Goal: Information Seeking & Learning: Understand process/instructions

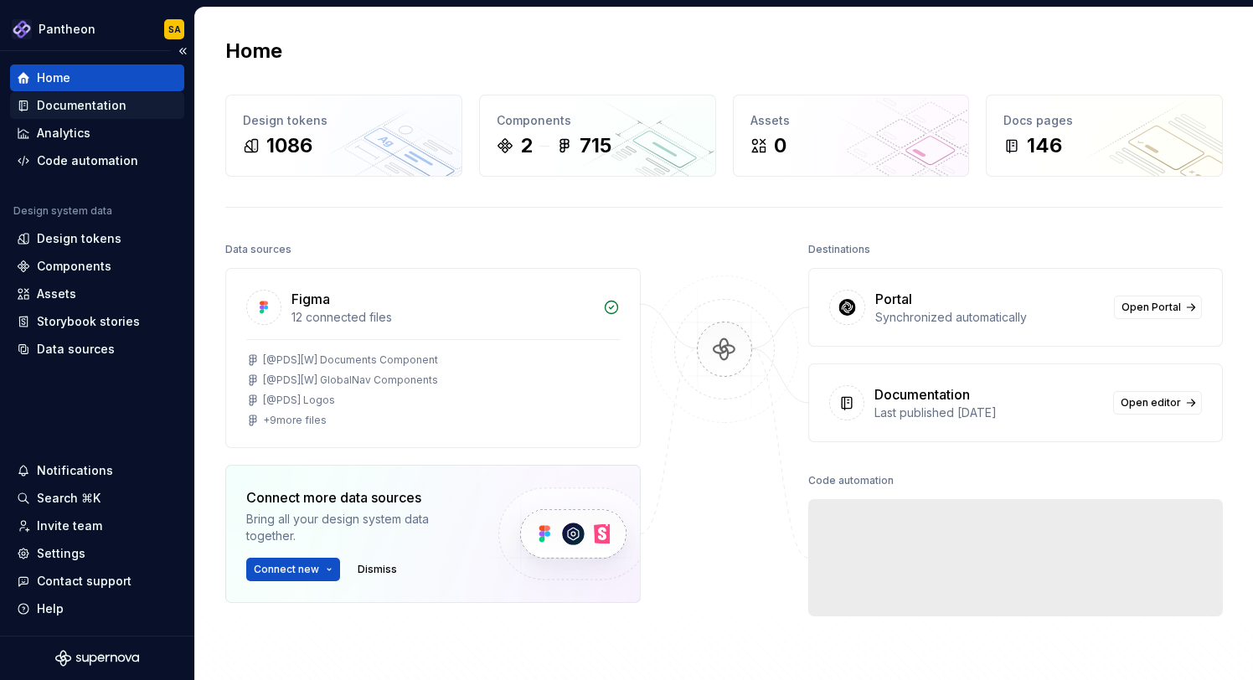
click at [117, 97] on div "Documentation" at bounding box center [82, 105] width 90 height 17
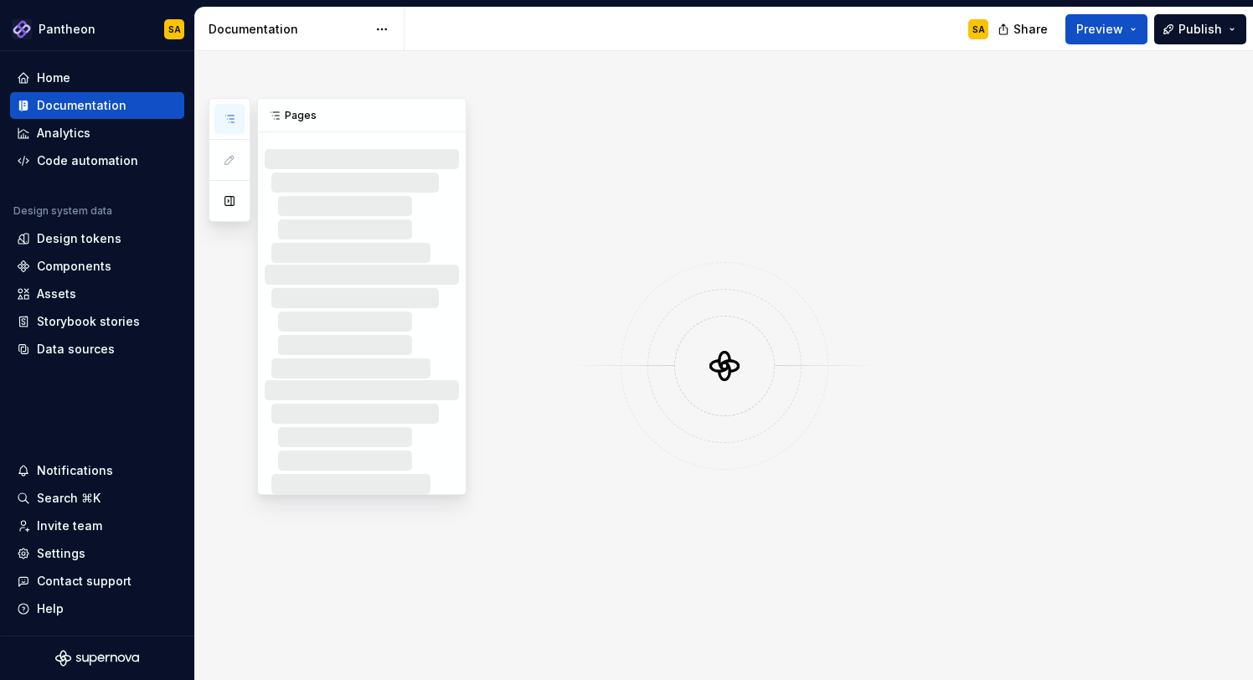
click at [235, 120] on icon "button" at bounding box center [229, 118] width 13 height 13
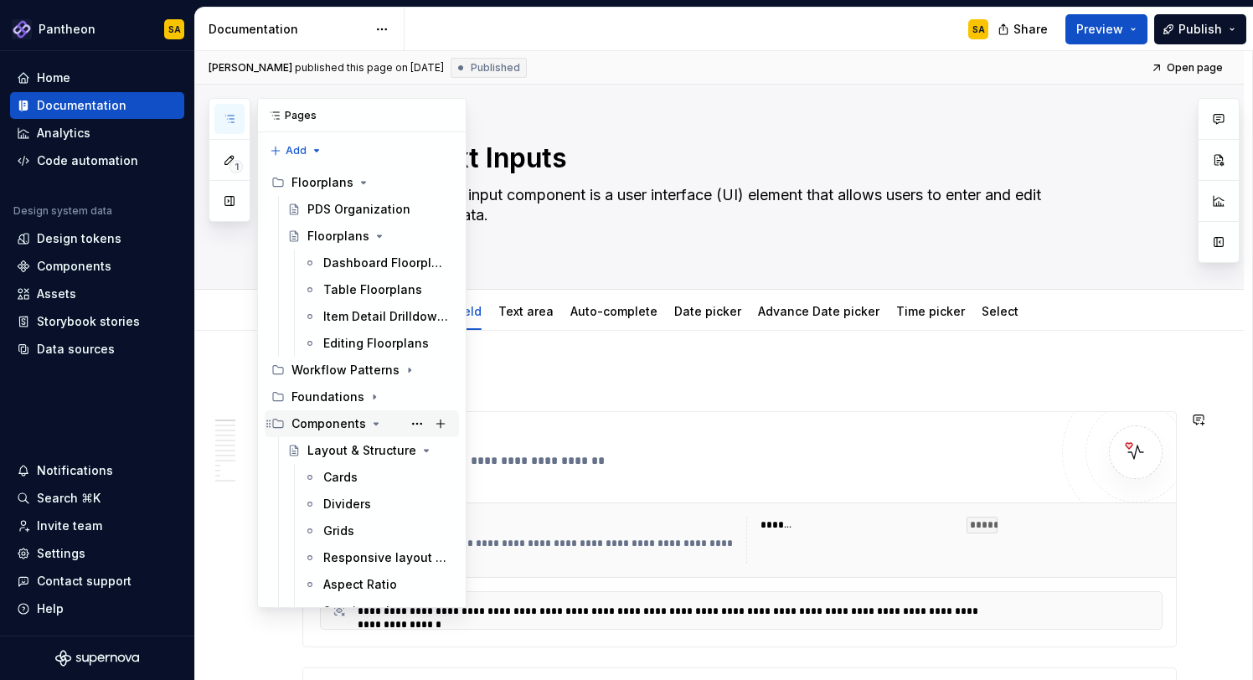
click at [369, 421] on icon "Page tree" at bounding box center [375, 423] width 13 height 13
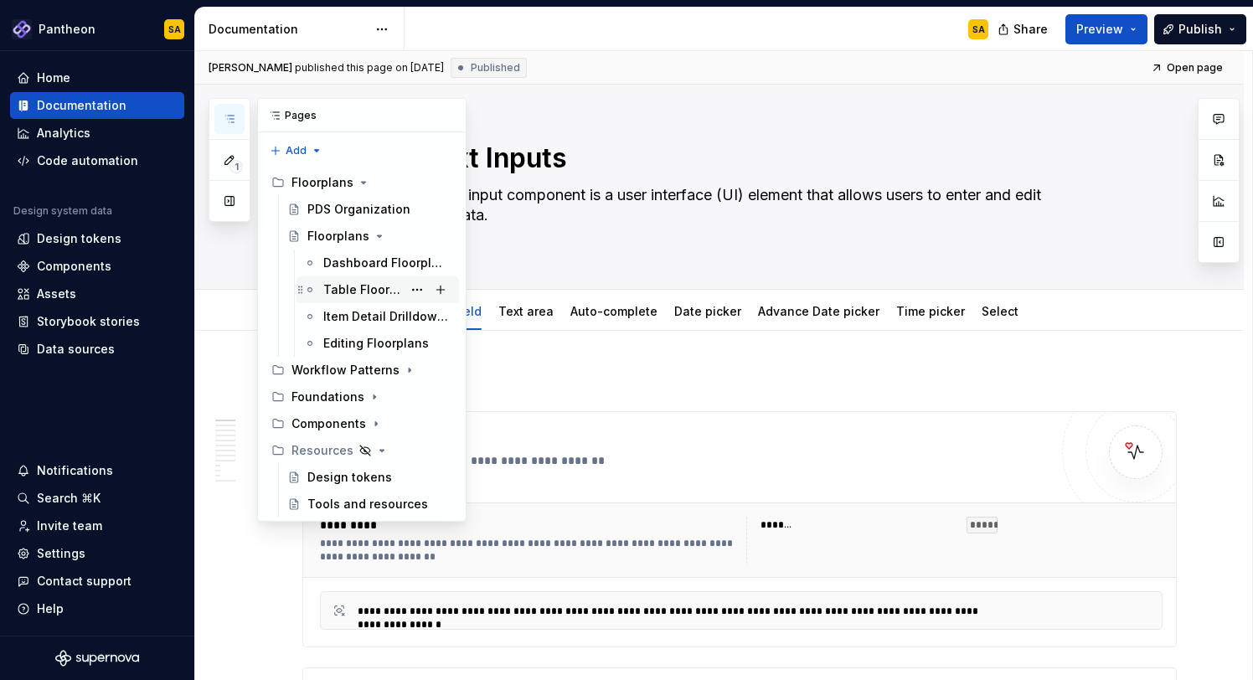
click at [359, 290] on div "Table Floorplans" at bounding box center [362, 289] width 79 height 17
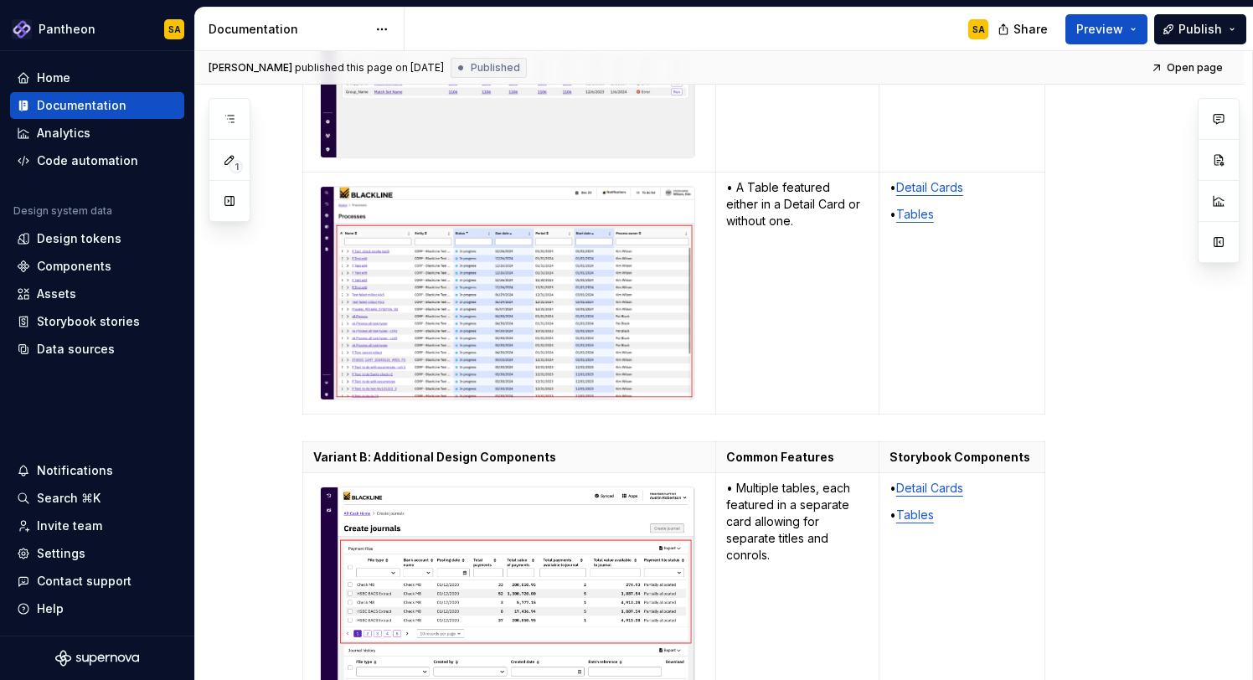
scroll to position [2231, 0]
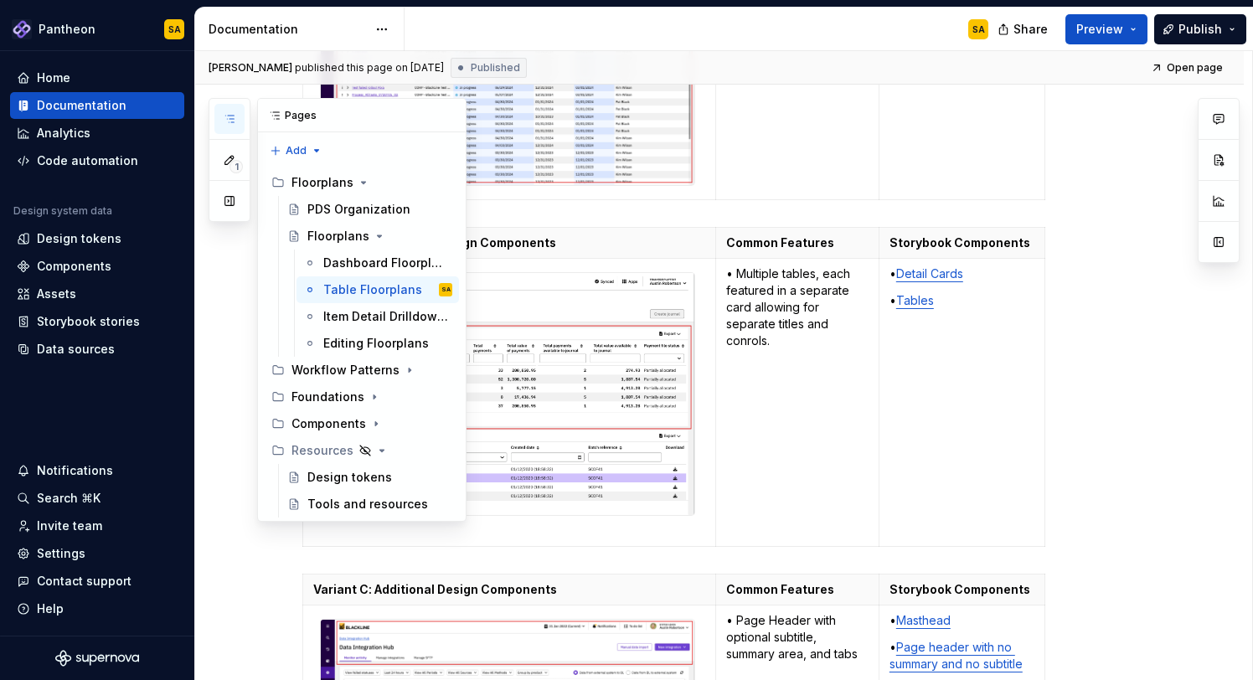
click at [233, 116] on icon "button" at bounding box center [229, 119] width 8 height 7
click at [382, 372] on div "Workflow Patterns" at bounding box center [339, 370] width 94 height 17
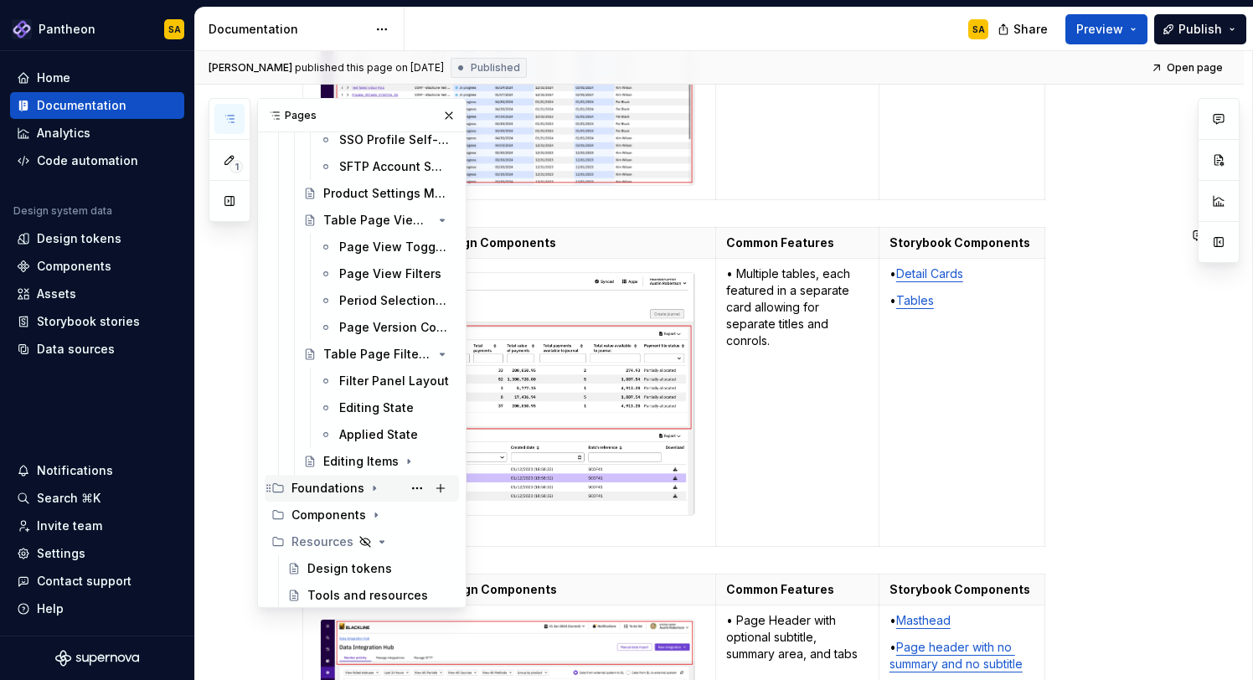
scroll to position [664, 0]
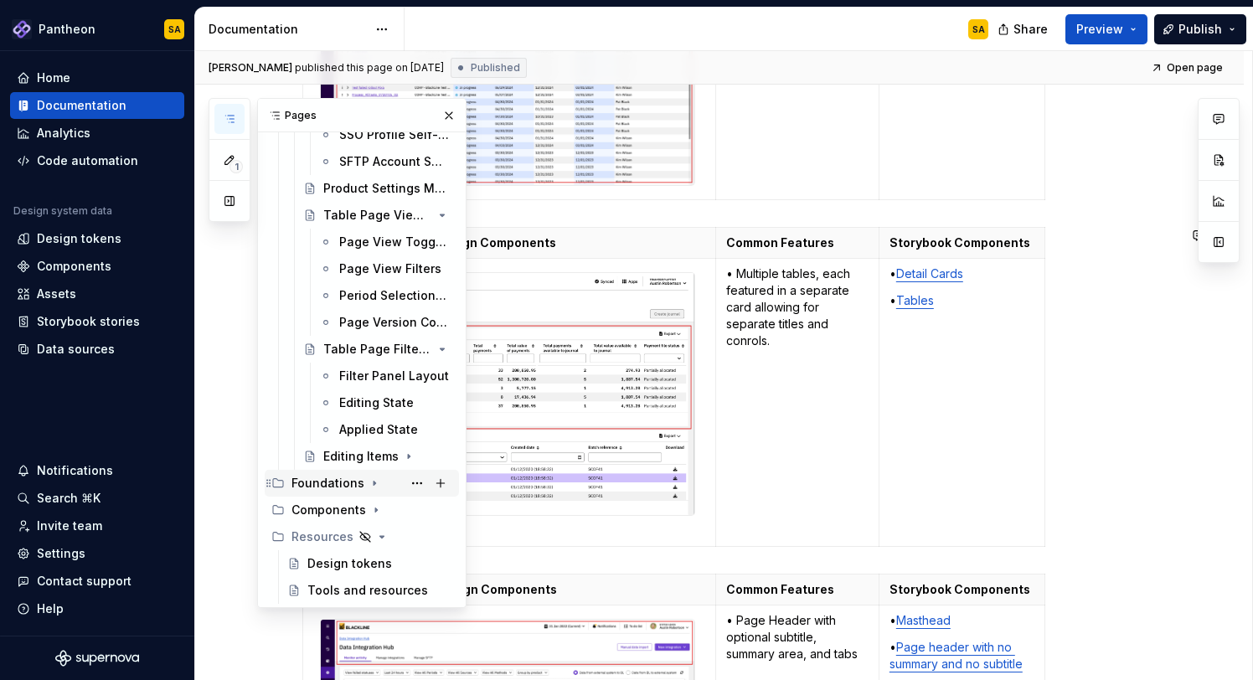
click at [368, 482] on icon "Page tree" at bounding box center [374, 483] width 13 height 13
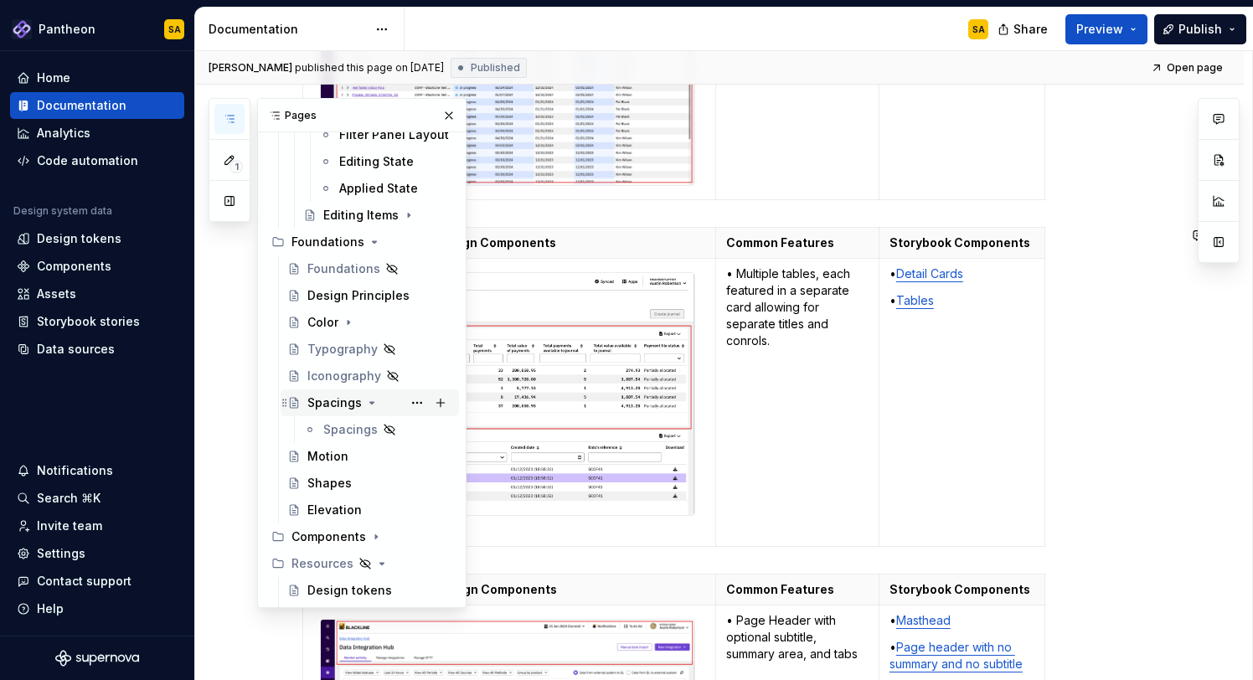
scroll to position [932, 0]
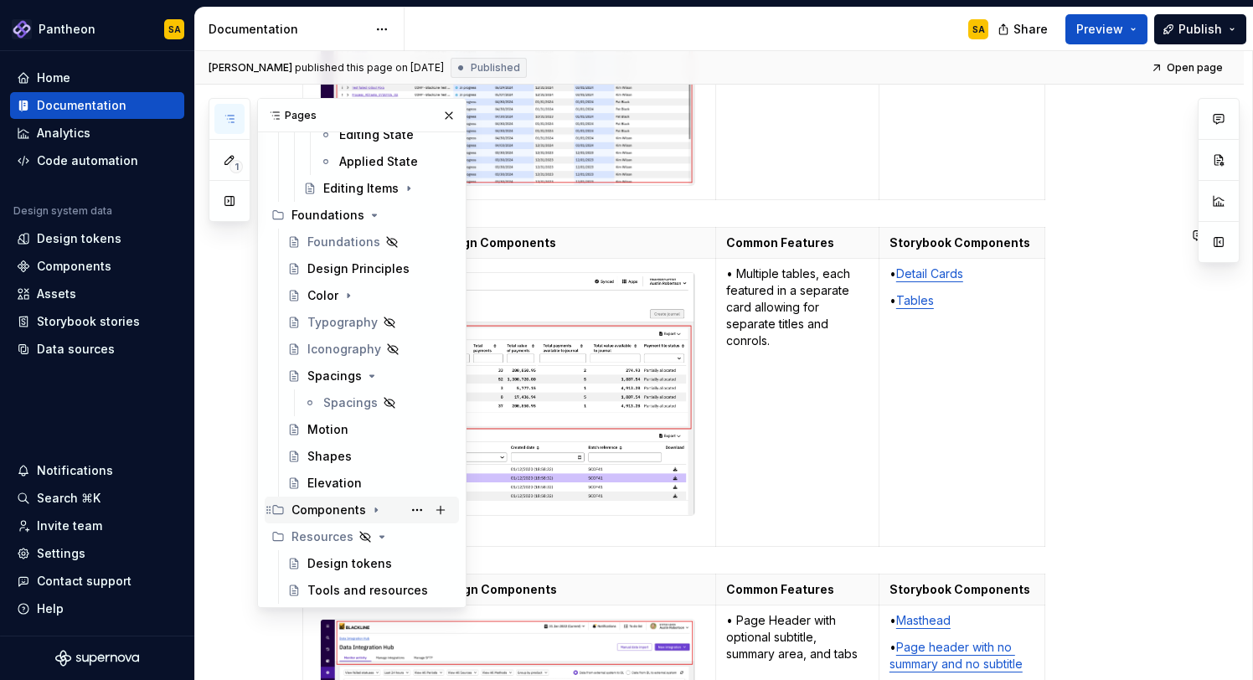
click at [356, 508] on div "Components" at bounding box center [329, 510] width 75 height 17
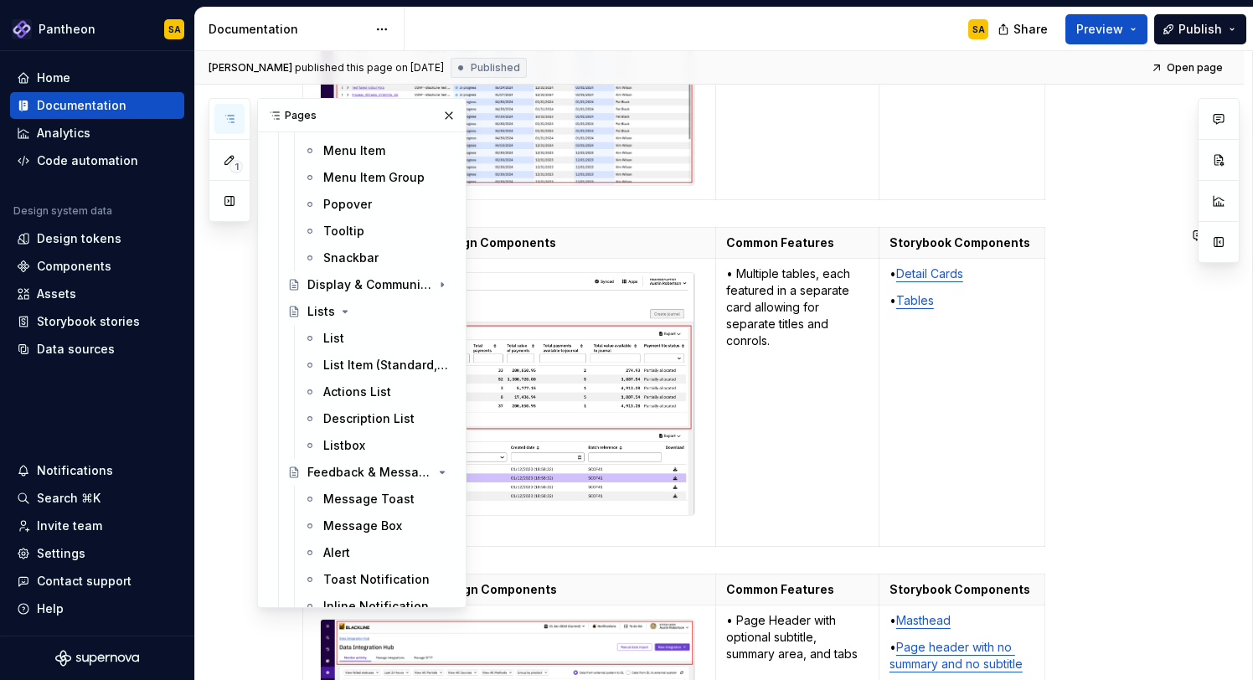
scroll to position [2390, 0]
click at [343, 312] on icon "Page tree" at bounding box center [345, 313] width 4 height 2
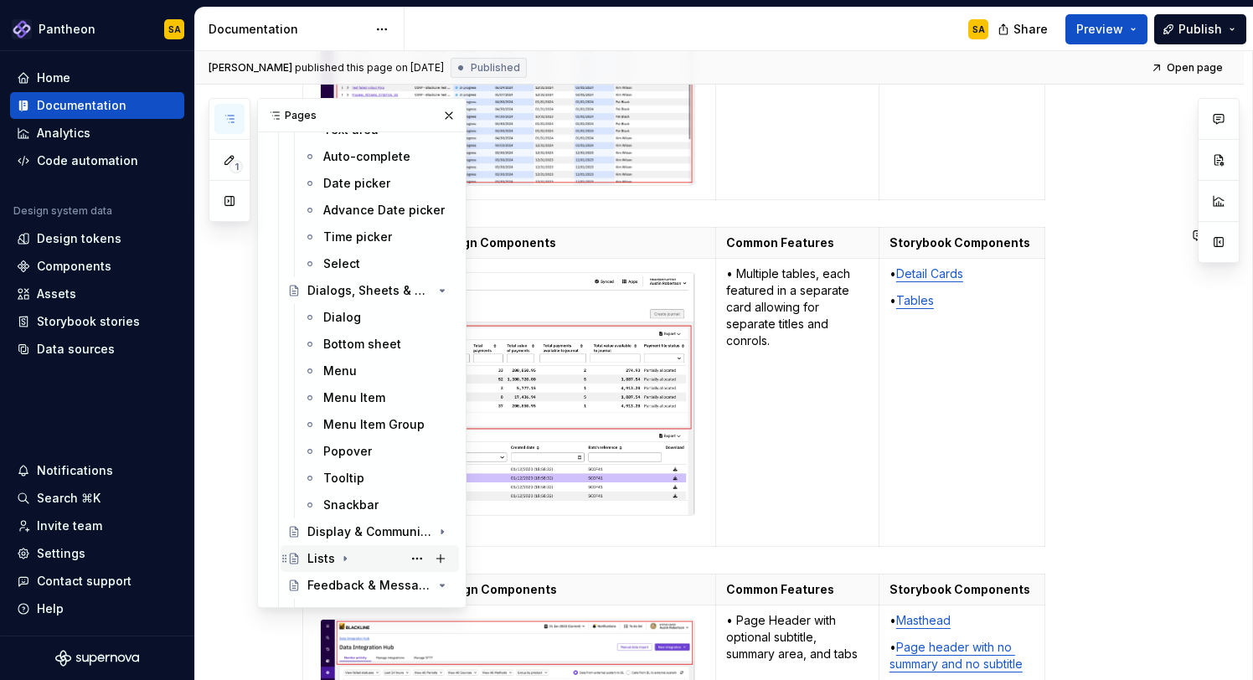
scroll to position [2032, 0]
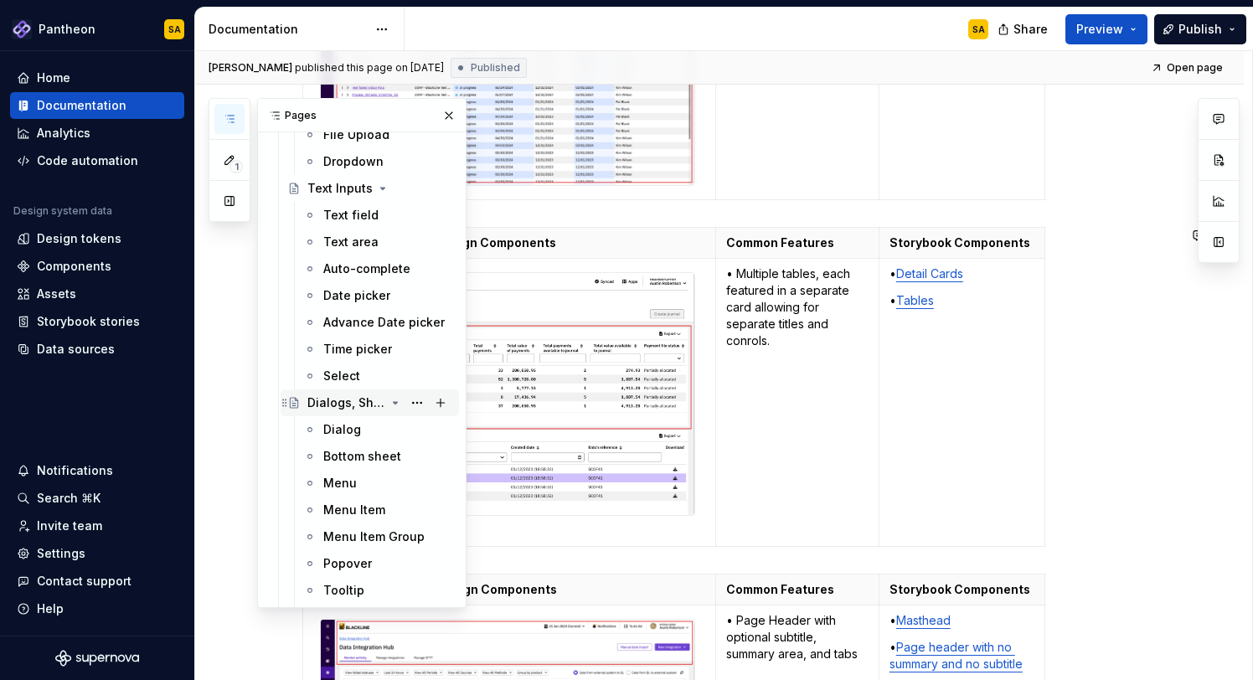
click at [393, 401] on icon "Page tree" at bounding box center [395, 402] width 13 height 13
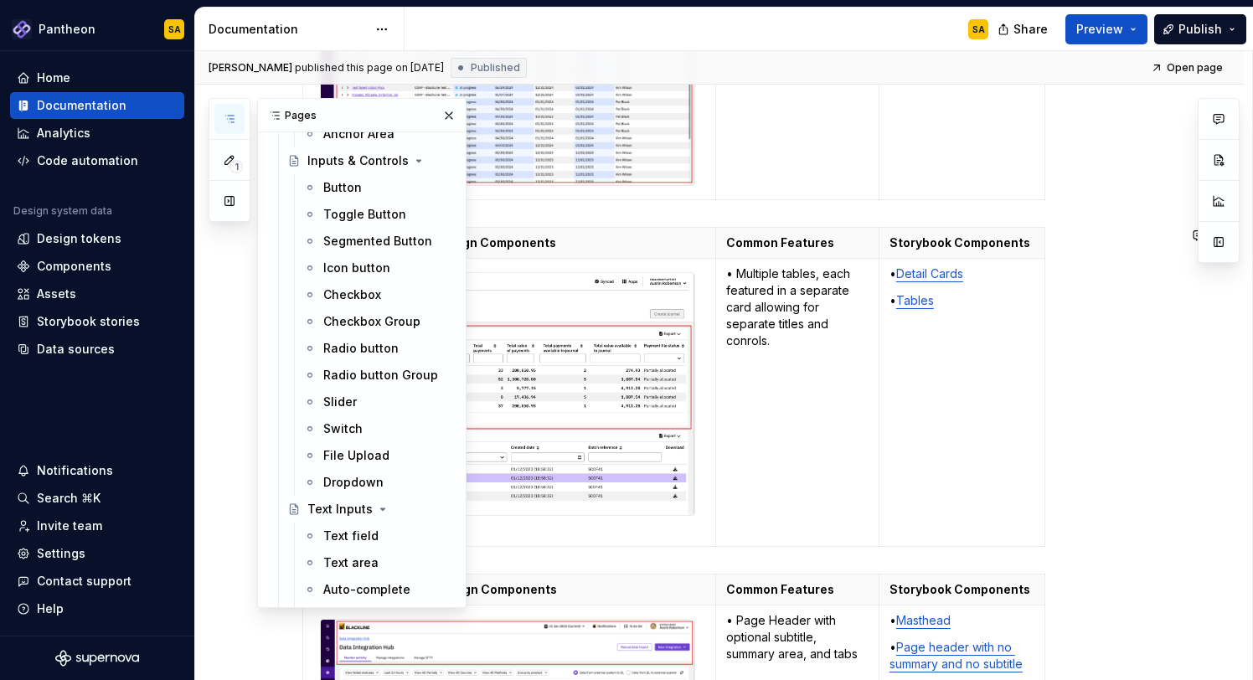
scroll to position [1666, 0]
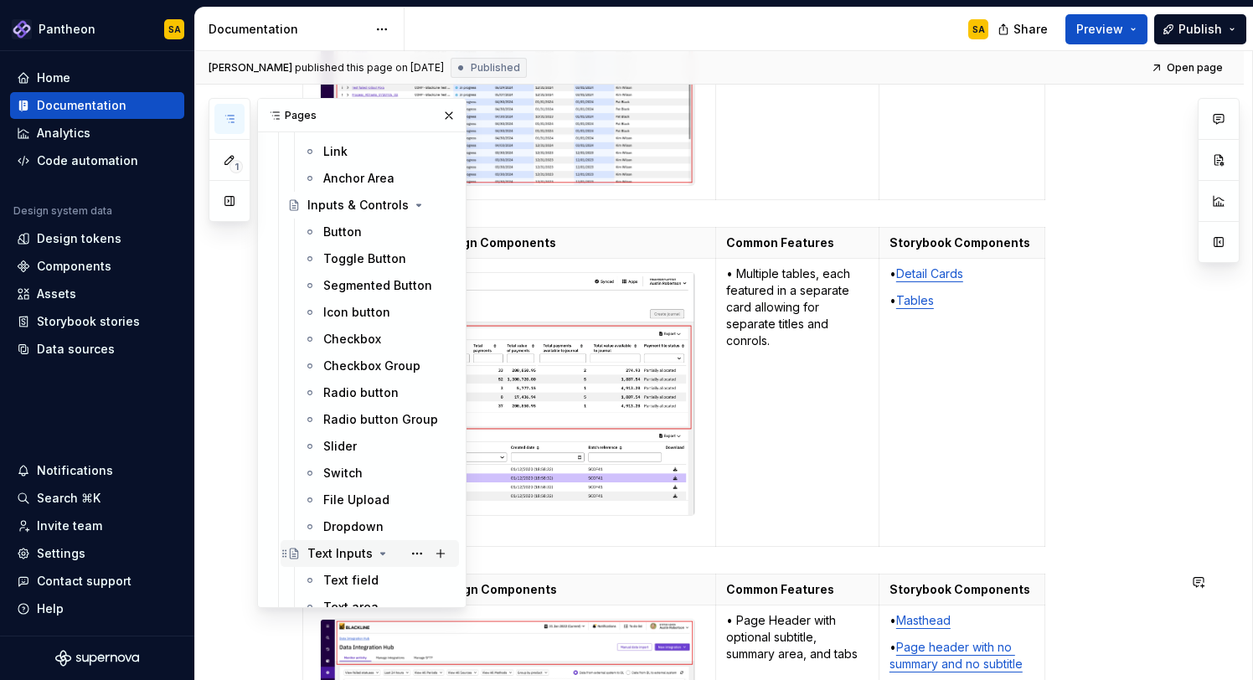
click at [376, 554] on icon "Page tree" at bounding box center [382, 553] width 13 height 13
click at [411, 205] on button "Page tree" at bounding box center [416, 205] width 23 height 23
click at [389, 204] on div "1 Pages Add Accessibility guide for tree Page tree. Navigate the tree with the …" at bounding box center [338, 353] width 258 height 510
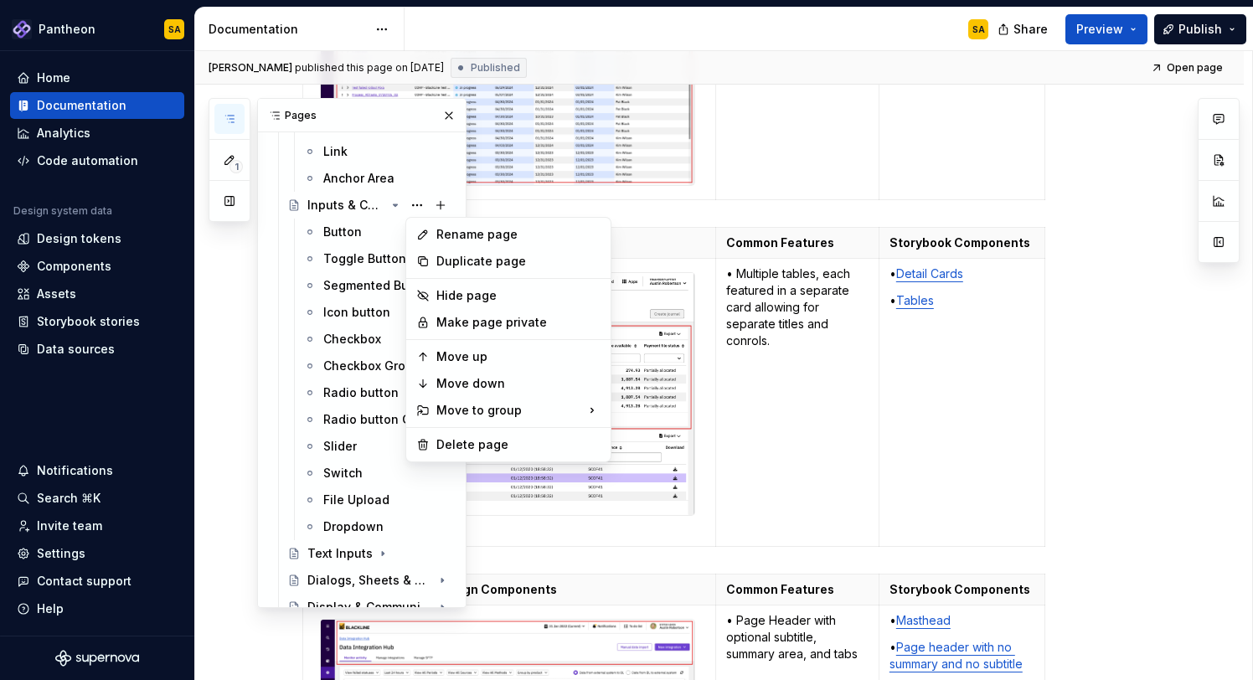
click at [346, 274] on div "1 Pages Add Accessibility guide for tree Page tree. Navigate the tree with the …" at bounding box center [338, 353] width 258 height 510
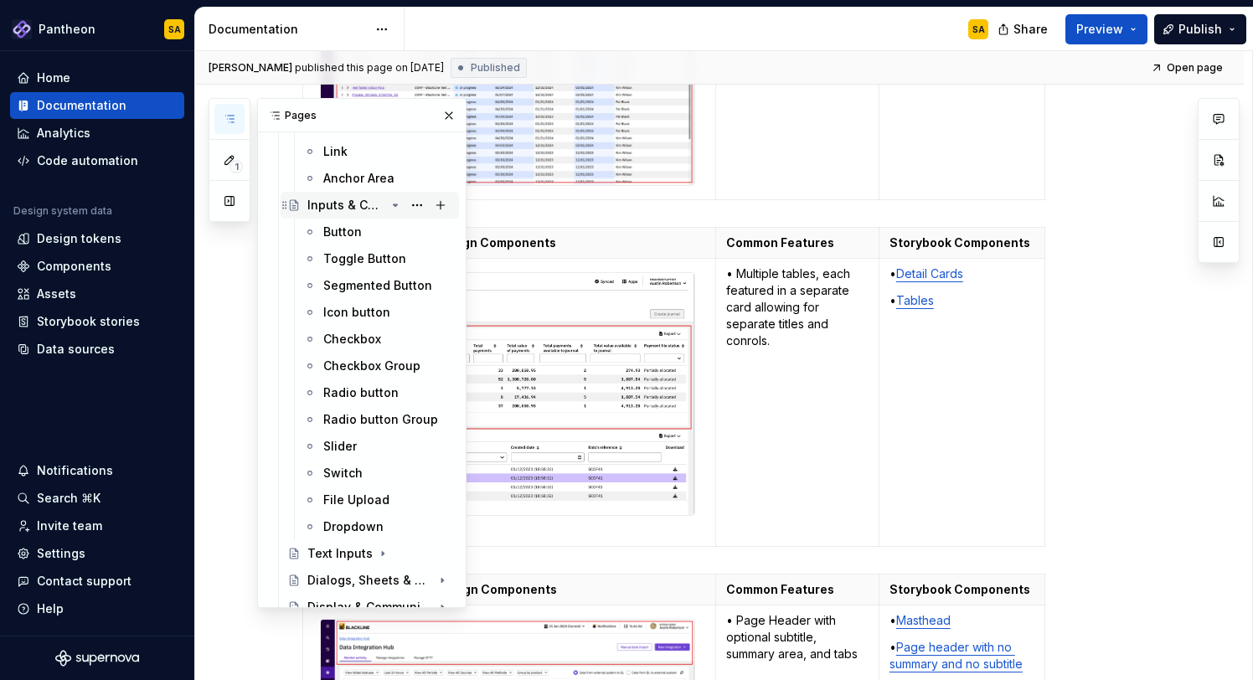
click at [352, 202] on div "Inputs & Controls" at bounding box center [346, 205] width 78 height 17
click at [417, 204] on icon "Page tree" at bounding box center [419, 205] width 4 height 2
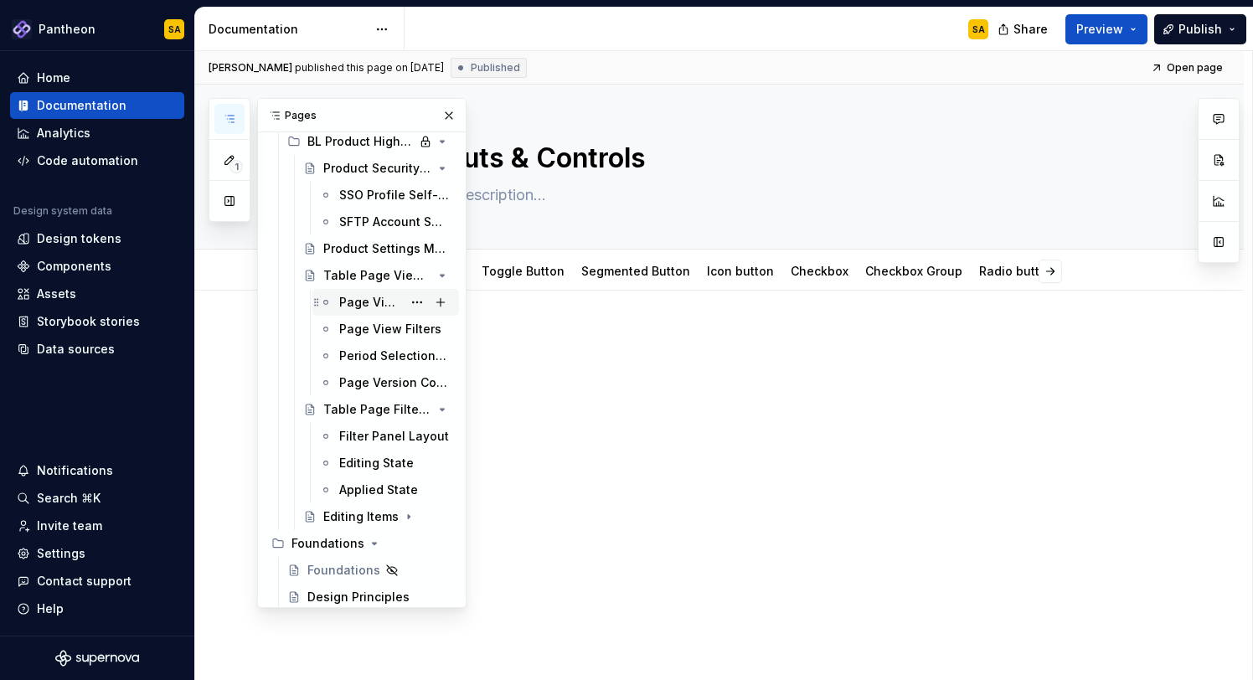
scroll to position [623, 0]
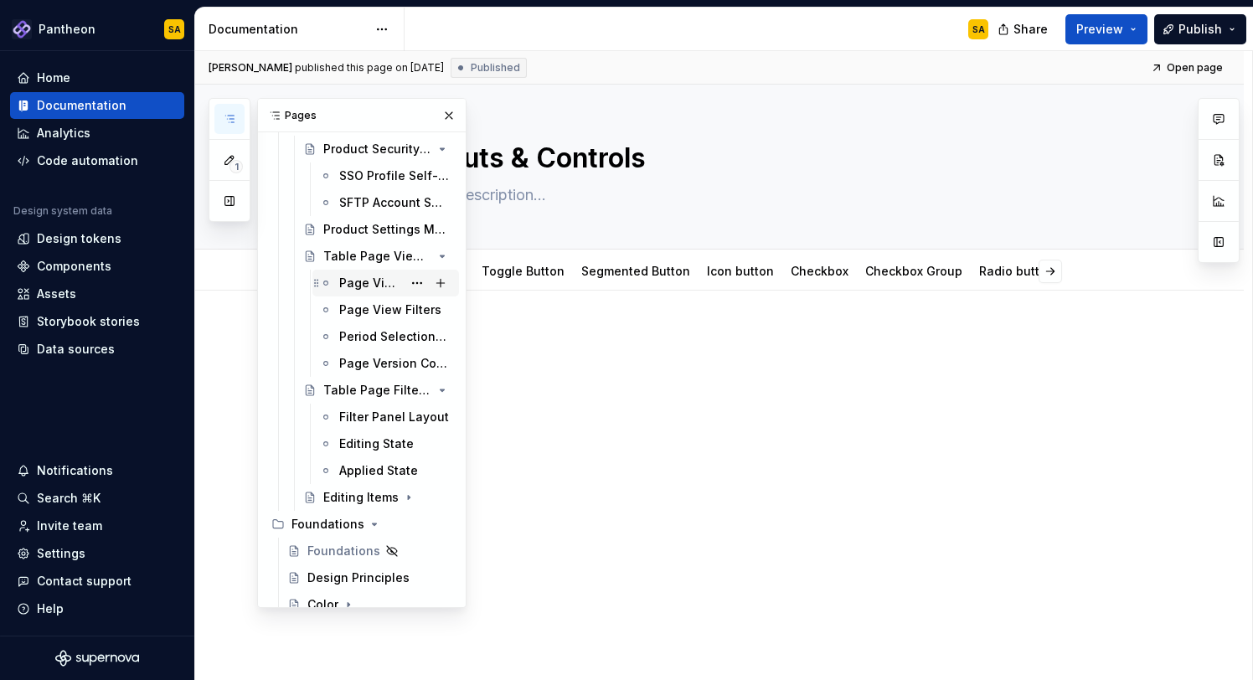
click at [368, 286] on div "Page View Toggling" at bounding box center [370, 283] width 63 height 17
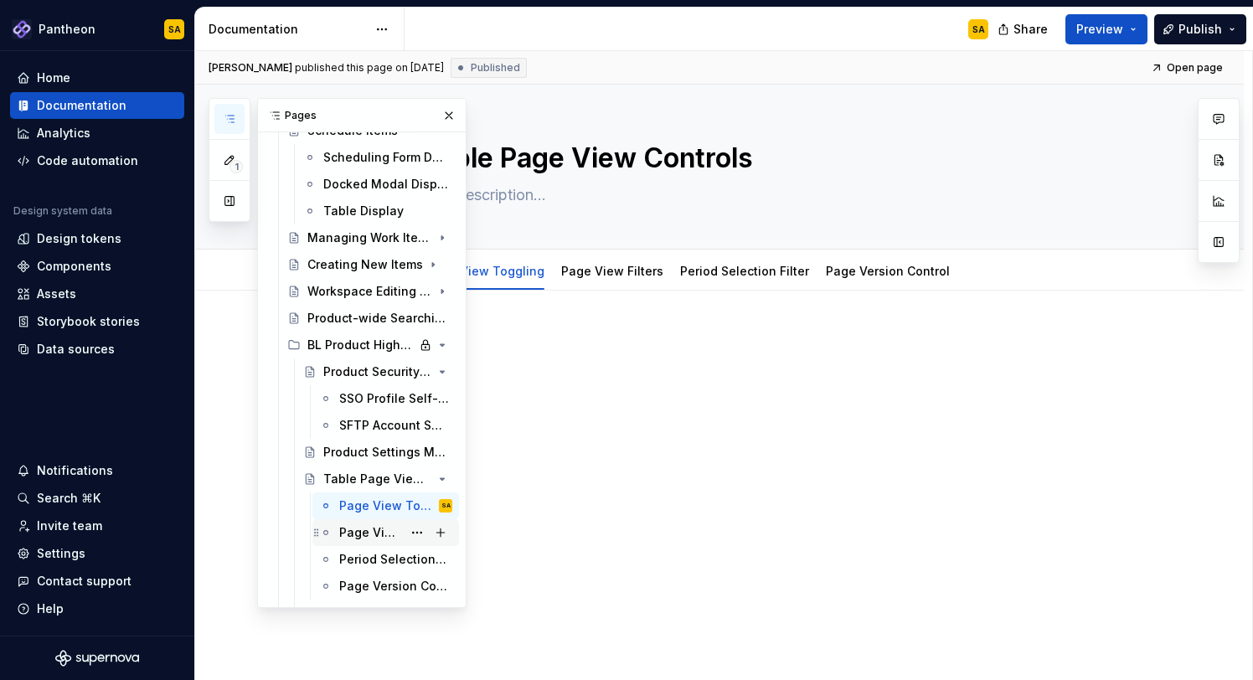
scroll to position [399, 0]
click at [364, 293] on div "Workspace Editing Pages" at bounding box center [346, 293] width 78 height 17
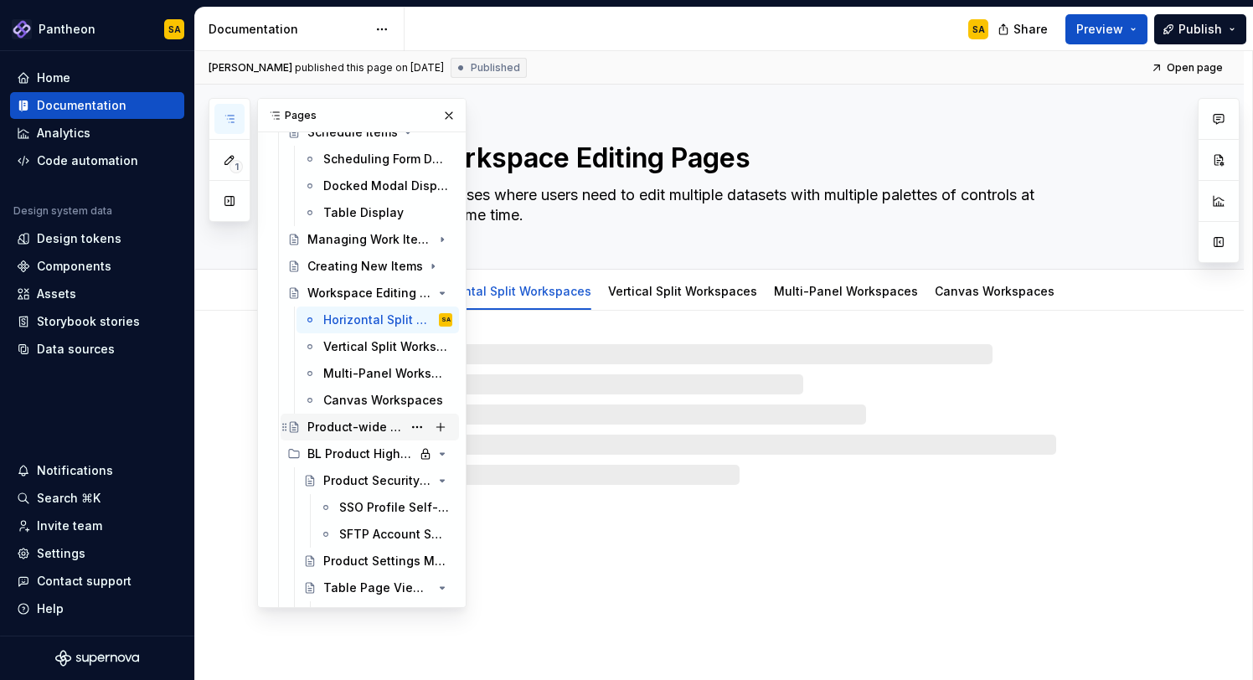
click at [359, 419] on div "Product-wide Searching" at bounding box center [354, 427] width 95 height 17
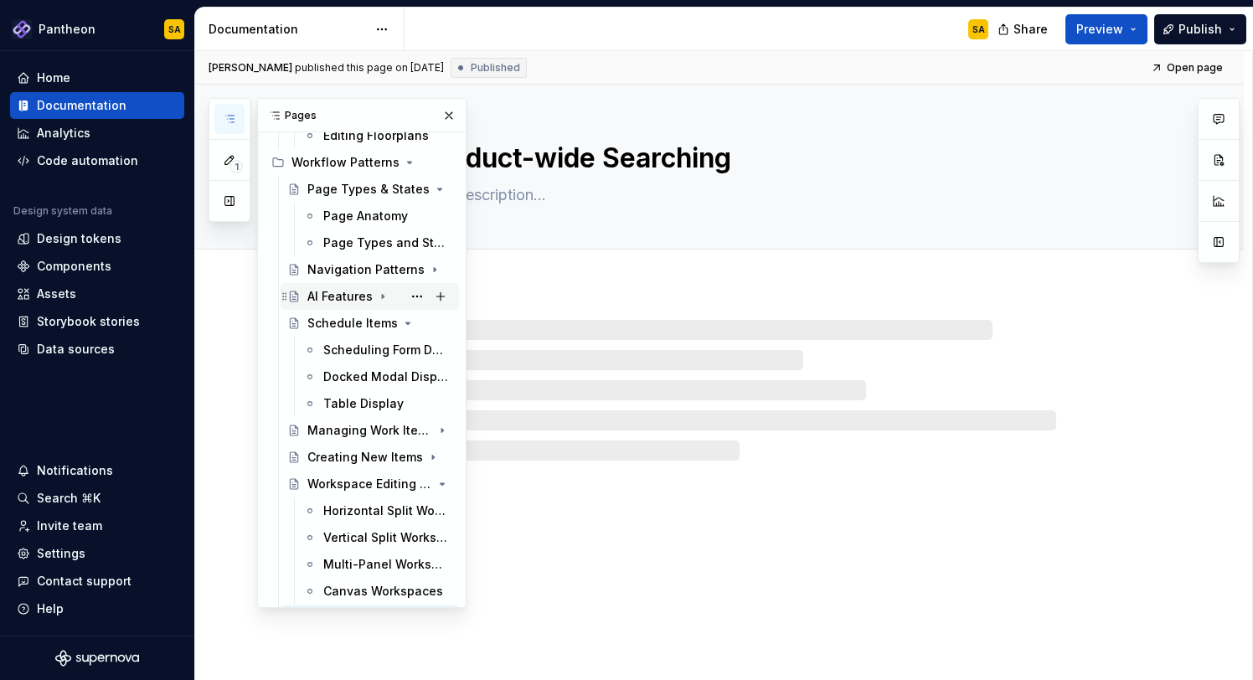
scroll to position [187, 0]
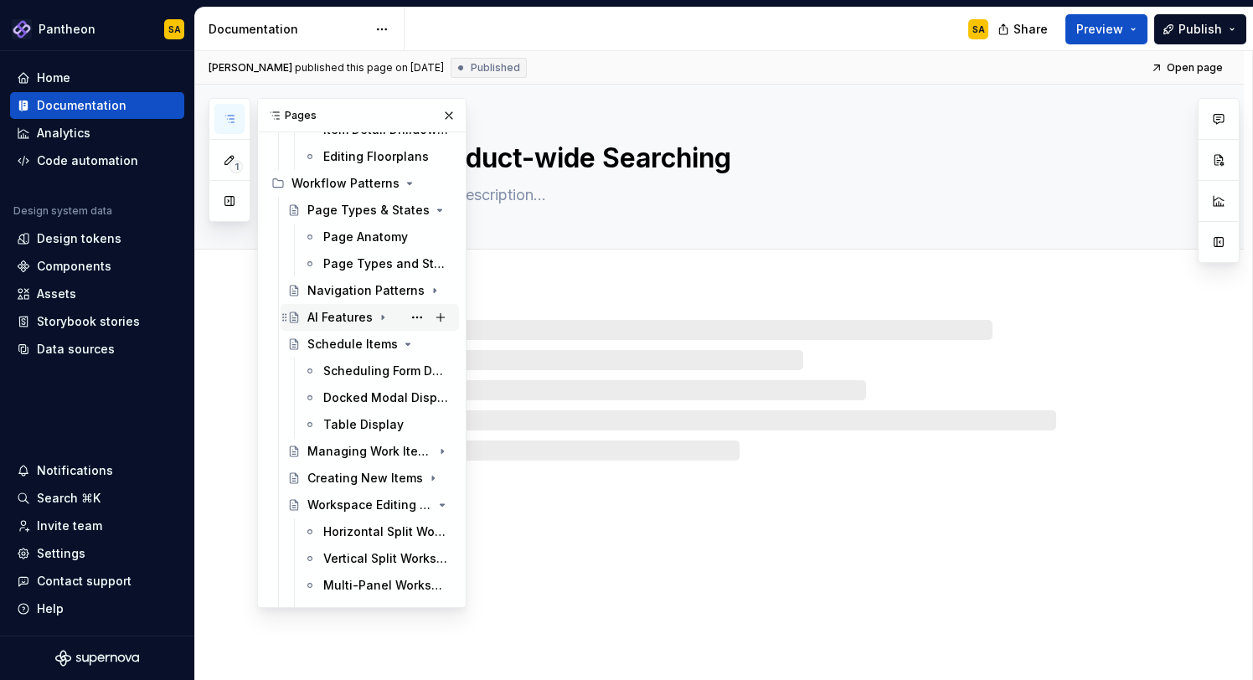
click at [340, 312] on div "AI Features" at bounding box center [339, 317] width 65 height 17
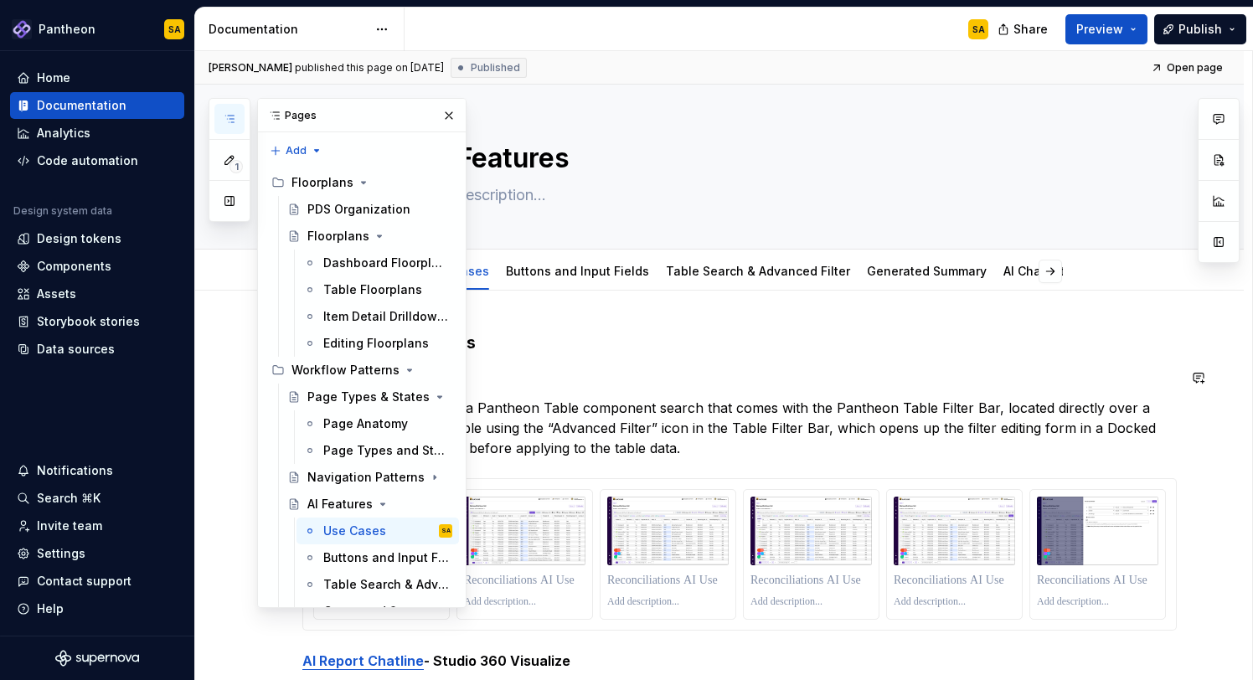
click at [450, 111] on button "button" at bounding box center [448, 115] width 23 height 23
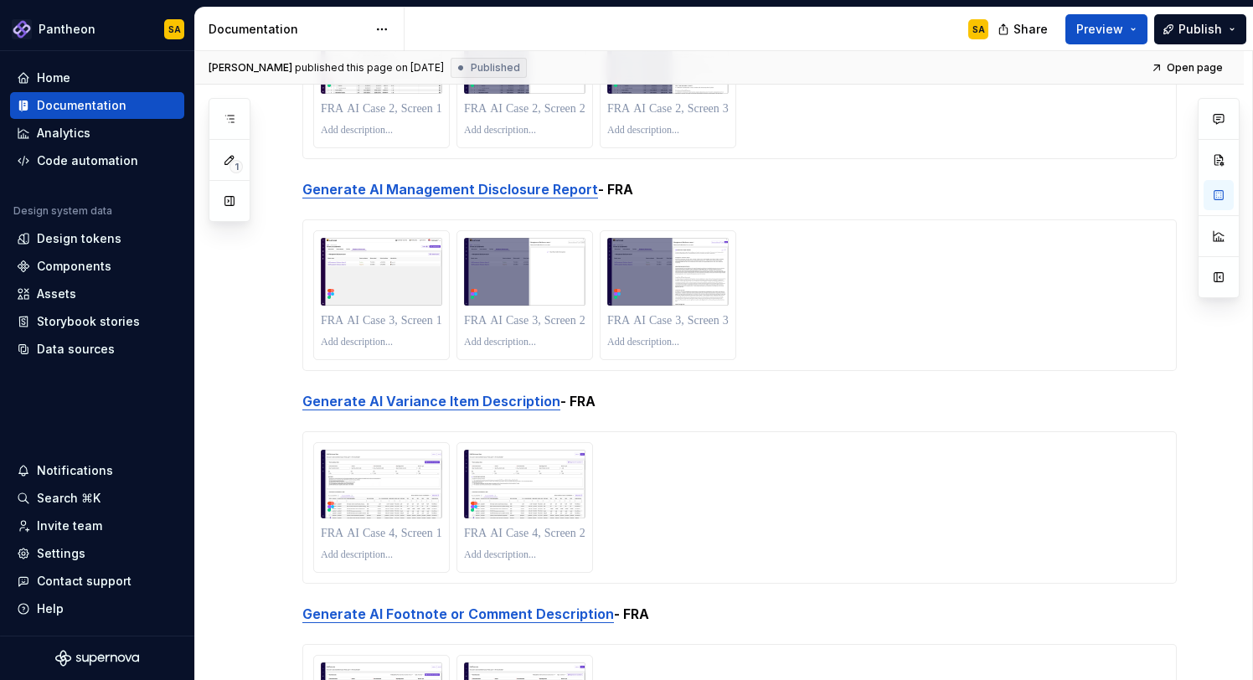
scroll to position [1360, 0]
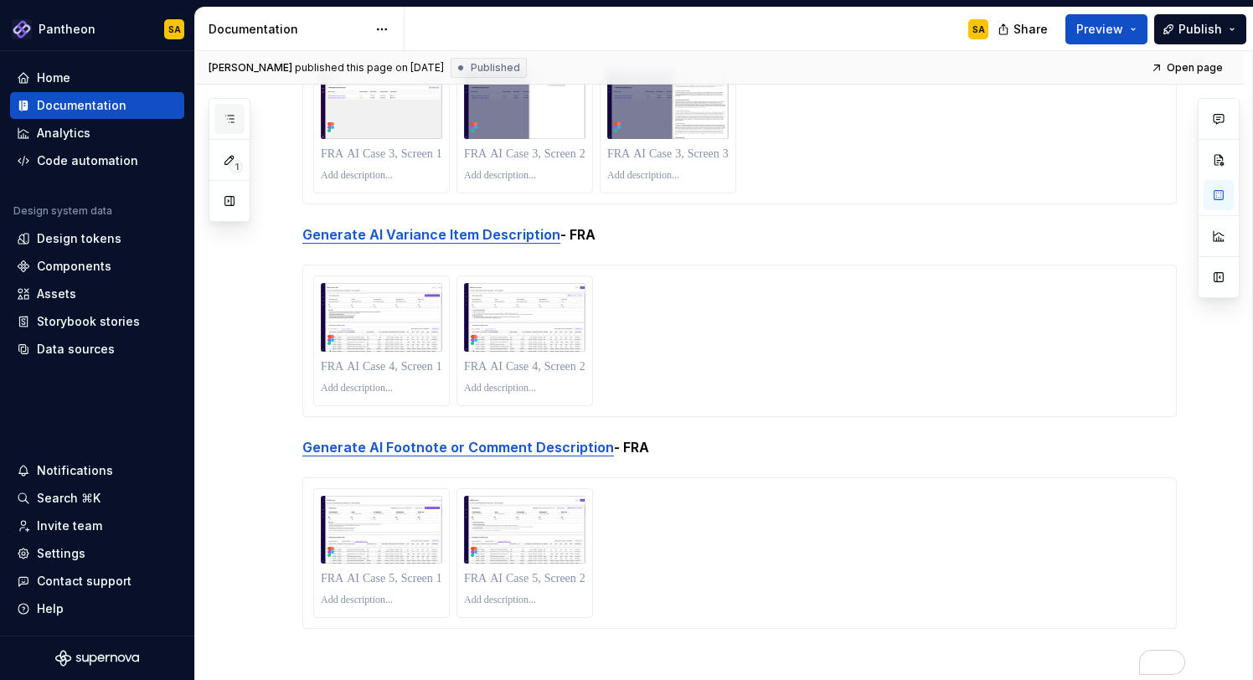
click at [237, 116] on button "button" at bounding box center [229, 119] width 30 height 30
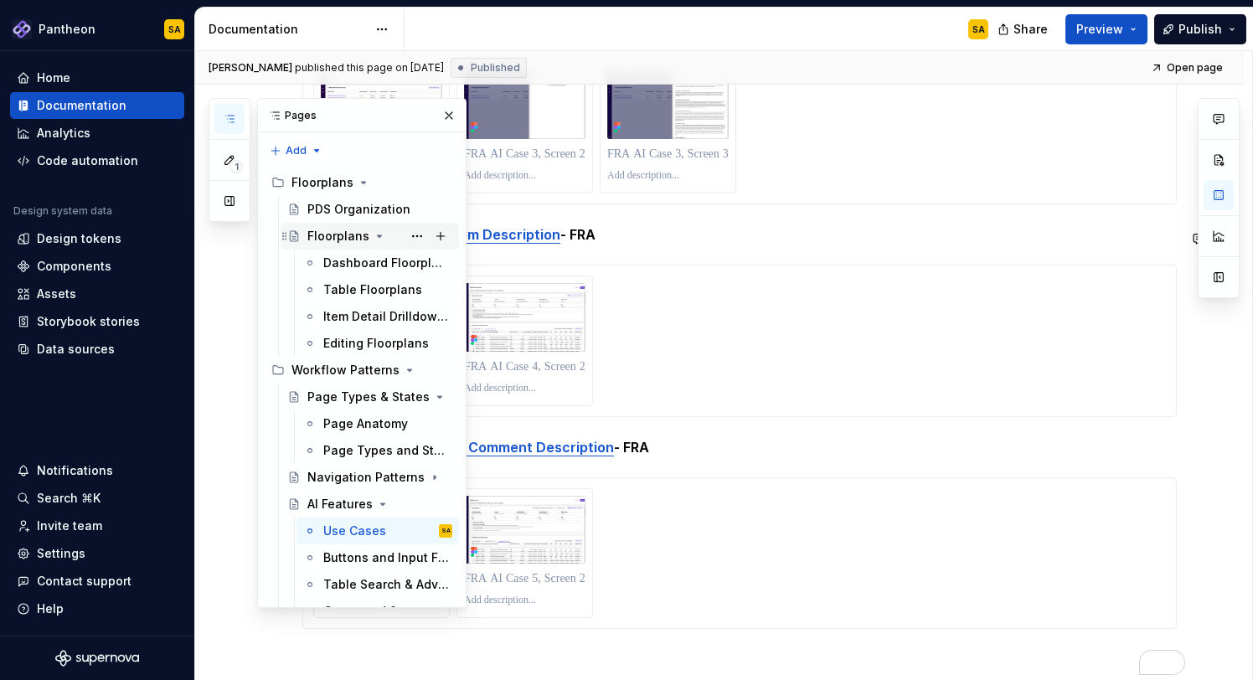
click at [378, 235] on icon "Page tree" at bounding box center [380, 236] width 4 height 2
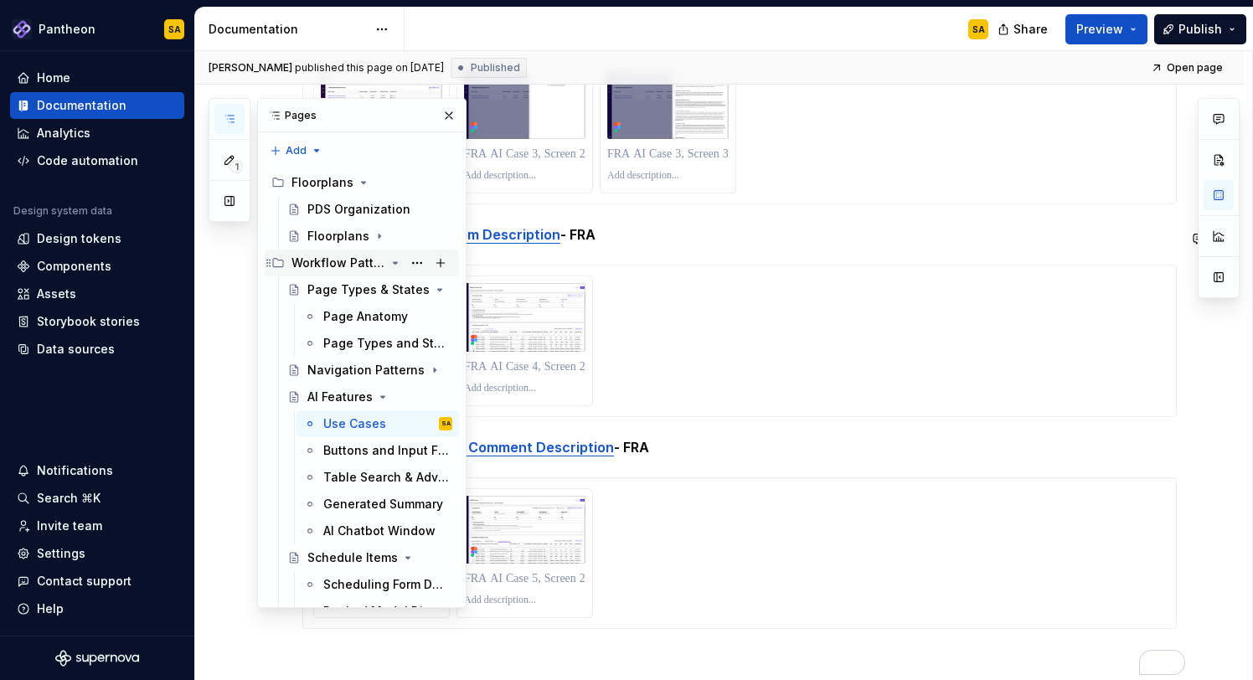
click at [387, 260] on div "Workflow Patterns" at bounding box center [372, 262] width 161 height 23
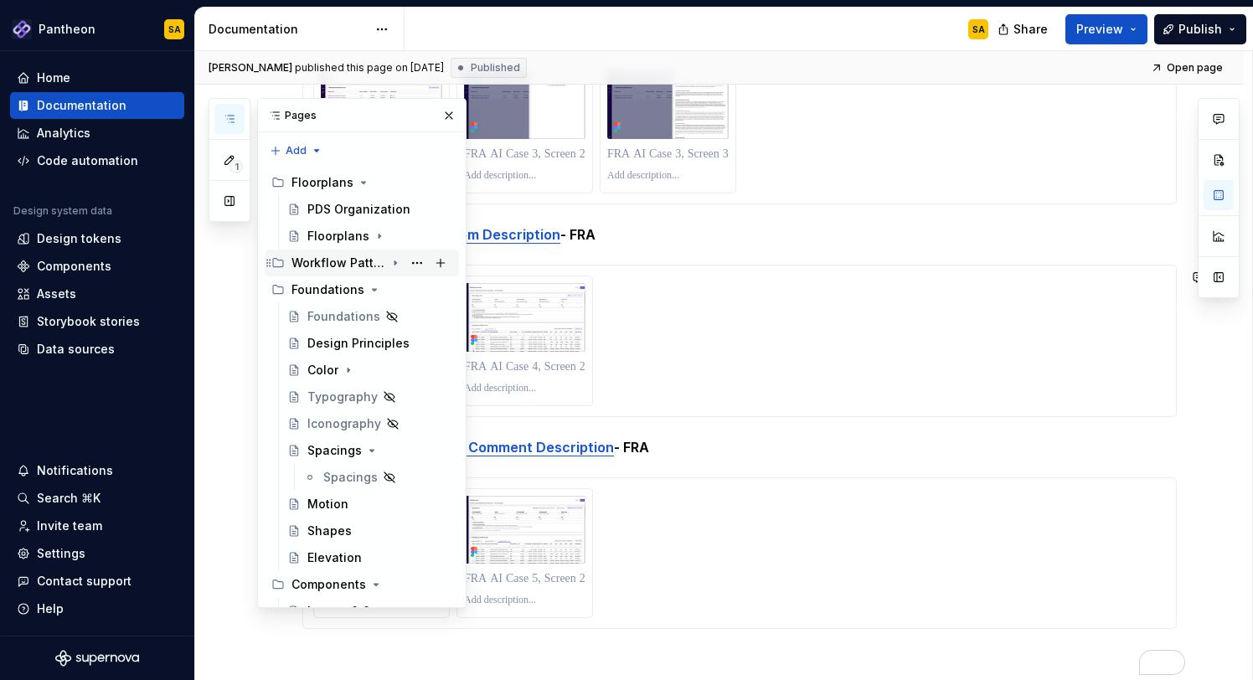
click at [385, 261] on div "Workflow Patterns" at bounding box center [372, 262] width 161 height 23
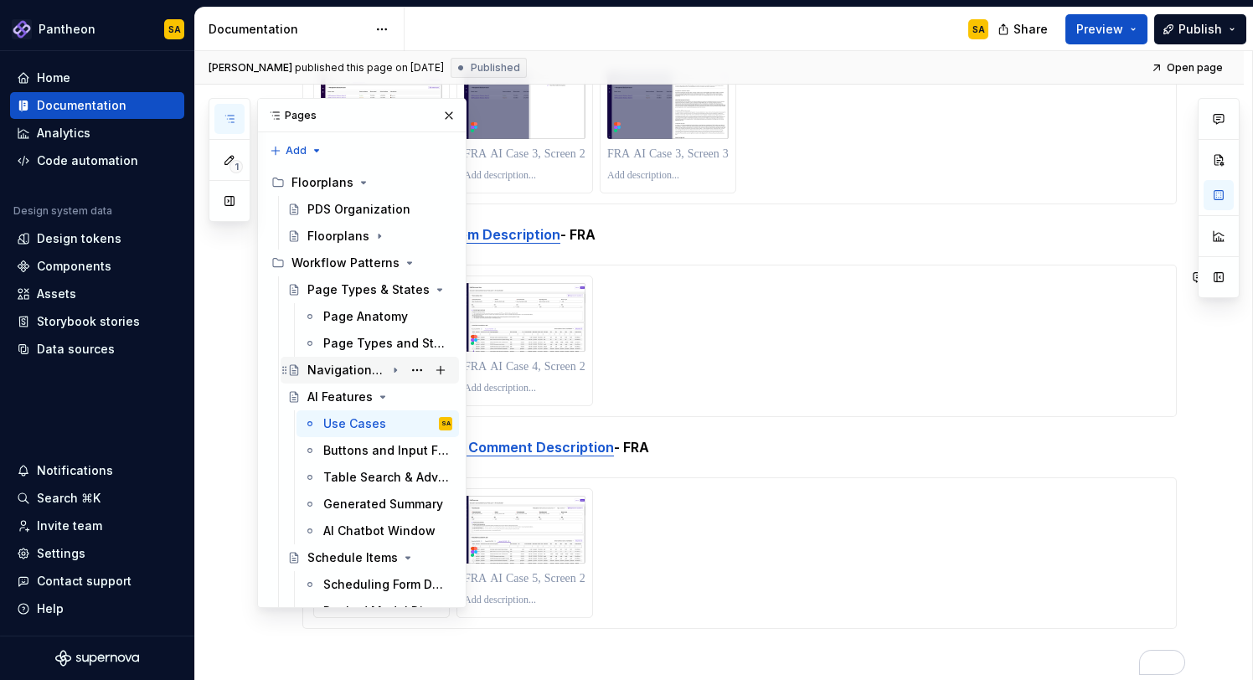
click at [363, 378] on div "Navigation Patterns" at bounding box center [346, 370] width 78 height 17
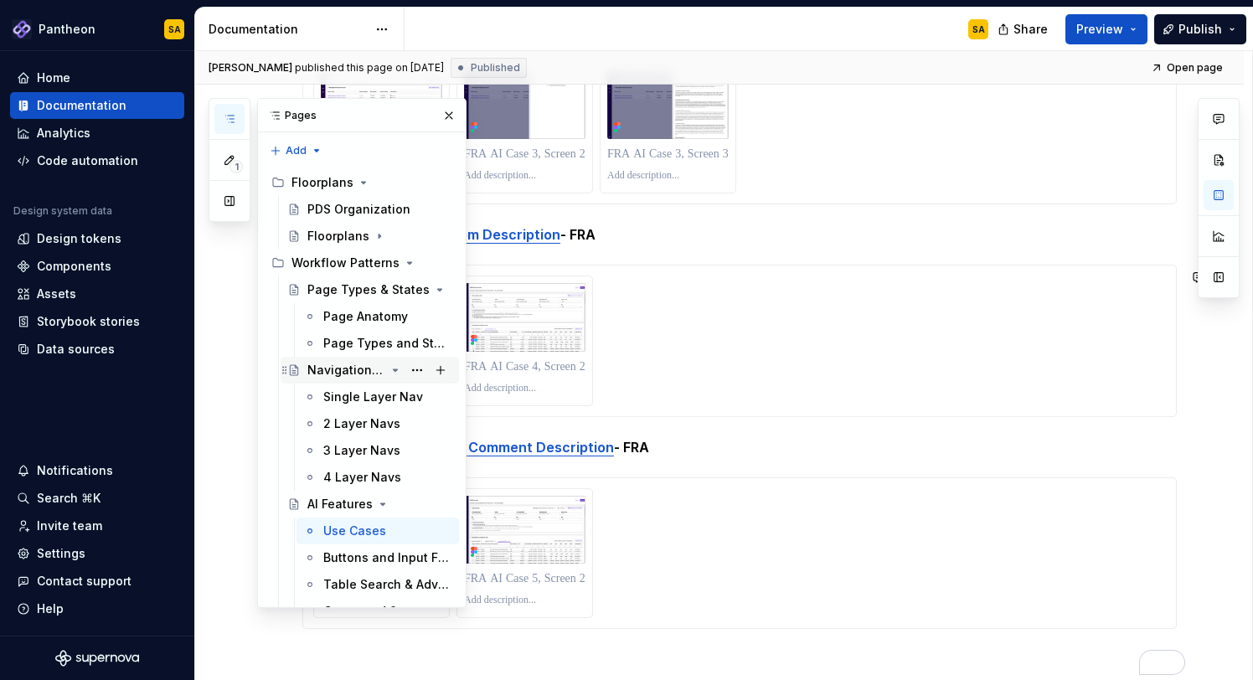
click at [359, 367] on div "Navigation Patterns" at bounding box center [346, 370] width 78 height 17
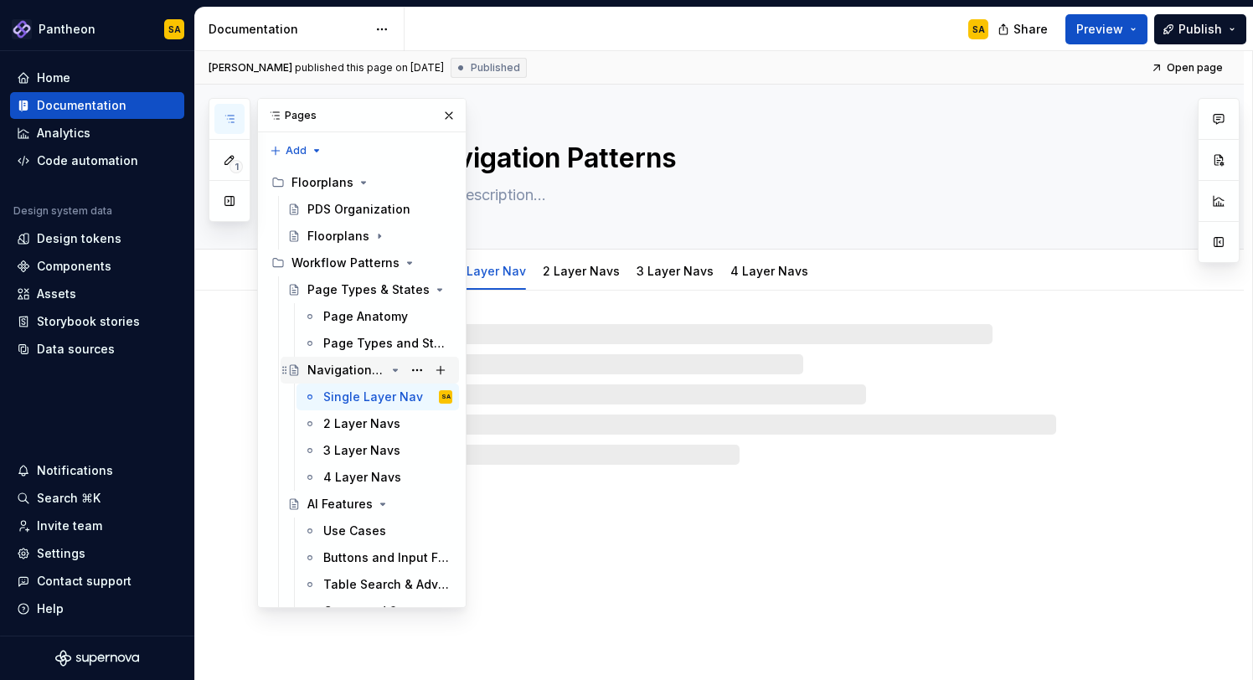
click at [395, 368] on icon "Page tree" at bounding box center [395, 370] width 13 height 13
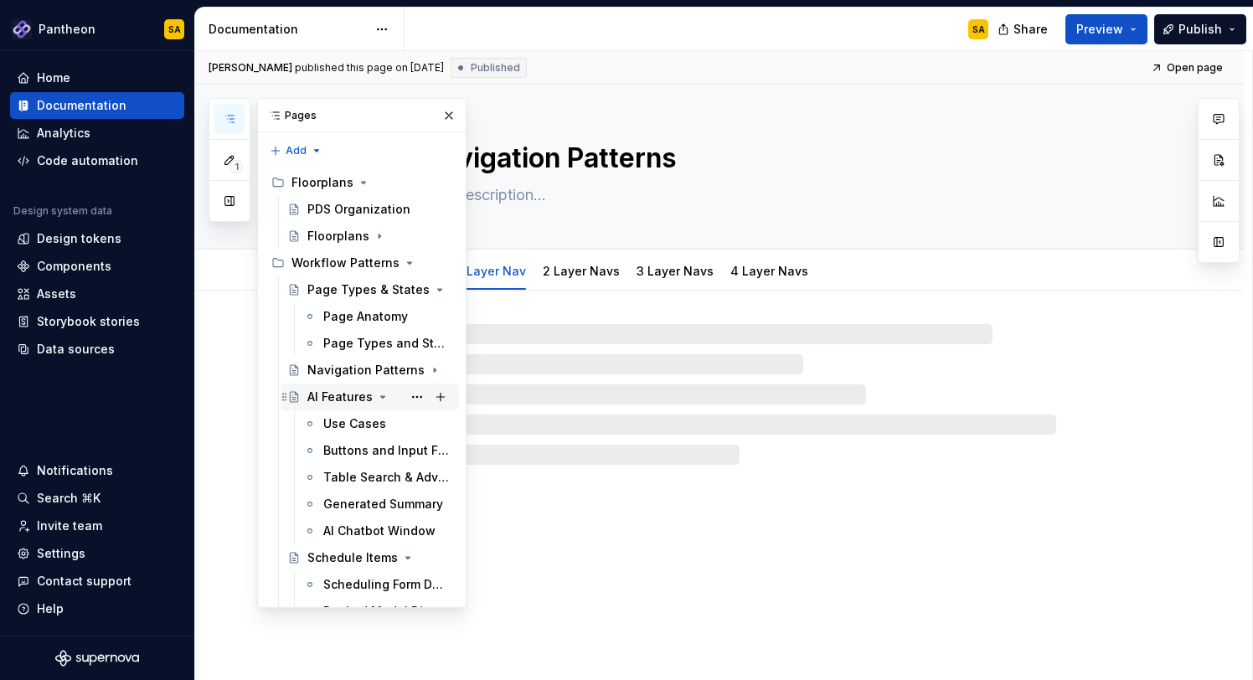
click at [378, 397] on icon "Page tree" at bounding box center [382, 396] width 13 height 13
click at [381, 445] on div "Scheduling Form Design" at bounding box center [362, 450] width 79 height 17
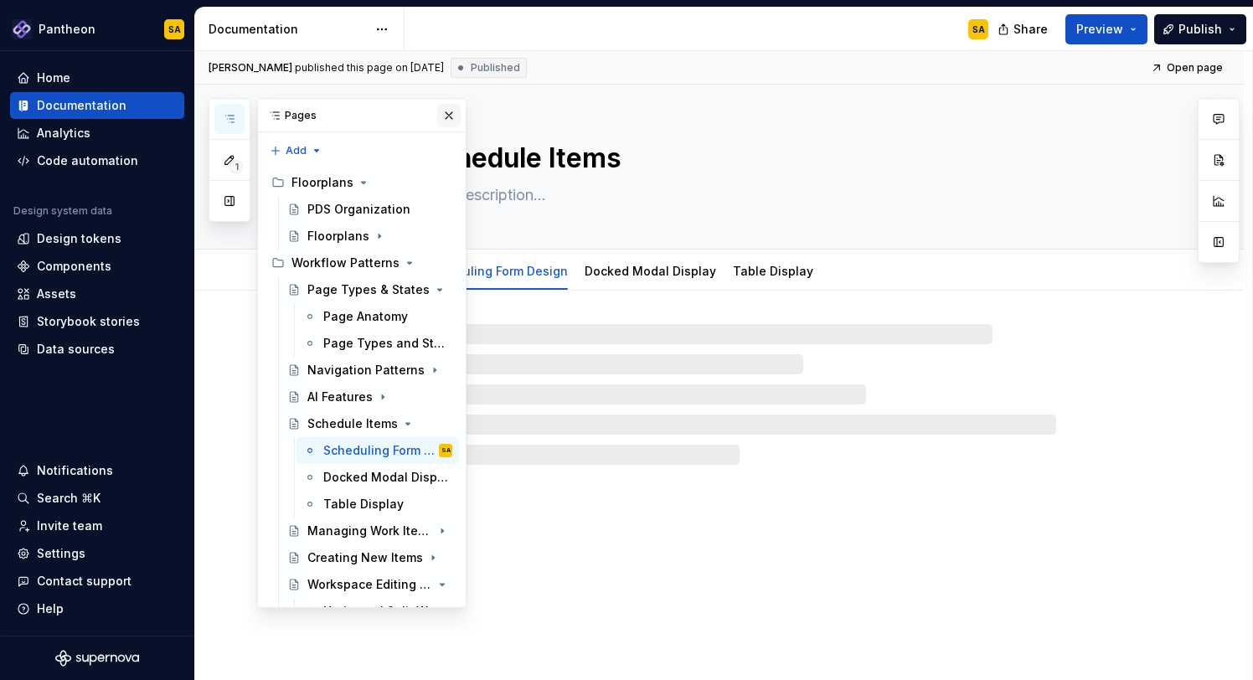
click at [451, 114] on button "button" at bounding box center [448, 115] width 23 height 23
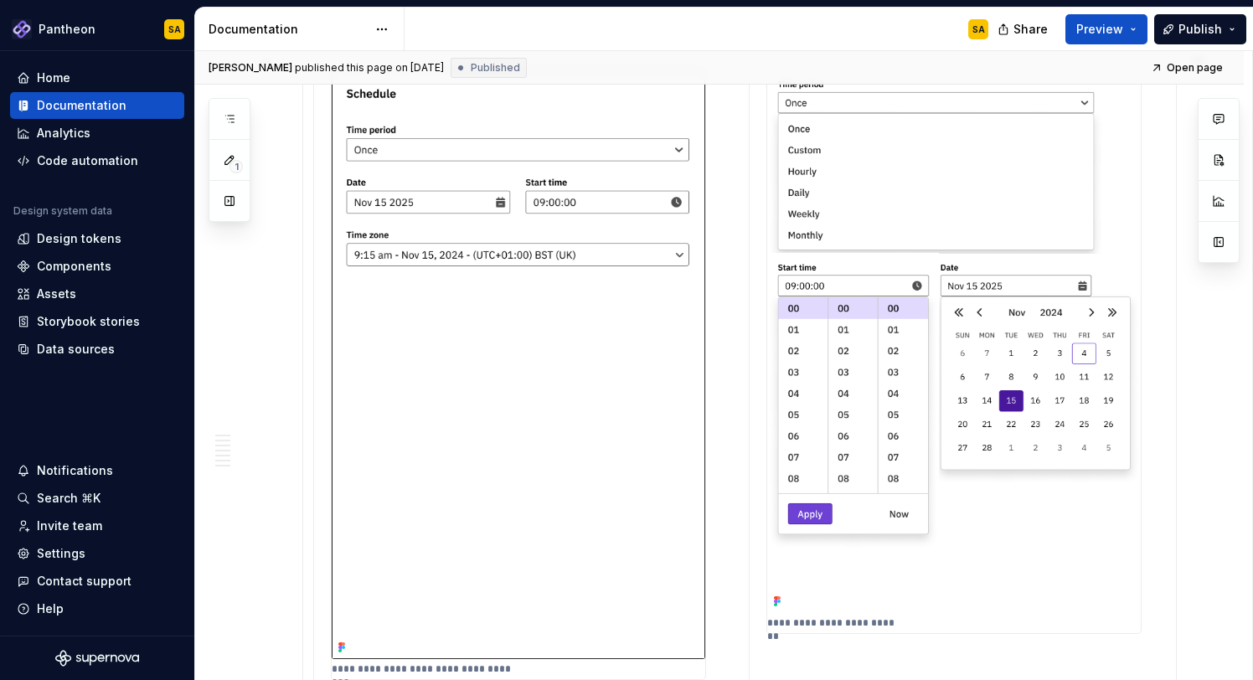
scroll to position [783, 0]
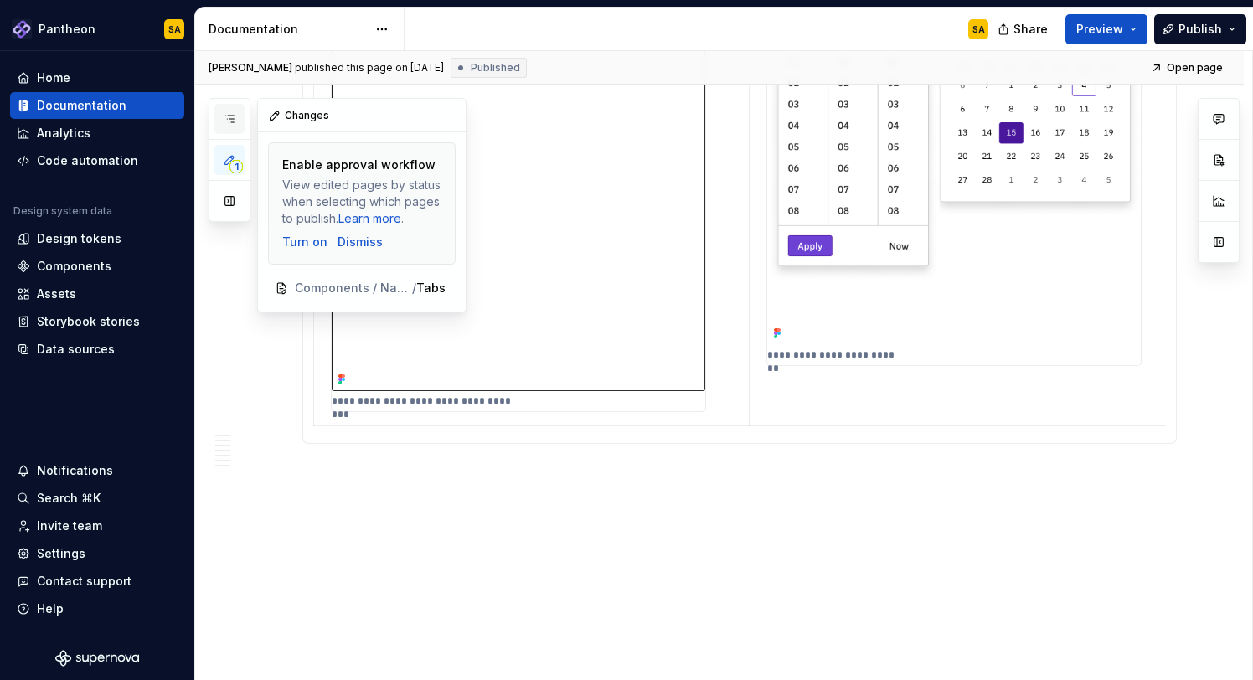
click at [233, 124] on icon "button" at bounding box center [229, 118] width 13 height 13
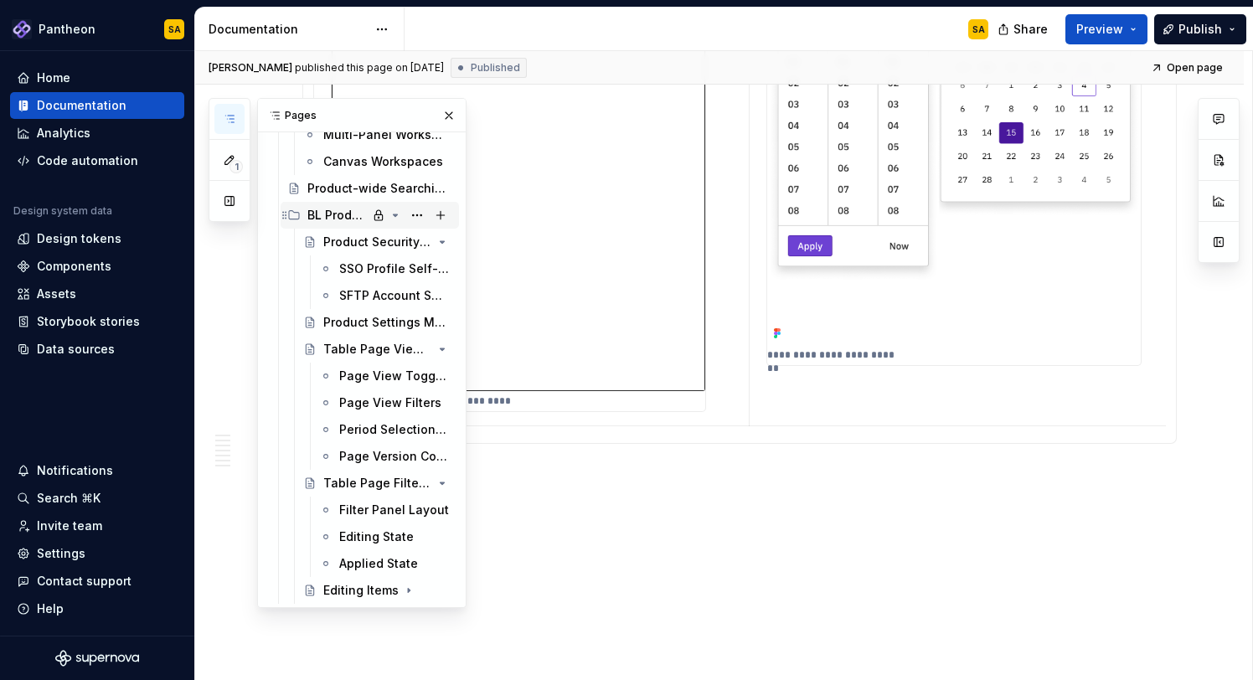
scroll to position [536, 0]
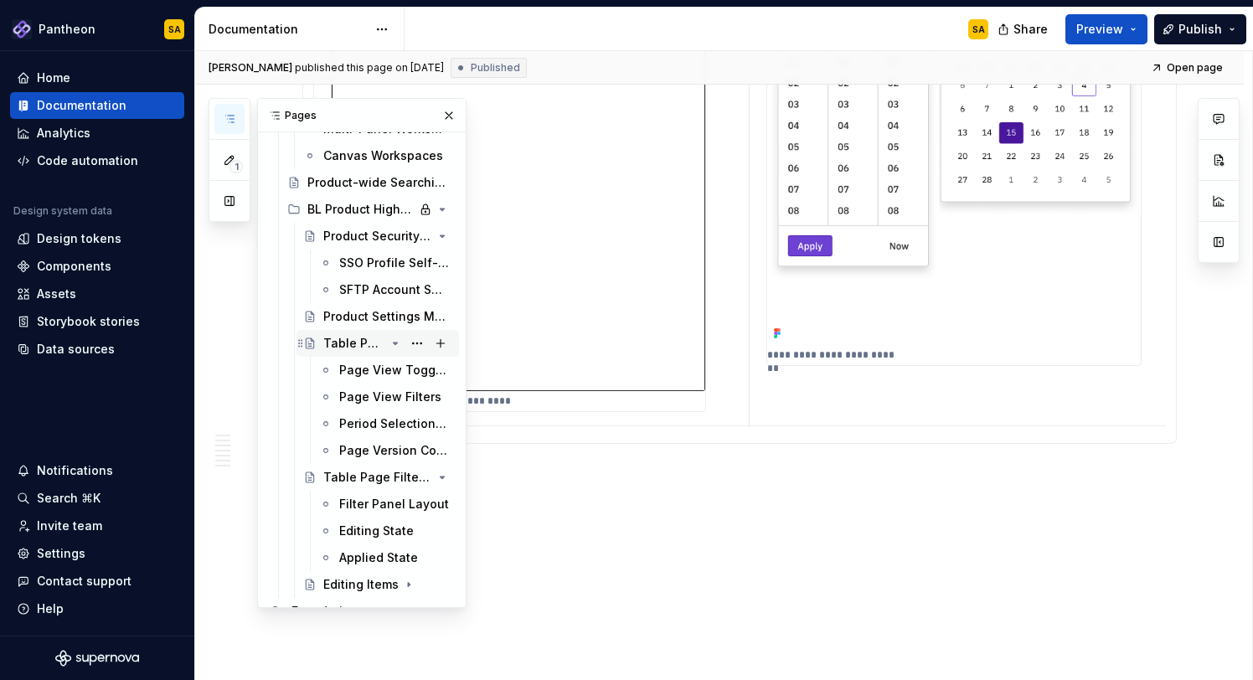
click at [355, 337] on div "Table Page View Controls" at bounding box center [354, 343] width 62 height 17
click at [364, 367] on div "Page View Toggling" at bounding box center [370, 370] width 63 height 17
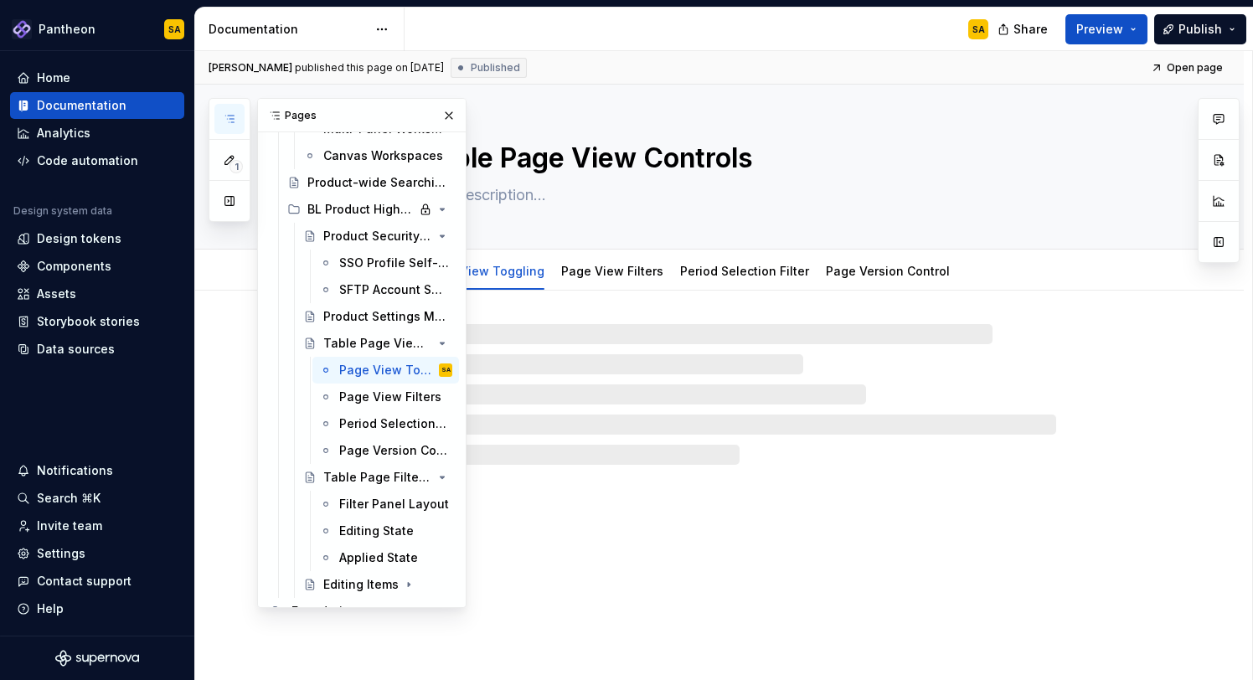
click at [786, 380] on div at bounding box center [739, 394] width 633 height 141
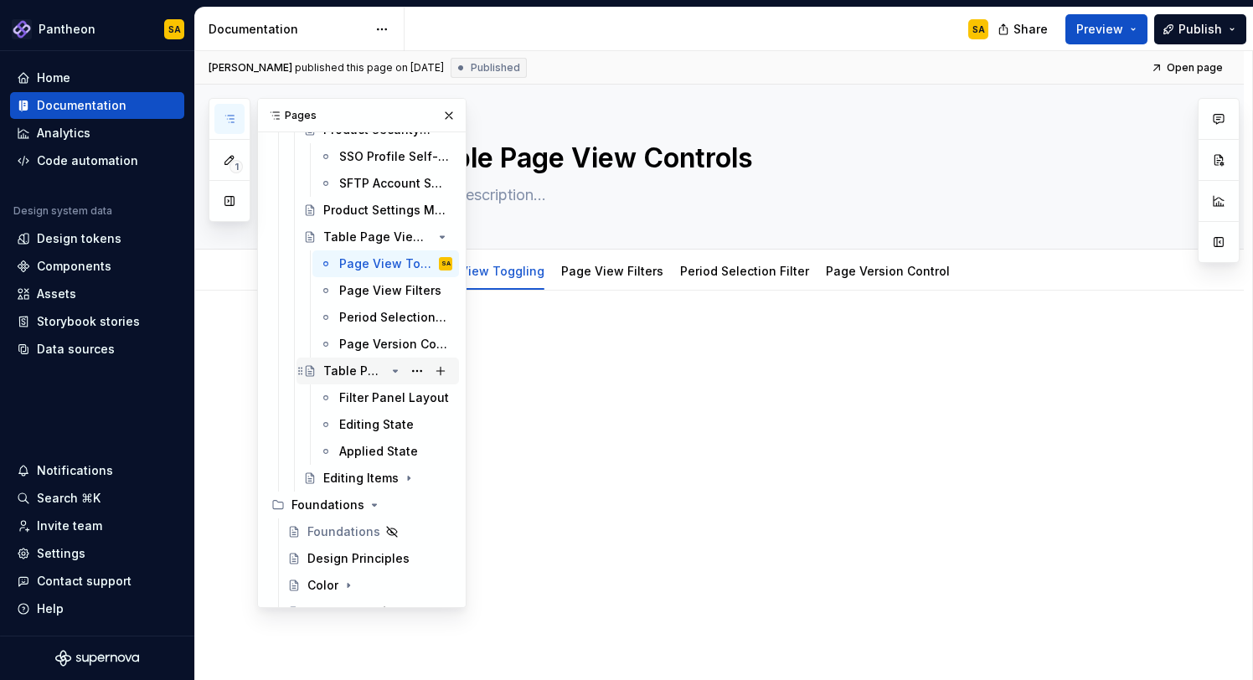
scroll to position [660, 0]
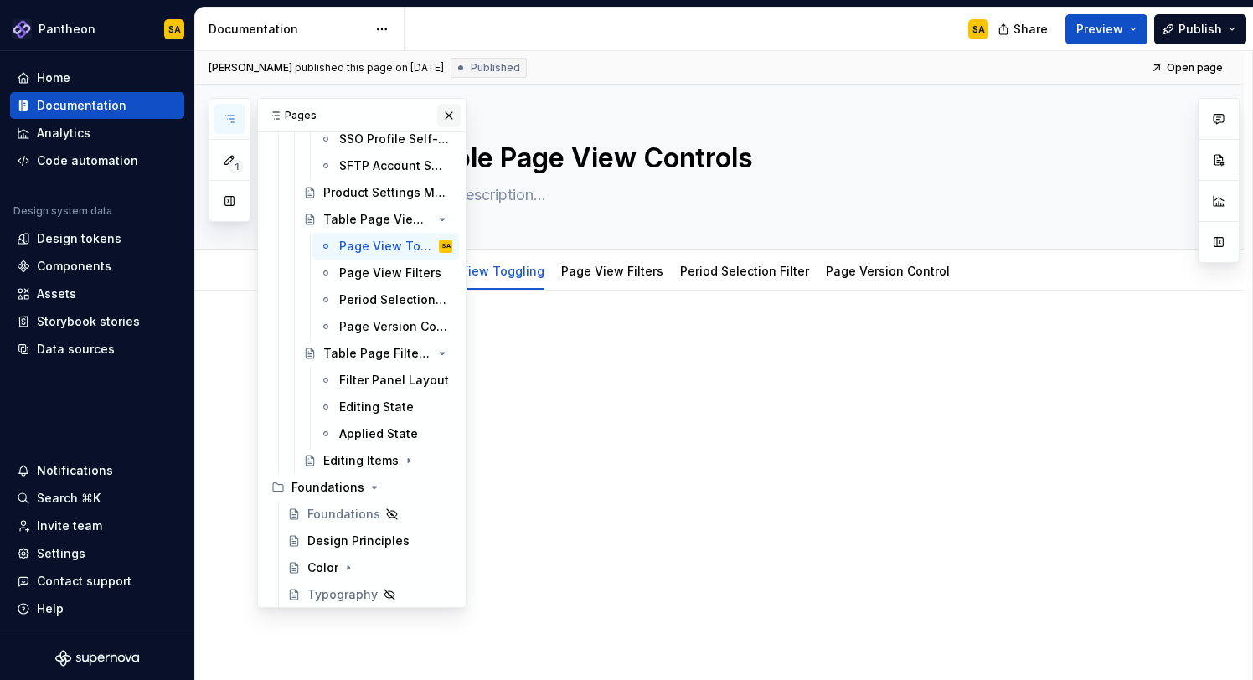
click at [447, 109] on button "button" at bounding box center [448, 115] width 23 height 23
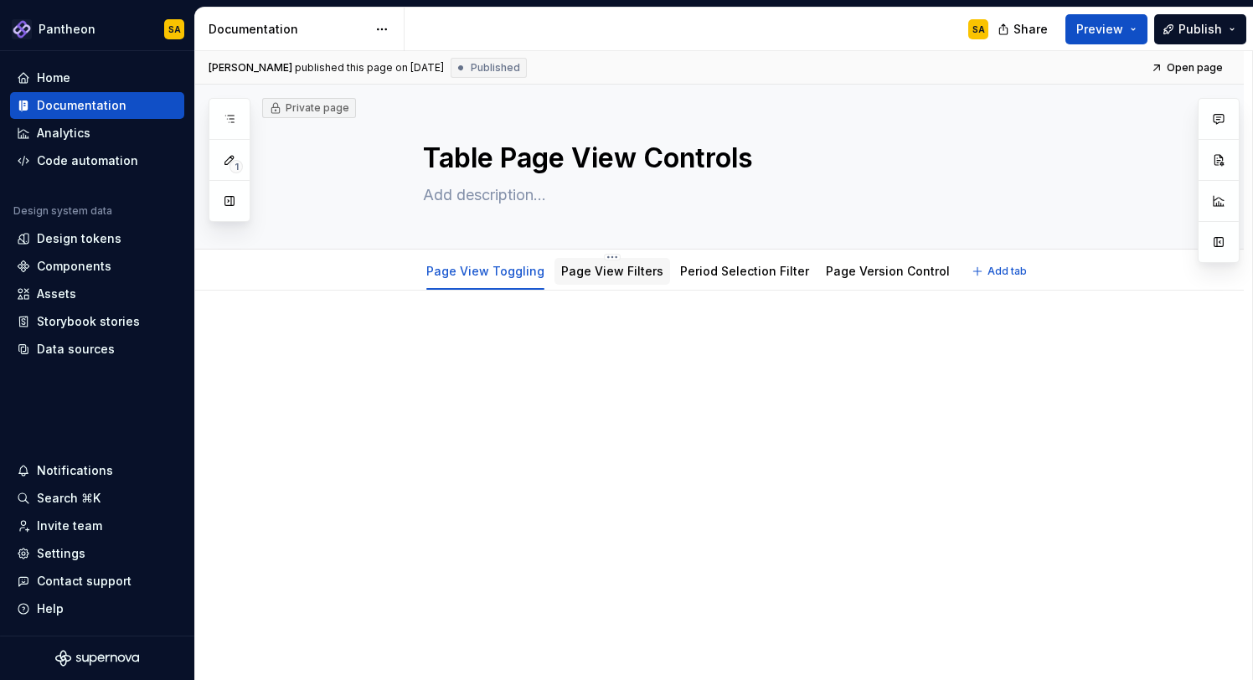
click at [596, 282] on div "Page View Filters" at bounding box center [613, 271] width 116 height 27
click at [235, 117] on icon "button" at bounding box center [229, 118] width 13 height 13
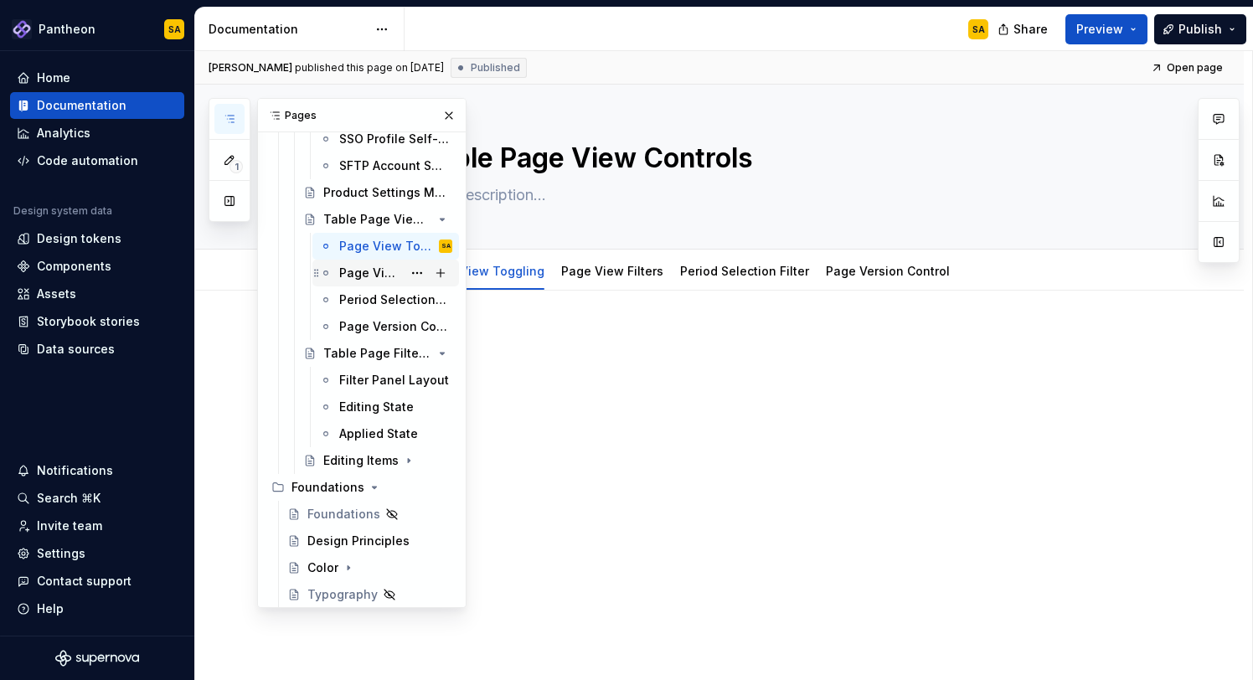
click at [359, 270] on div "Page View Filters" at bounding box center [370, 273] width 63 height 17
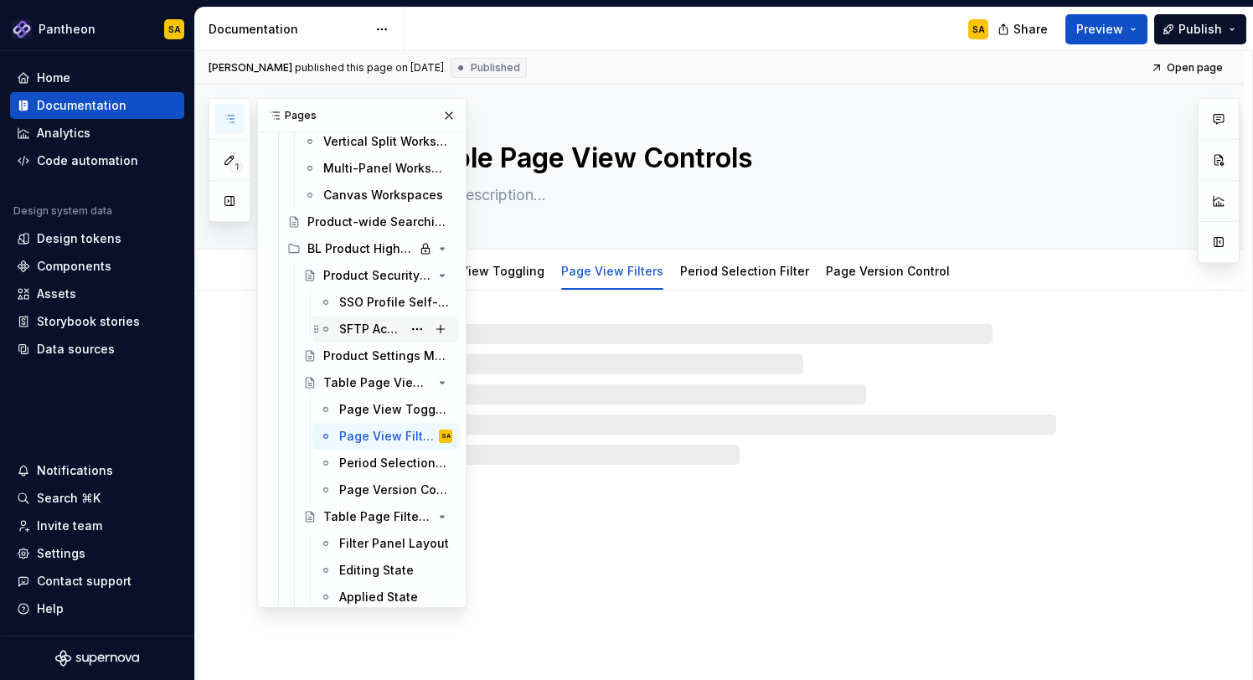
scroll to position [463, 0]
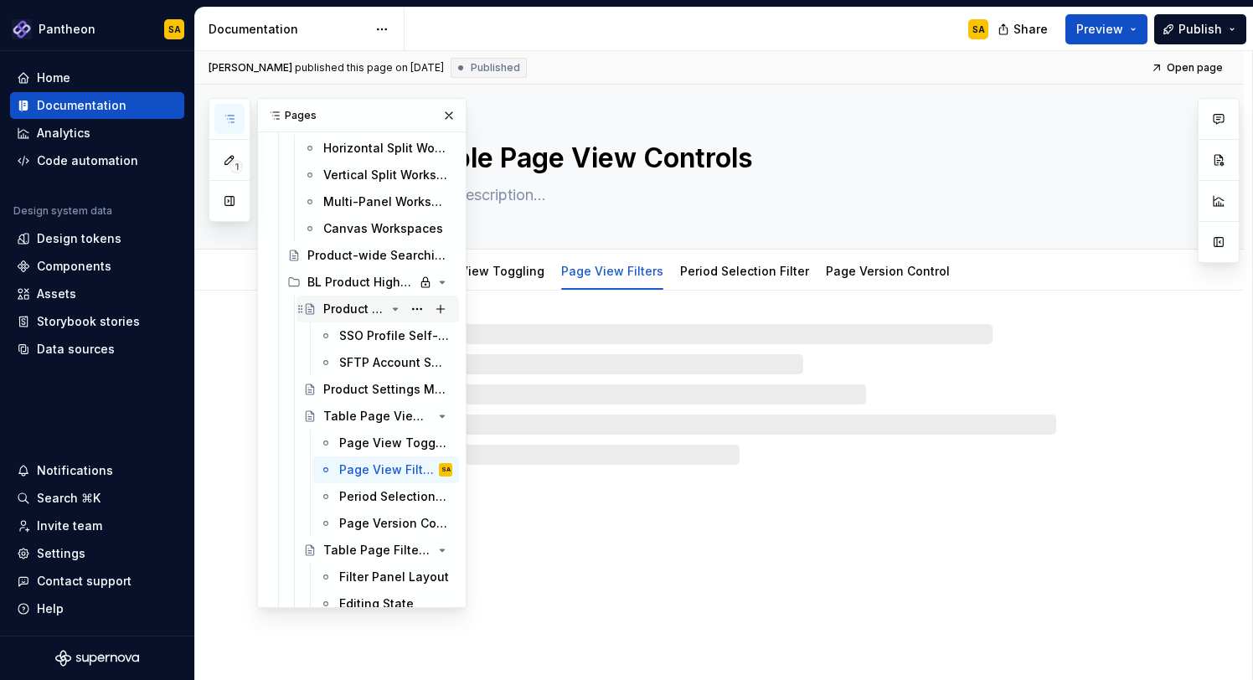
click at [395, 308] on icon "Page tree" at bounding box center [396, 309] width 4 height 2
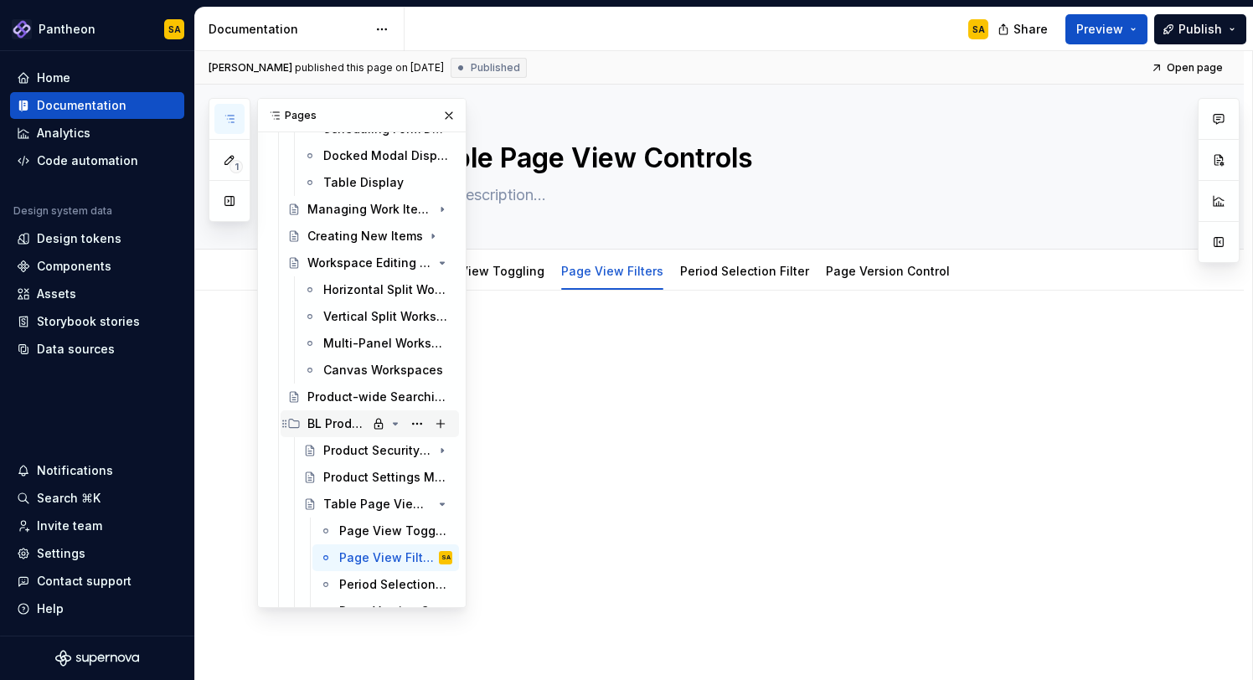
scroll to position [306, 0]
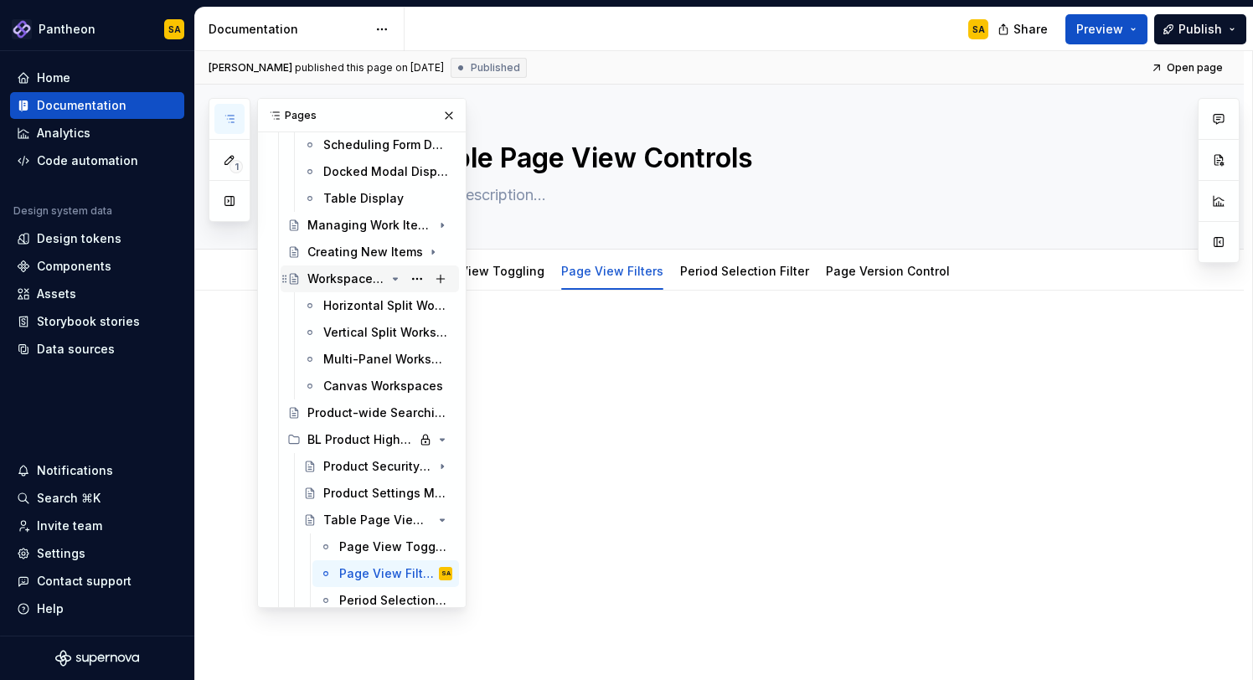
click at [395, 280] on icon "Page tree" at bounding box center [396, 279] width 4 height 2
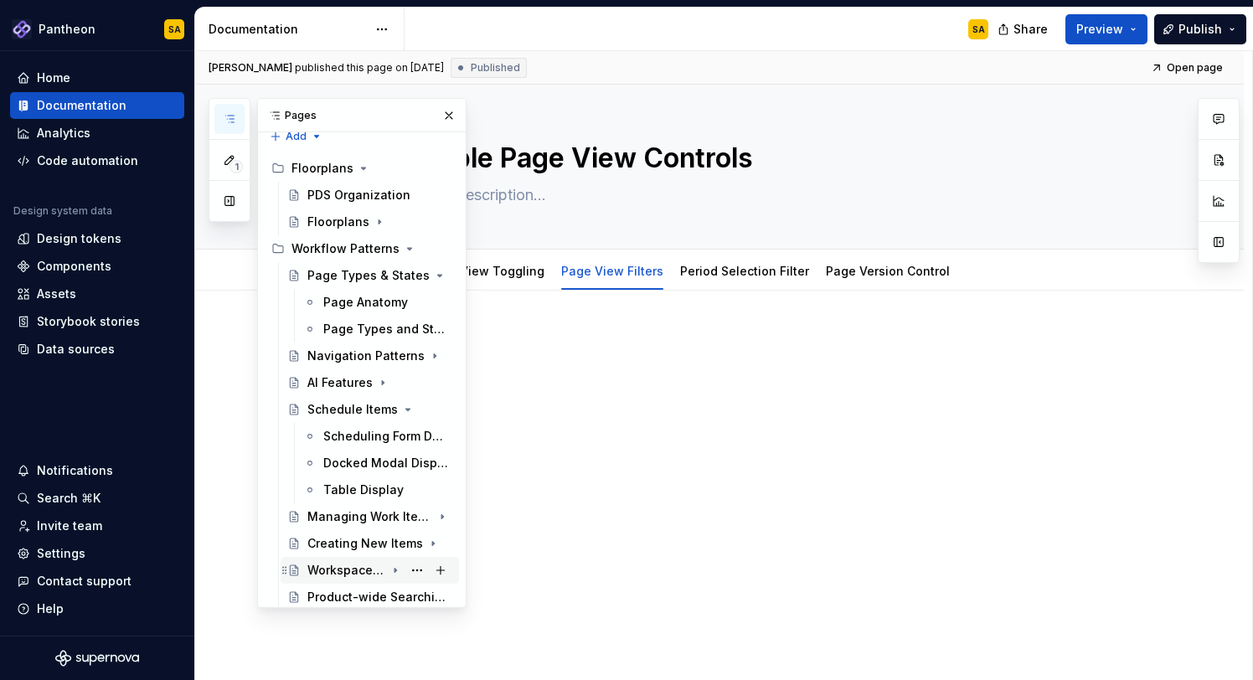
scroll to position [0, 0]
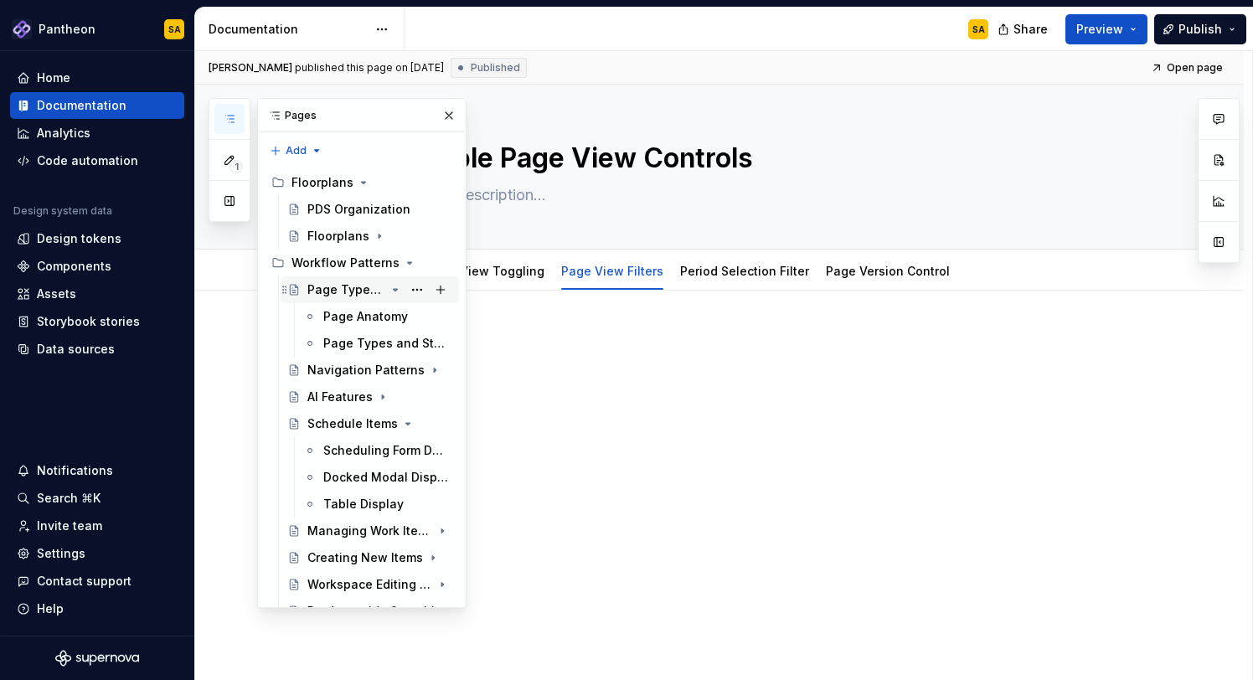
click at [397, 289] on icon "Page tree" at bounding box center [396, 290] width 4 height 2
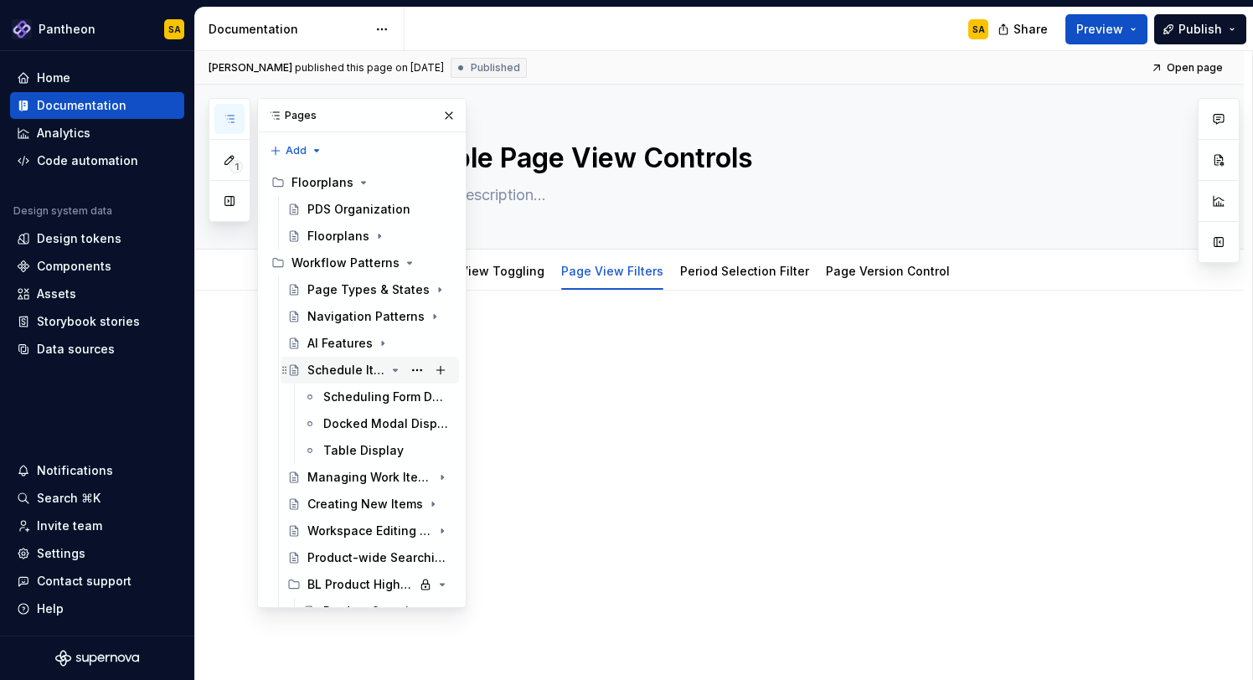
click at [400, 369] on icon "Page tree" at bounding box center [395, 370] width 13 height 13
click at [356, 424] on div "Creating New Items" at bounding box center [346, 424] width 78 height 17
click at [355, 453] on div "With Single Set of Form Fields" at bounding box center [362, 450] width 79 height 17
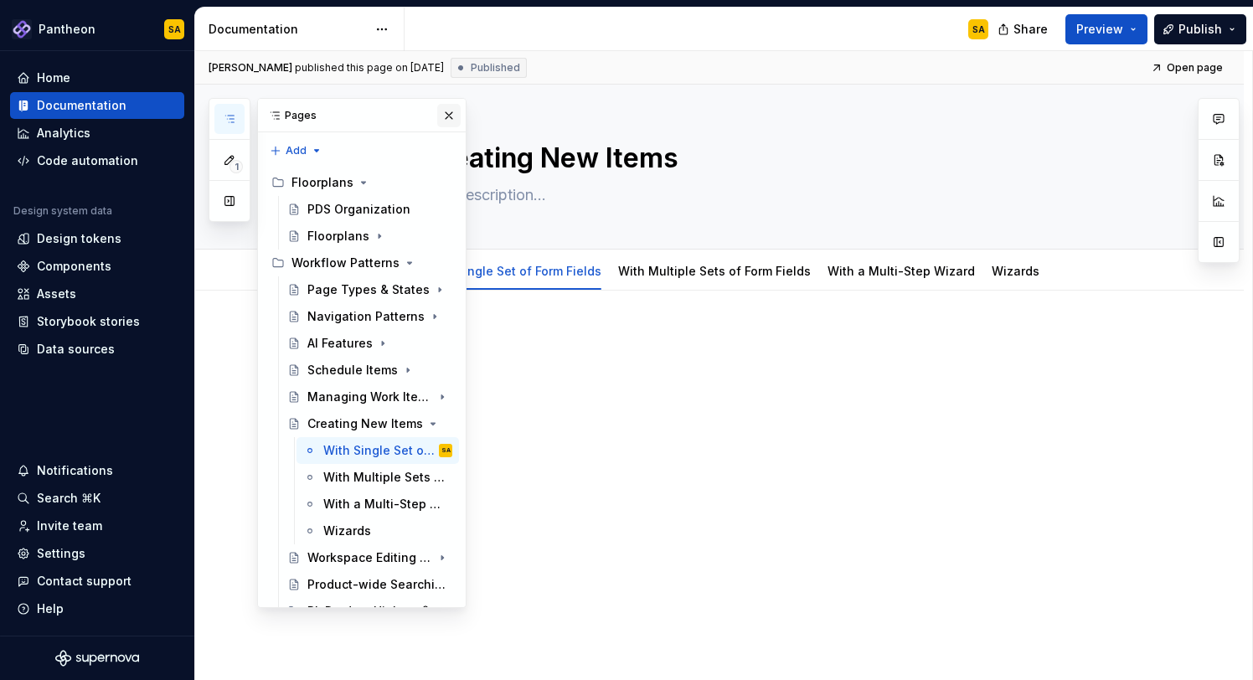
click at [450, 116] on button "button" at bounding box center [448, 115] width 23 height 23
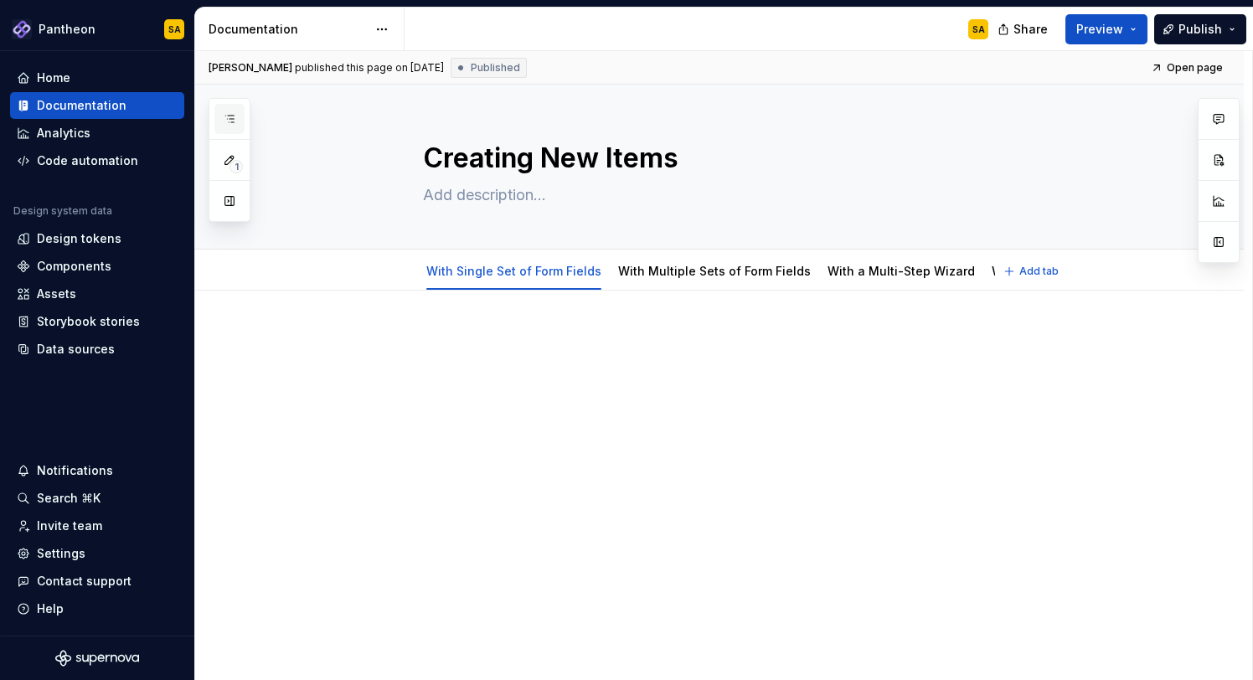
click at [229, 113] on icon "button" at bounding box center [229, 118] width 13 height 13
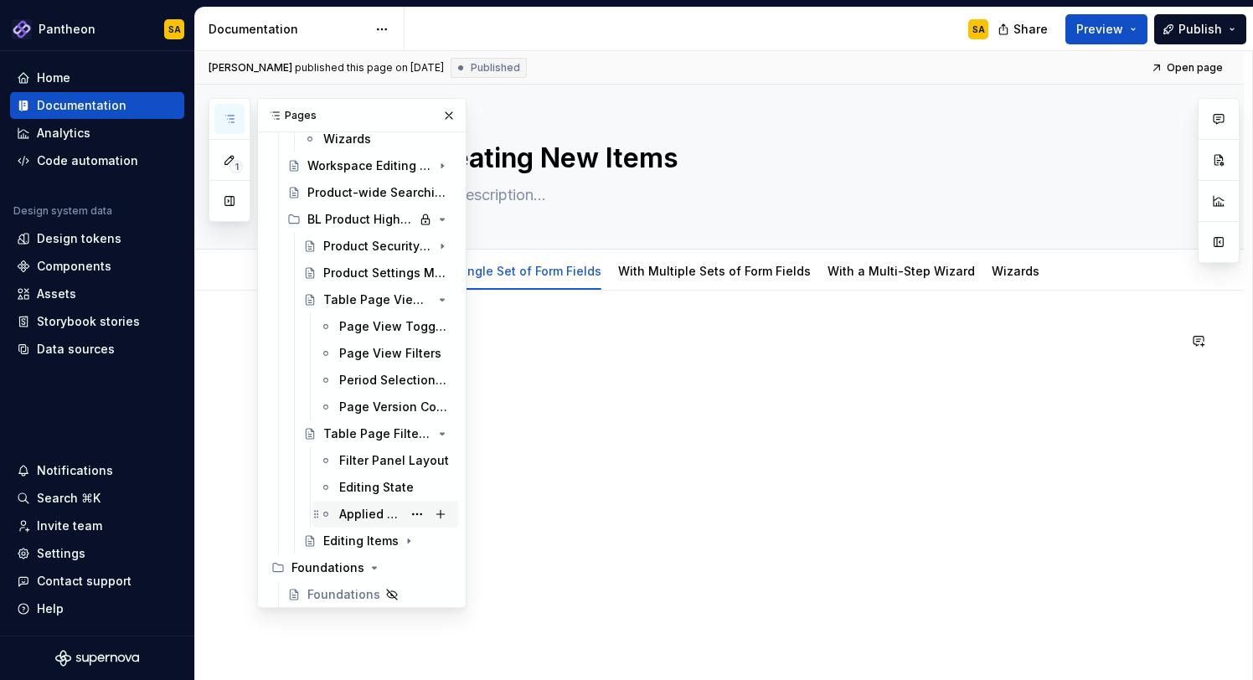
scroll to position [526, 0]
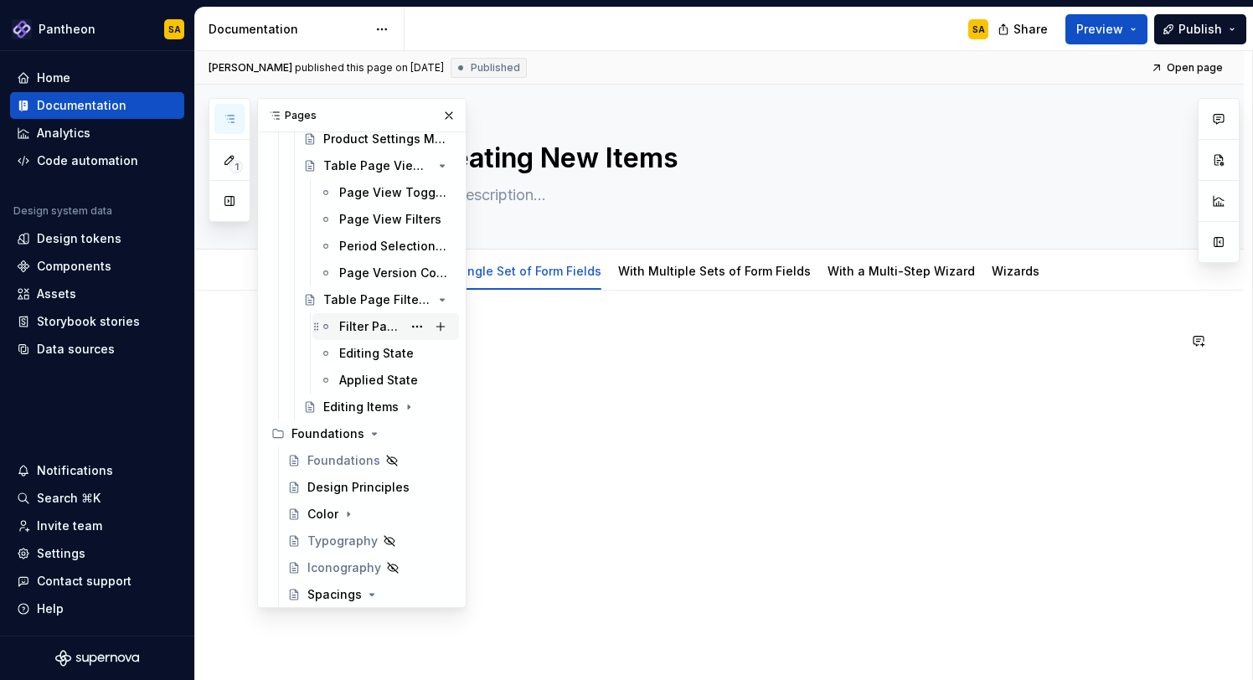
click at [369, 331] on div "Filter Panel Layout" at bounding box center [370, 326] width 63 height 17
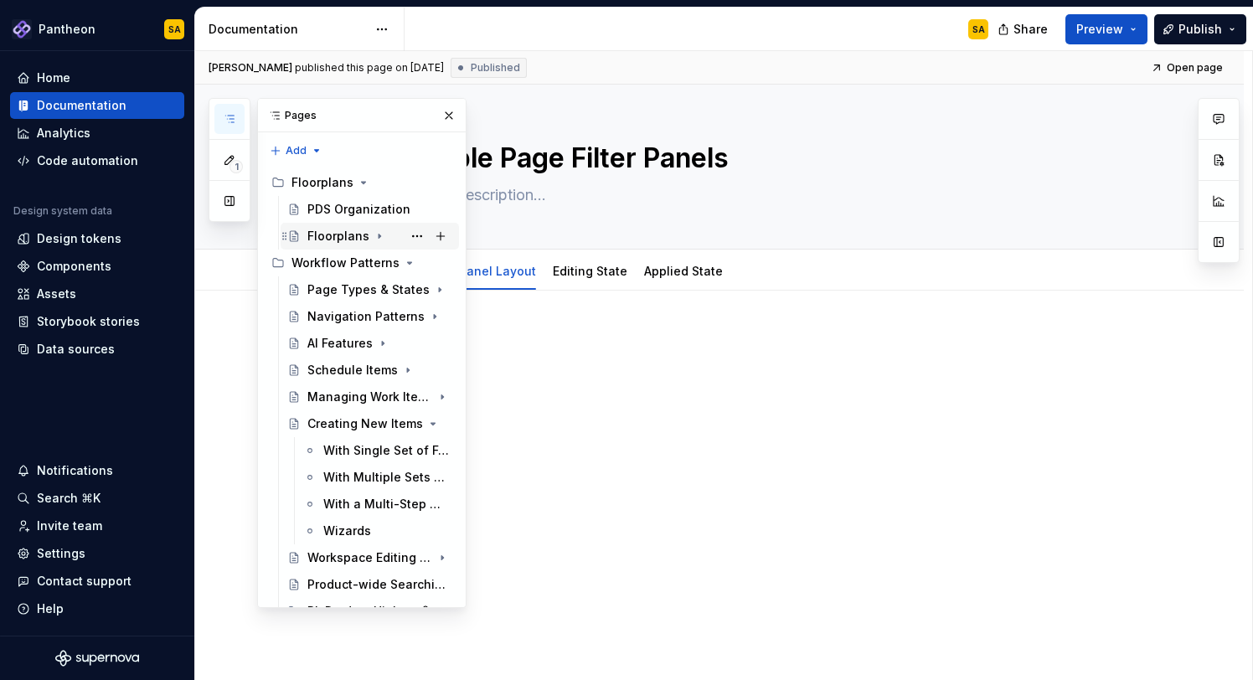
click at [338, 245] on div "Floorplans" at bounding box center [379, 236] width 145 height 23
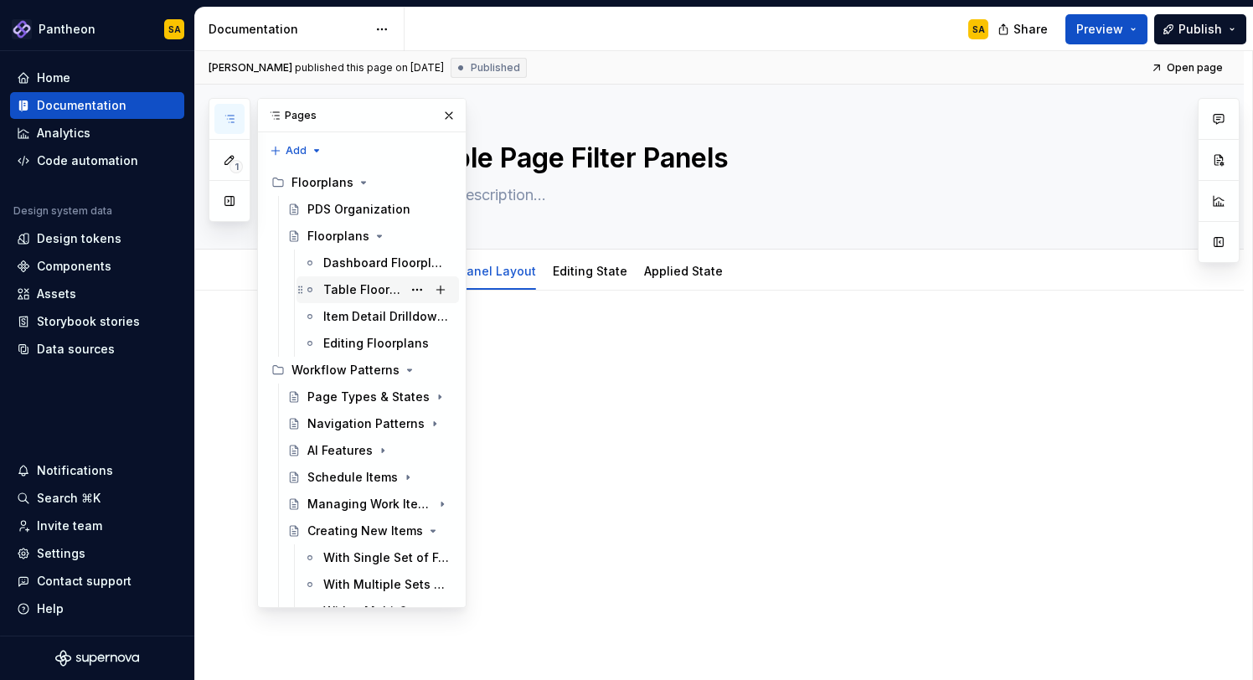
click at [358, 286] on div "Table Floorplans" at bounding box center [362, 289] width 79 height 17
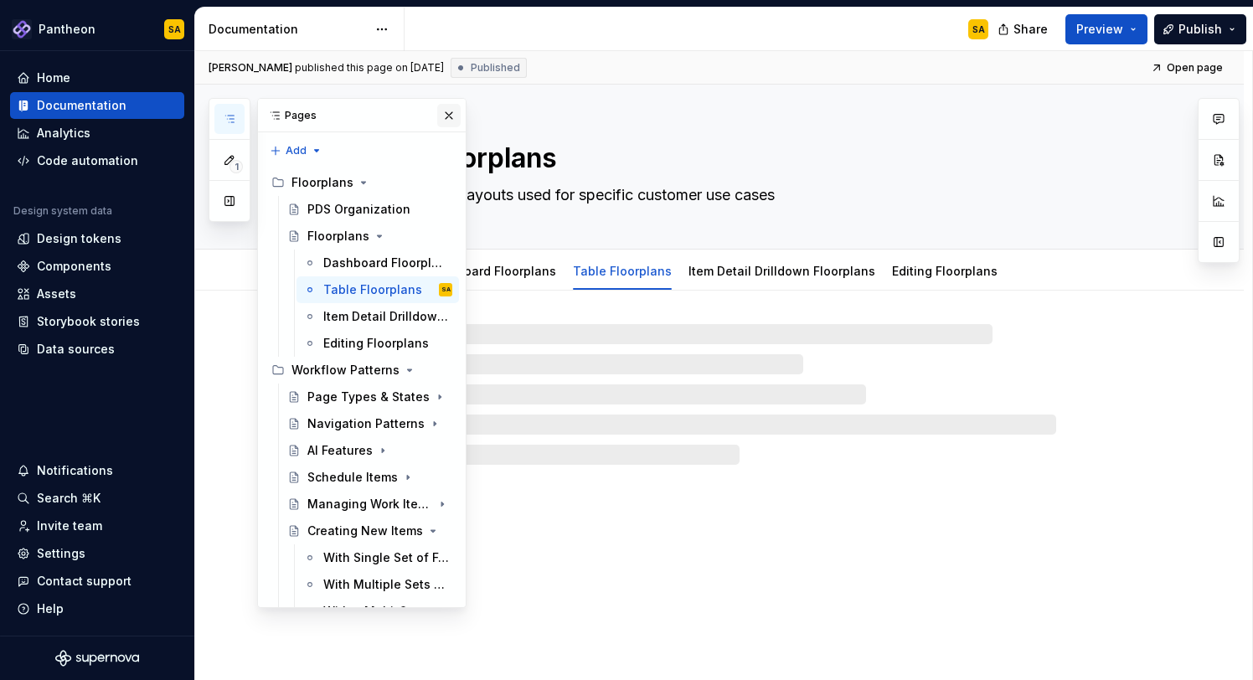
click at [449, 113] on button "button" at bounding box center [448, 115] width 23 height 23
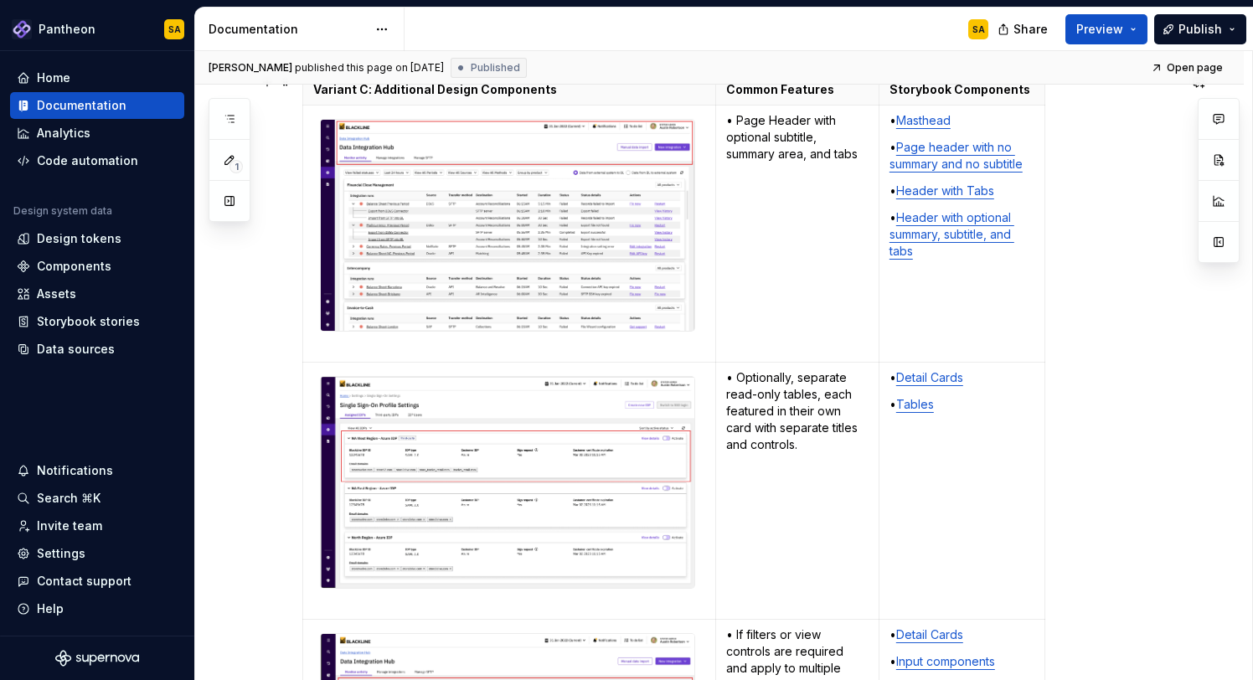
scroll to position [3182, 0]
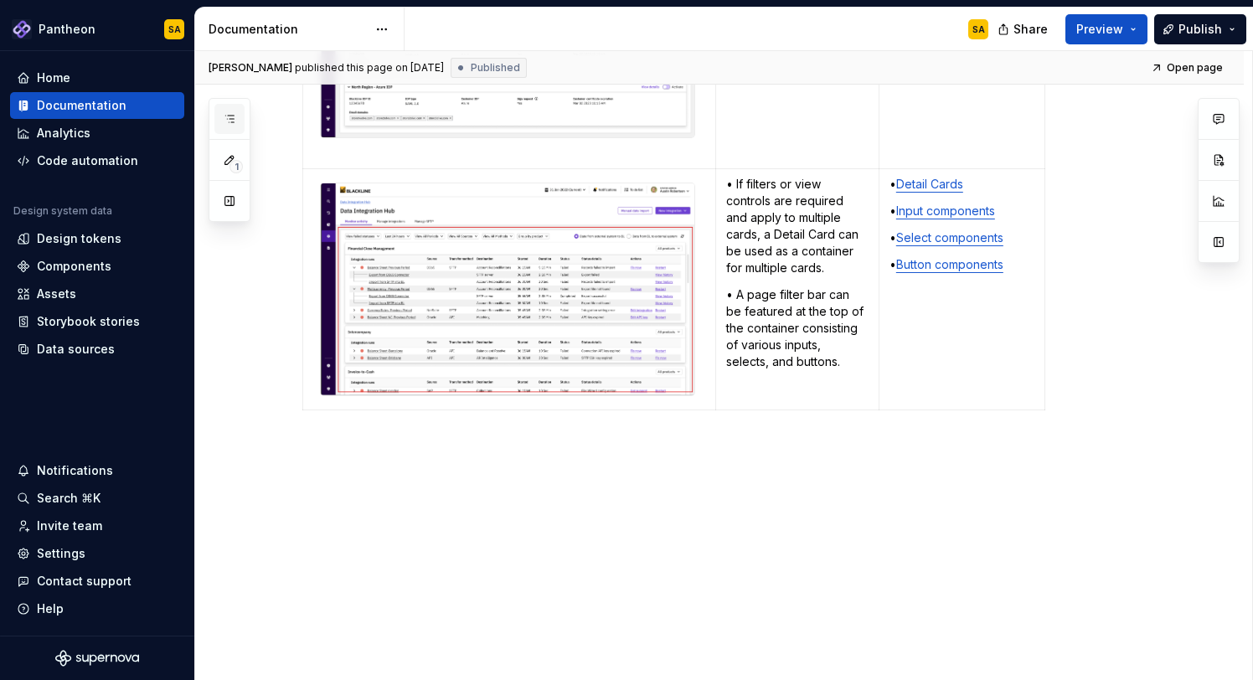
click at [239, 119] on button "button" at bounding box center [229, 119] width 30 height 30
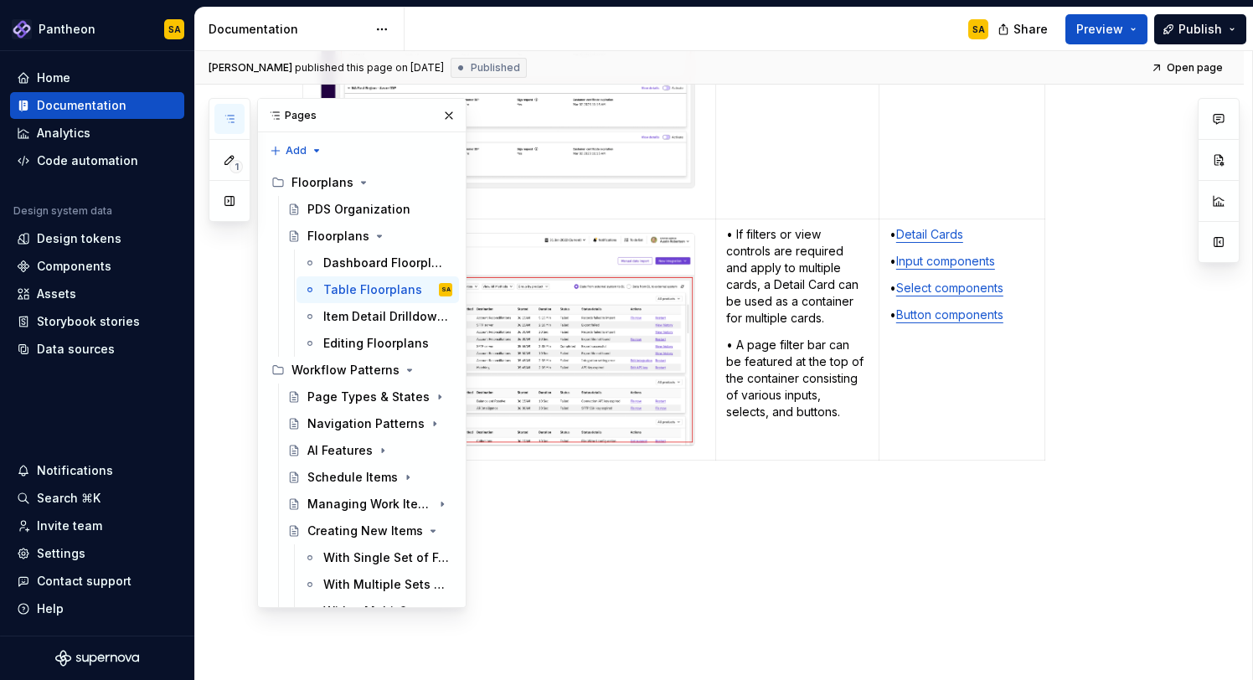
scroll to position [2929, 0]
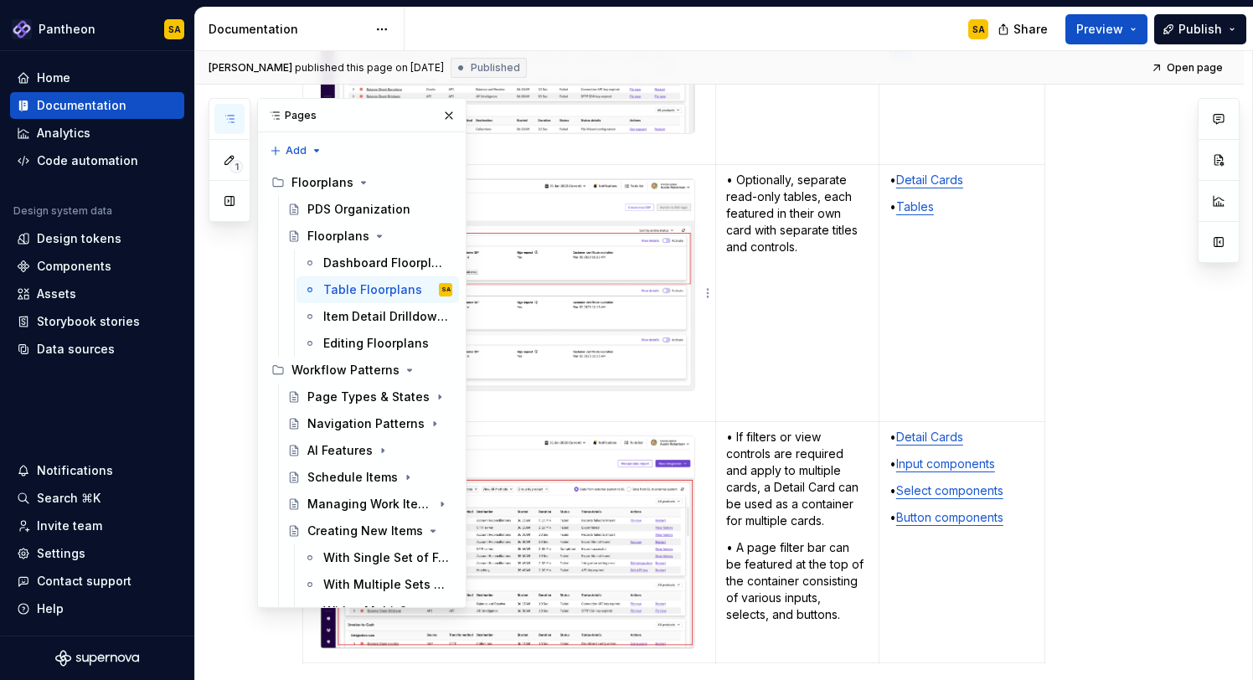
click at [295, 149] on div "1 Pages Add Accessibility guide for tree Page tree. Navigate the tree with the …" at bounding box center [338, 353] width 258 height 510
click at [380, 149] on div "1 Pages Add Accessibility guide for tree Page tree. Navigate the tree with the …" at bounding box center [338, 353] width 258 height 510
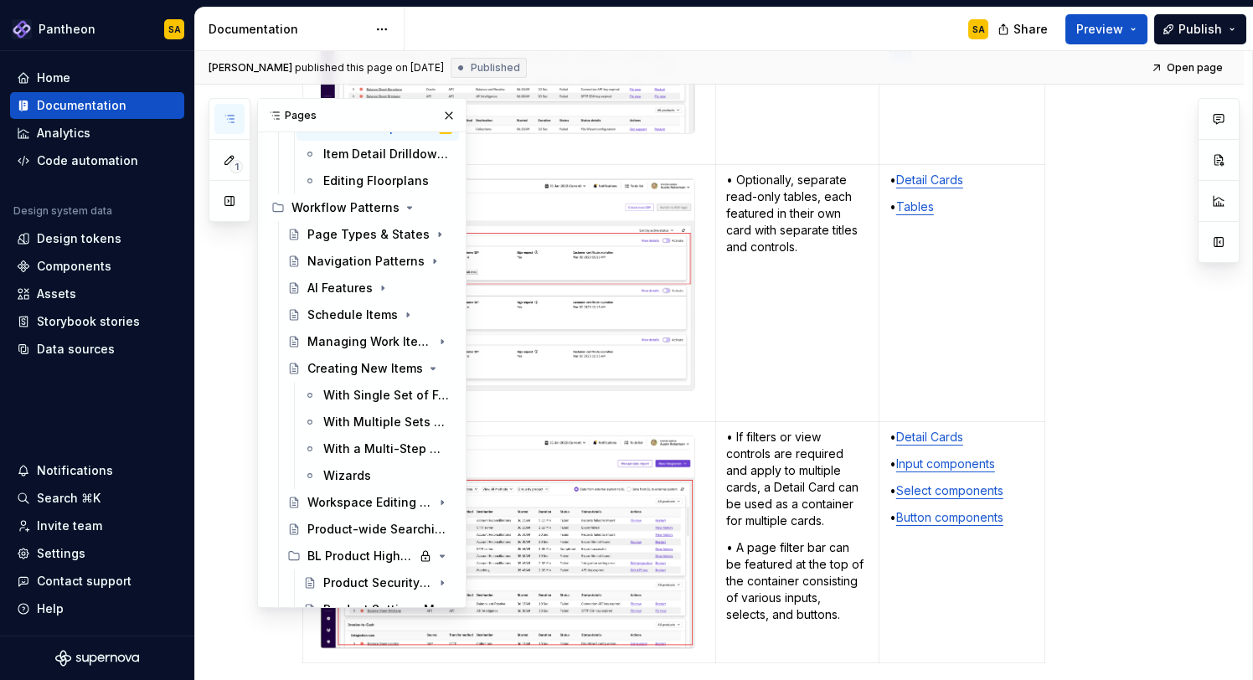
scroll to position [0, 0]
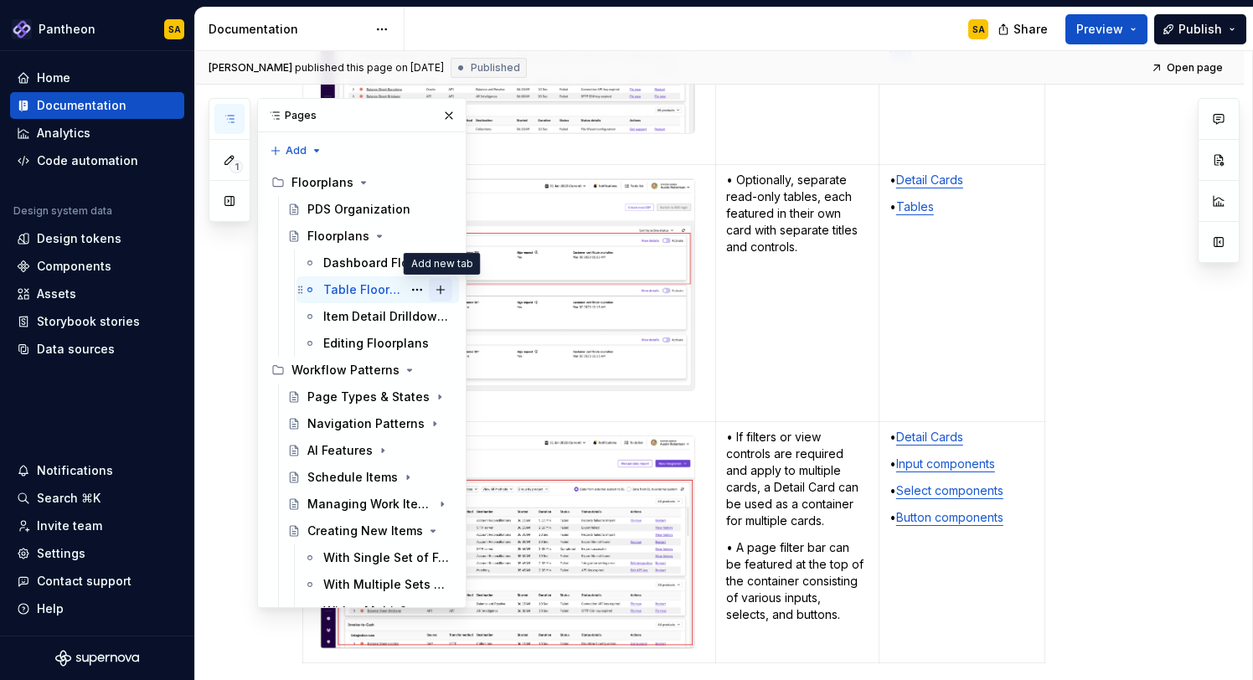
click at [440, 287] on button "Page tree" at bounding box center [440, 289] width 23 height 23
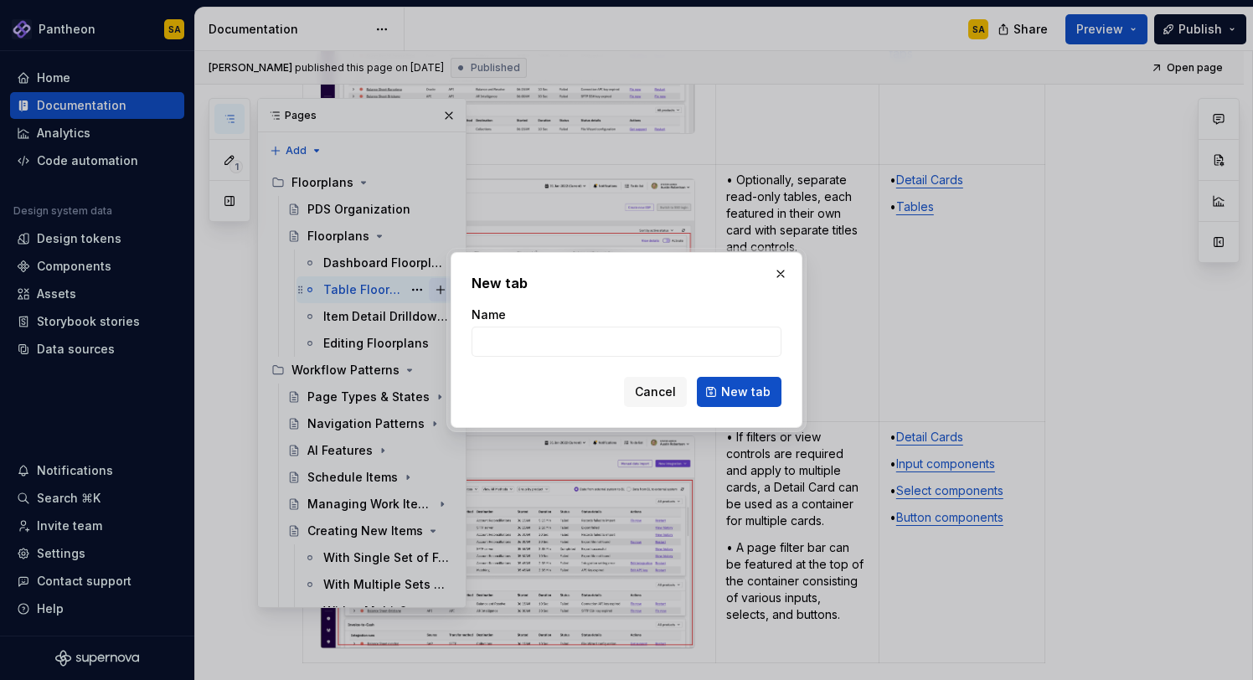
type textarea "*"
click at [477, 339] on input "Table Variants" at bounding box center [627, 342] width 310 height 30
click at [478, 344] on input "Table Variants" at bounding box center [627, 342] width 310 height 30
type input "Data Table Variants"
click at [741, 388] on span "New tab" at bounding box center [745, 392] width 49 height 17
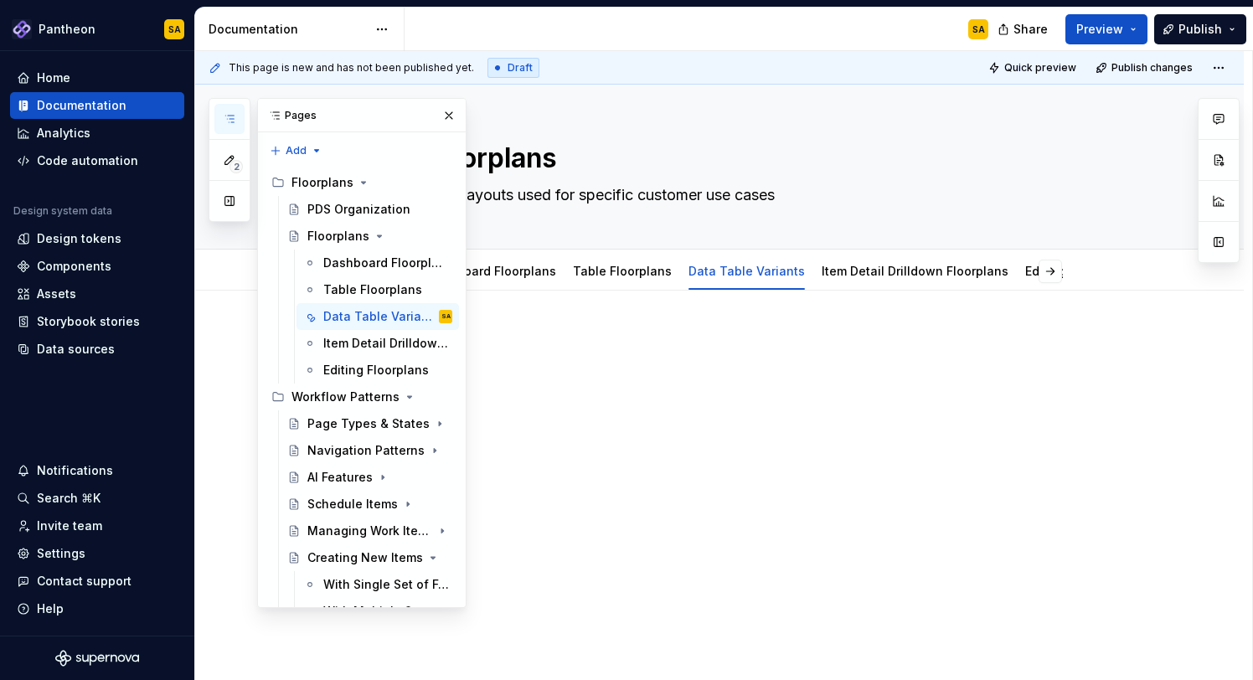
click at [0, 0] on button "Page tree" at bounding box center [0, 0] width 0 height 0
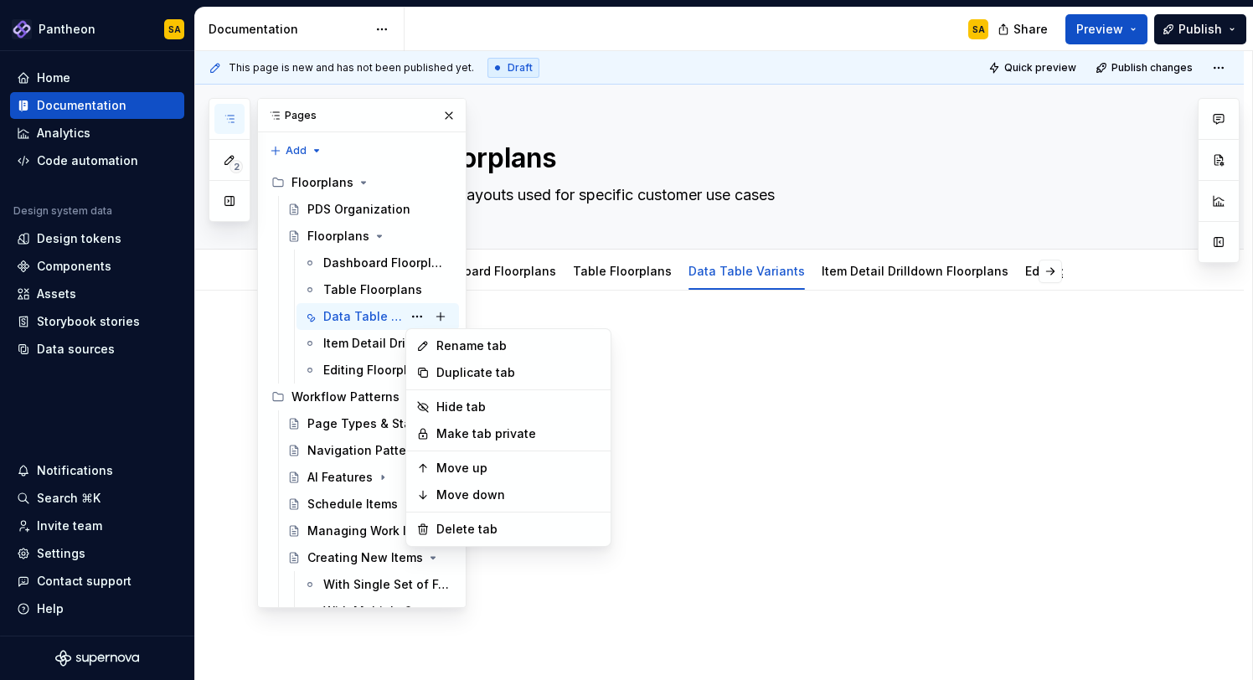
click at [681, 405] on html "Pantheon SA Home Documentation Analytics Code automation Design system data Des…" at bounding box center [626, 340] width 1253 height 680
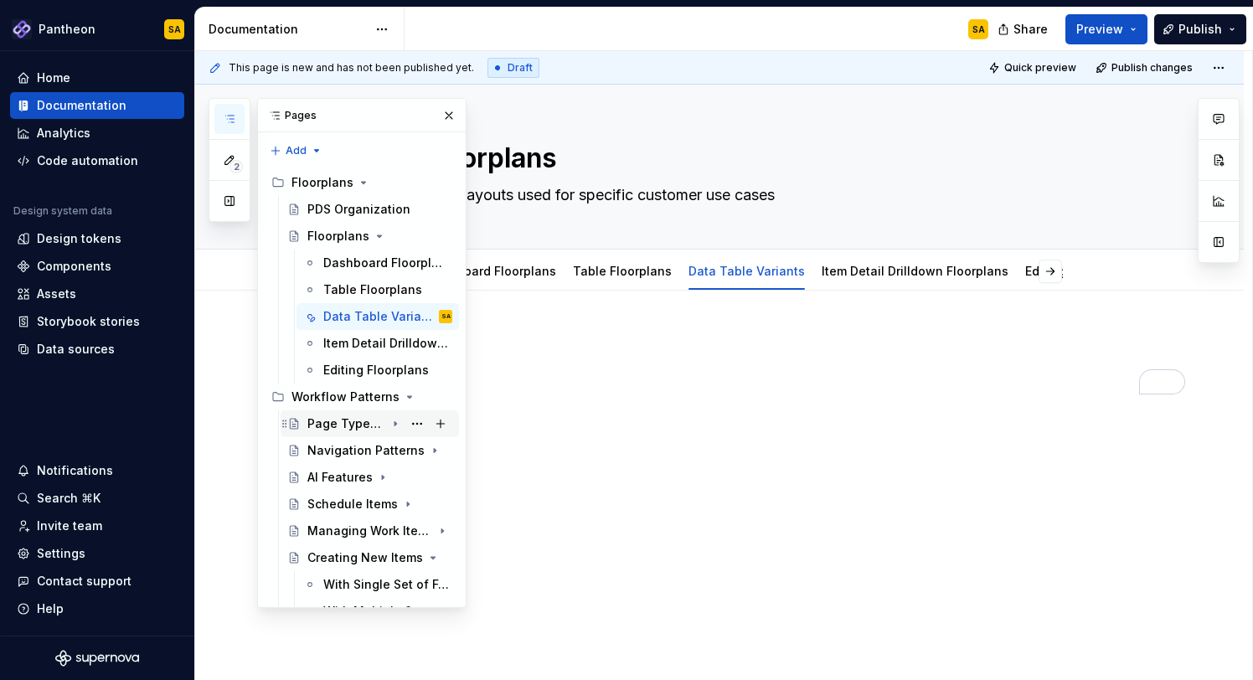
click at [394, 421] on icon "Page tree" at bounding box center [395, 423] width 13 height 13
click at [373, 313] on div "Data Table Variants" at bounding box center [362, 316] width 79 height 17
click at [582, 355] on div "To enrich screen reader interactions, please activate Accessibility in Grammarl…" at bounding box center [739, 363] width 875 height 64
click at [392, 307] on div "Data Table Variants SA" at bounding box center [387, 316] width 129 height 23
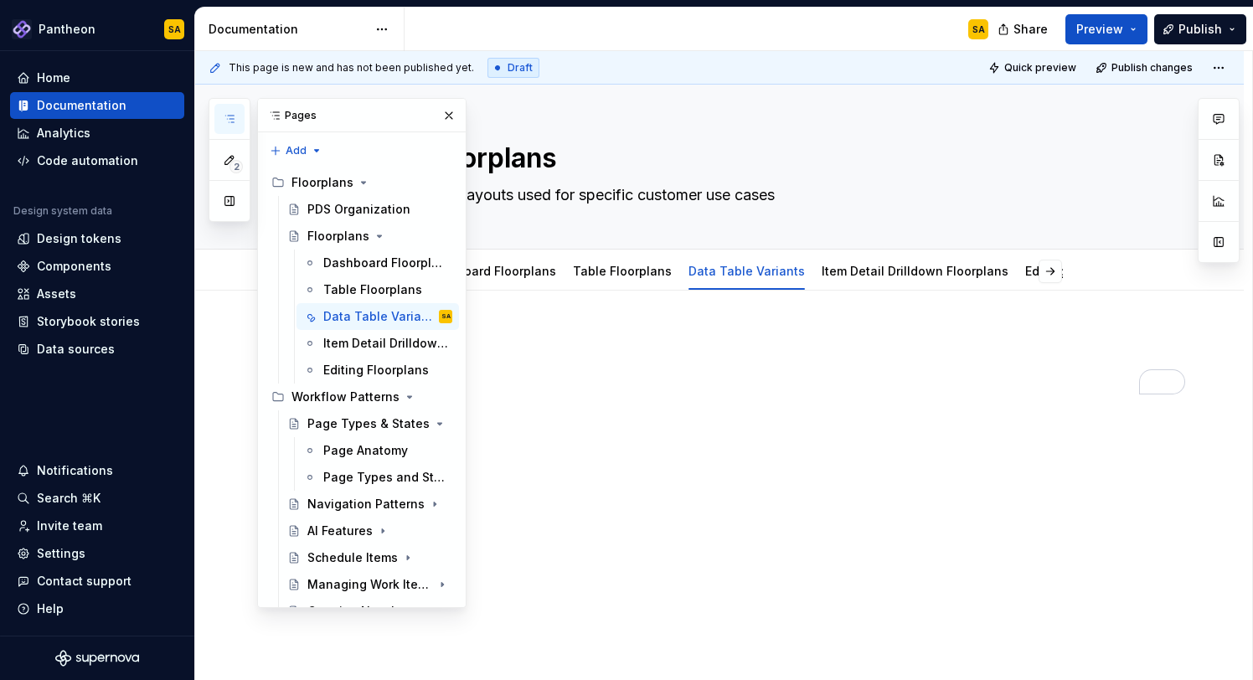
click at [548, 364] on div "To enrich screen reader interactions, please activate Accessibility in Grammarl…" at bounding box center [739, 363] width 875 height 64
click at [447, 121] on button "button" at bounding box center [448, 115] width 23 height 23
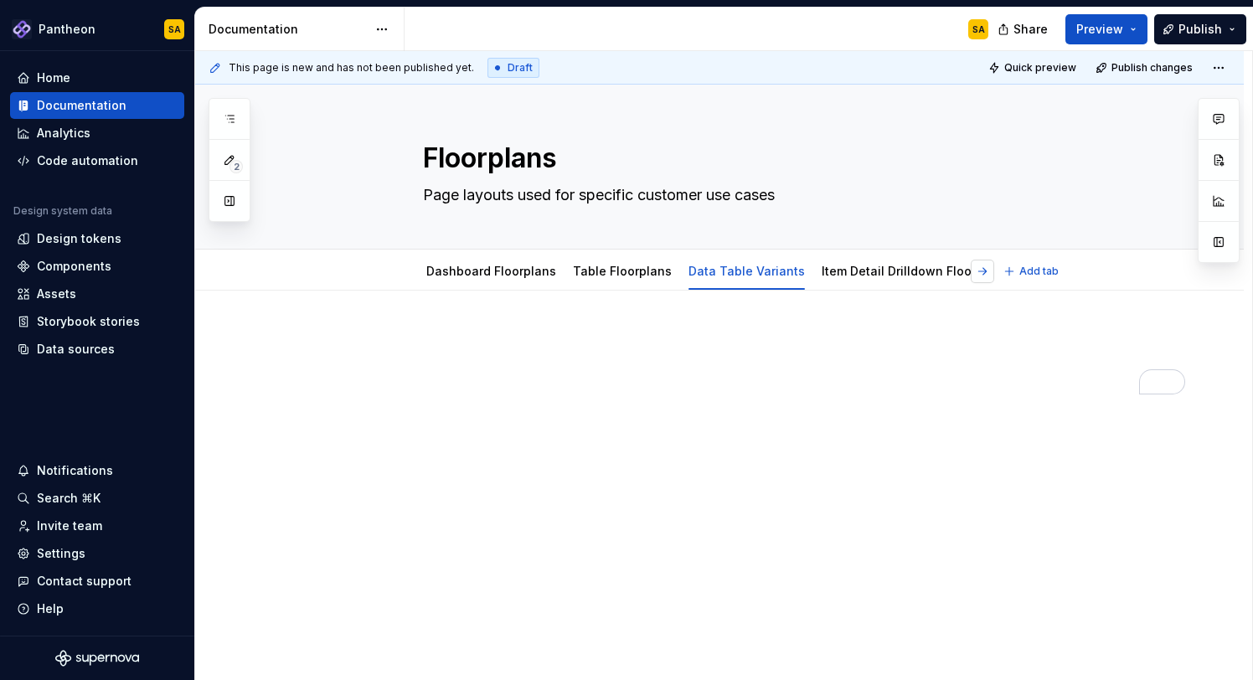
click at [990, 270] on button "button" at bounding box center [982, 271] width 23 height 23
click at [427, 275] on button "button" at bounding box center [425, 271] width 23 height 23
click at [731, 257] on html "Pantheon SA Home Documentation Analytics Code automation Design system data Des…" at bounding box center [626, 340] width 1253 height 680
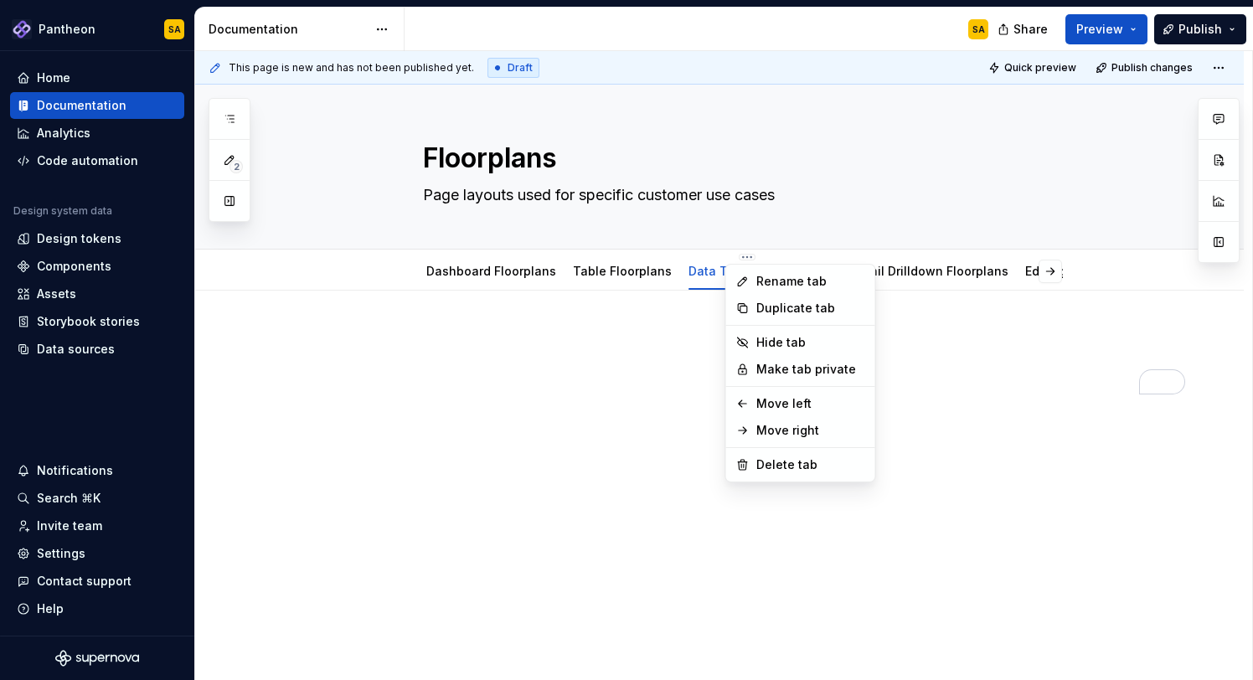
click at [230, 117] on div "2 Pages Add Accessibility guide for tree Page tree. Navigate the tree with the …" at bounding box center [230, 160] width 42 height 124
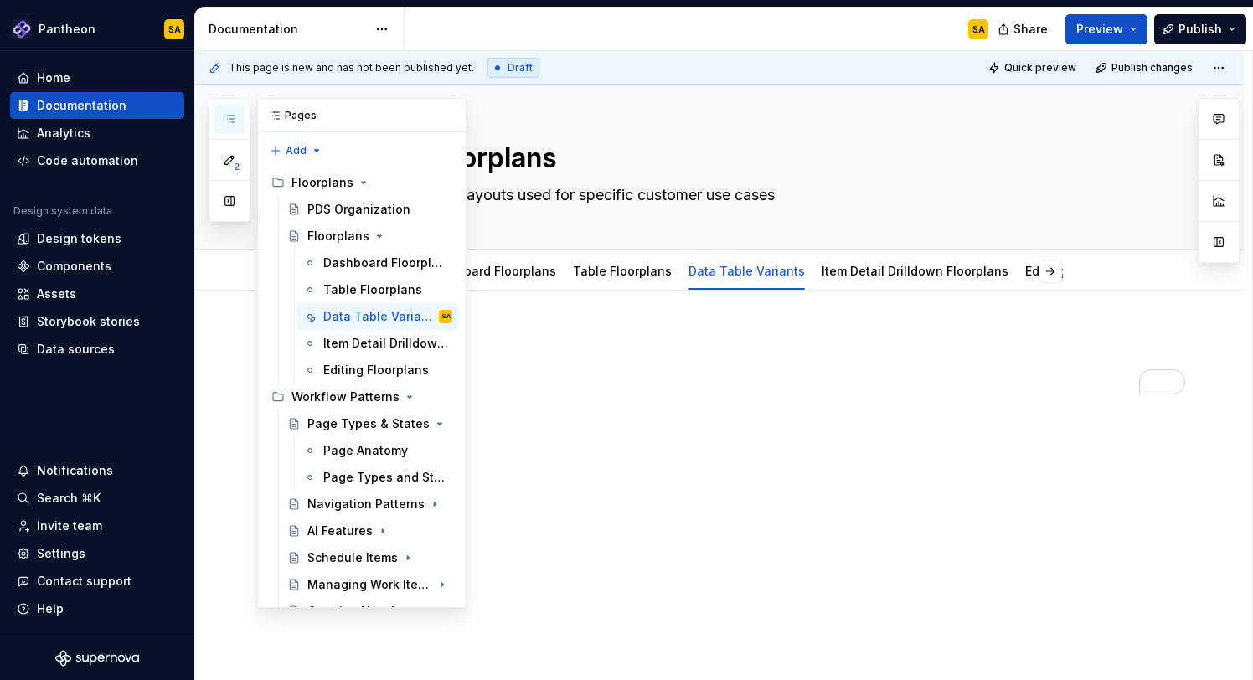
click at [235, 116] on icon "button" at bounding box center [229, 118] width 13 height 13
click at [791, 148] on textarea "Floorplans" at bounding box center [736, 158] width 633 height 40
click at [573, 389] on div "To enrich screen reader interactions, please activate Accessibility in Grammarl…" at bounding box center [739, 363] width 875 height 64
click at [57, 74] on div "Home" at bounding box center [54, 78] width 34 height 17
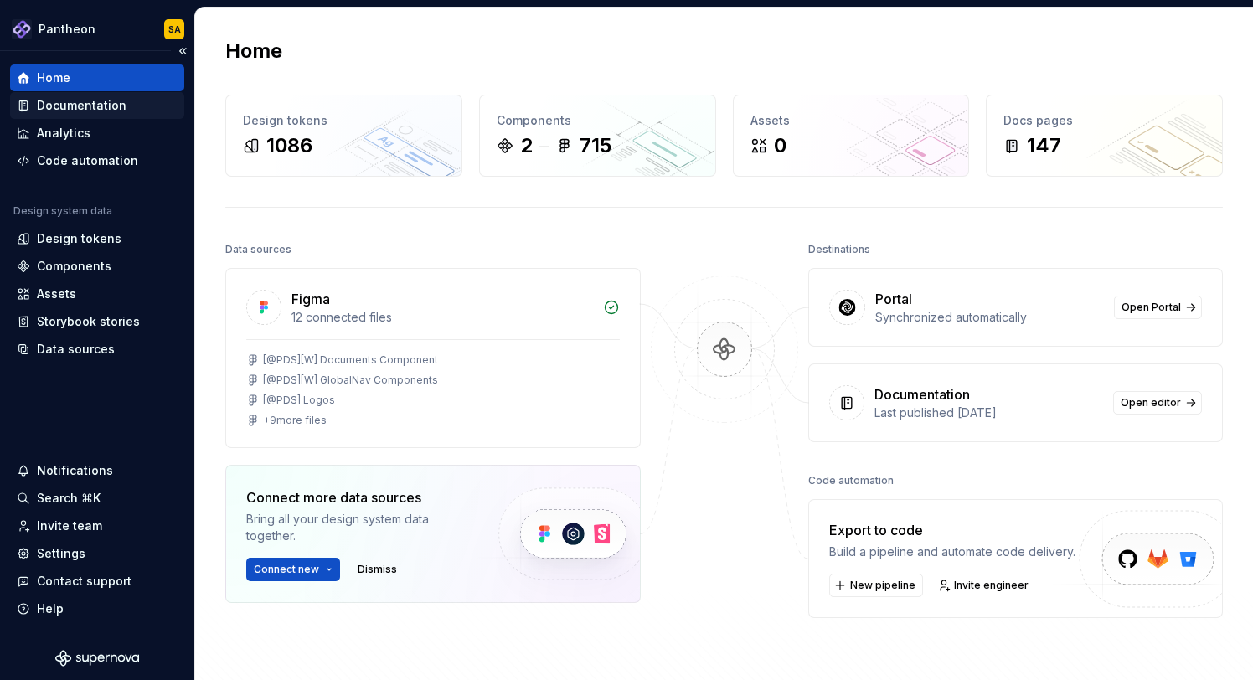
click at [82, 112] on div "Documentation" at bounding box center [82, 105] width 90 height 17
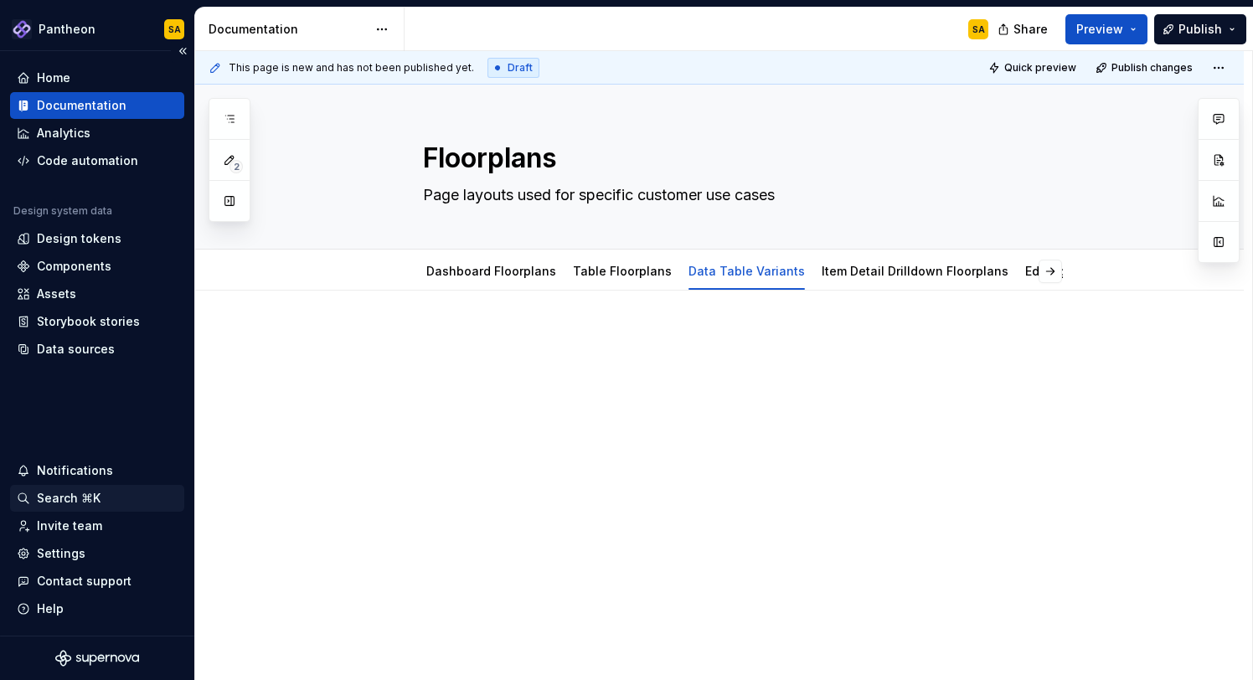
click at [65, 496] on div "Search ⌘K" at bounding box center [69, 498] width 64 height 17
type textarea "*"
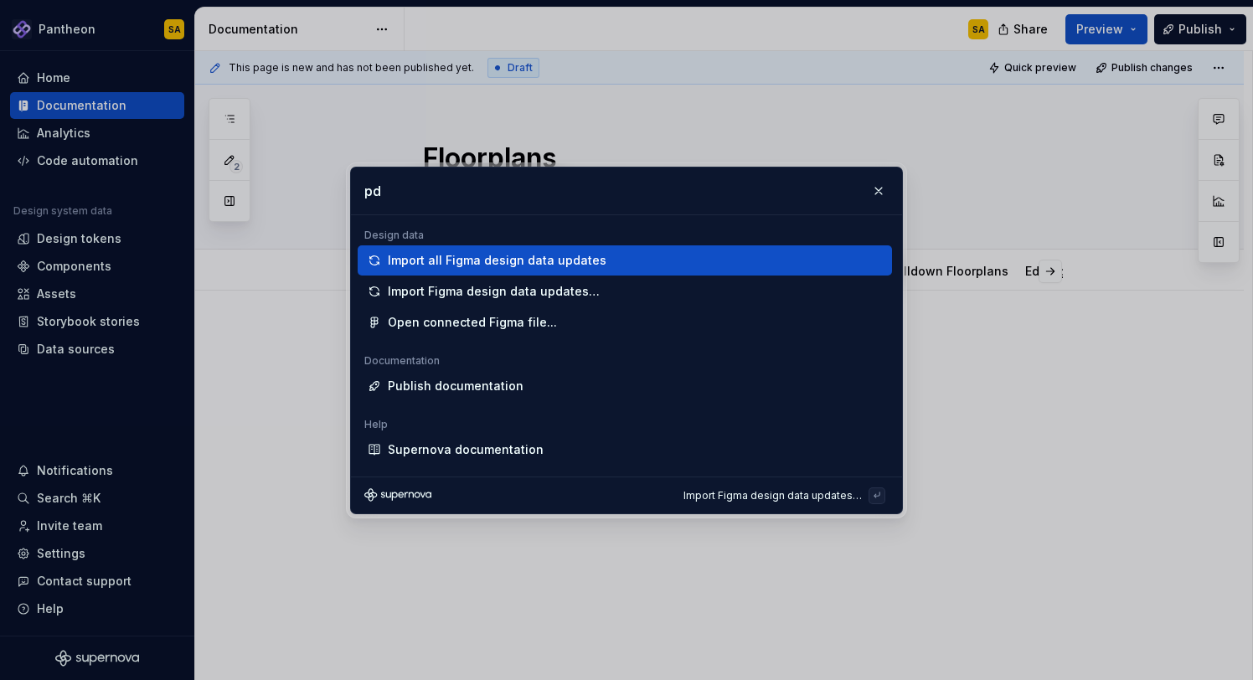
type input "p"
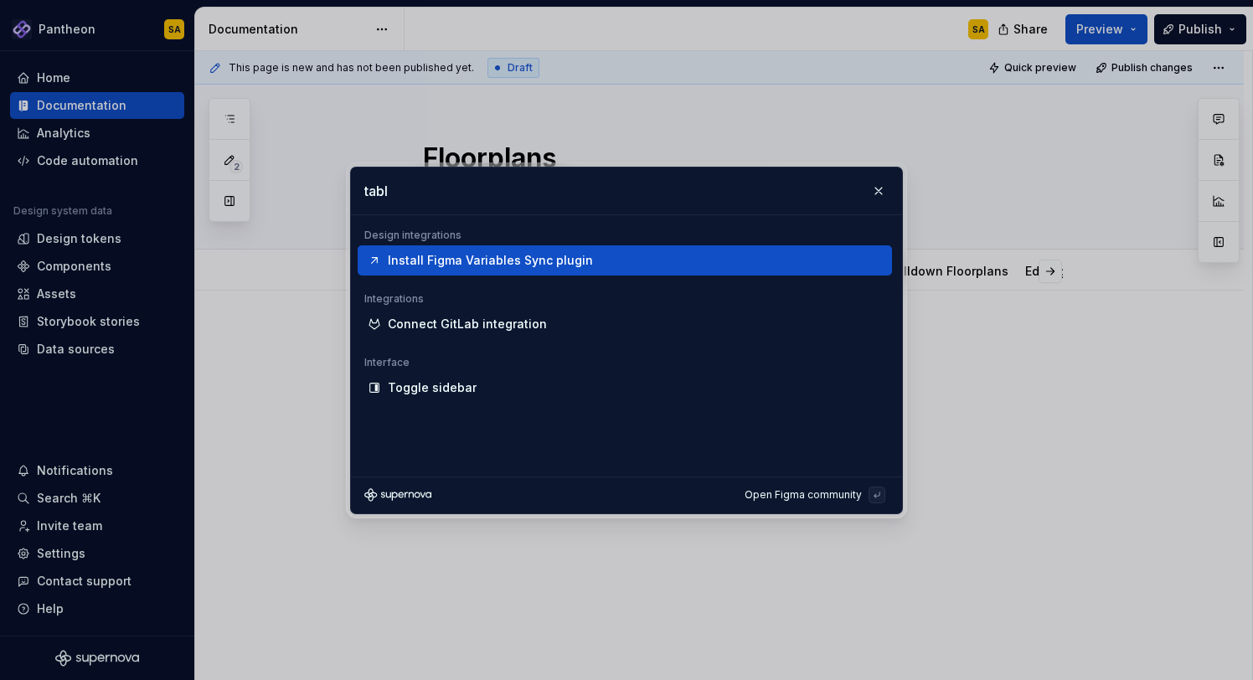
type input "table"
click at [883, 182] on button "button" at bounding box center [878, 190] width 23 height 23
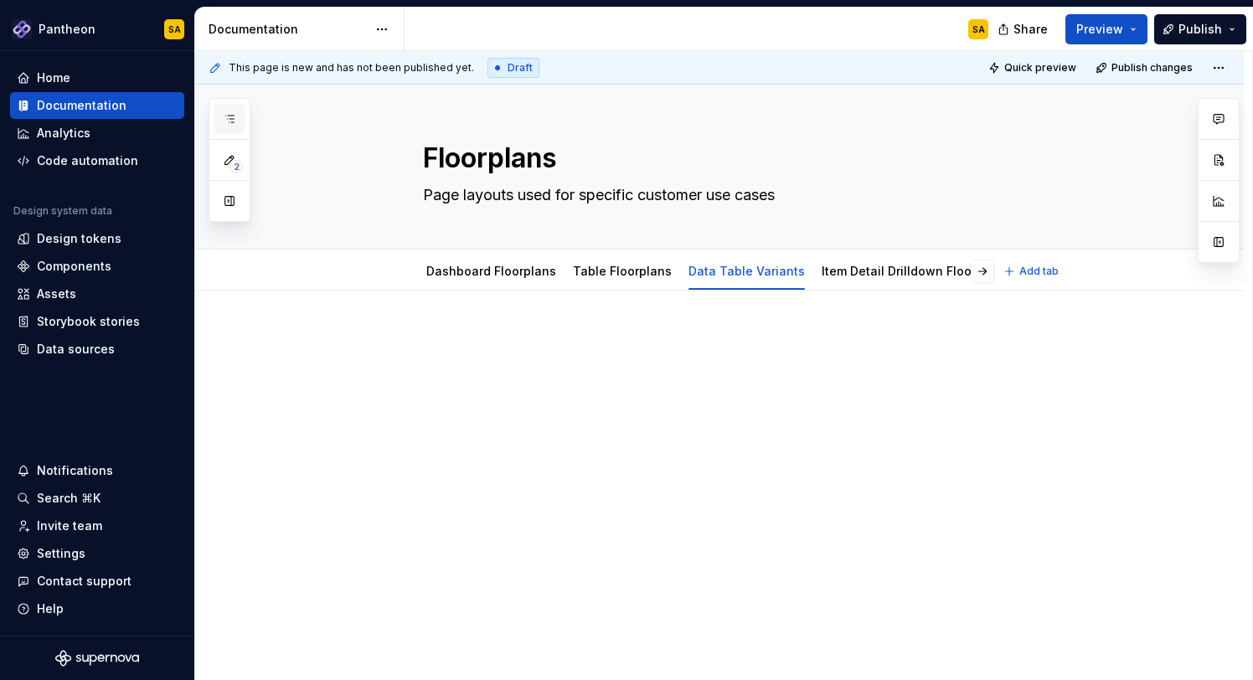
click at [235, 120] on icon "button" at bounding box center [229, 118] width 13 height 13
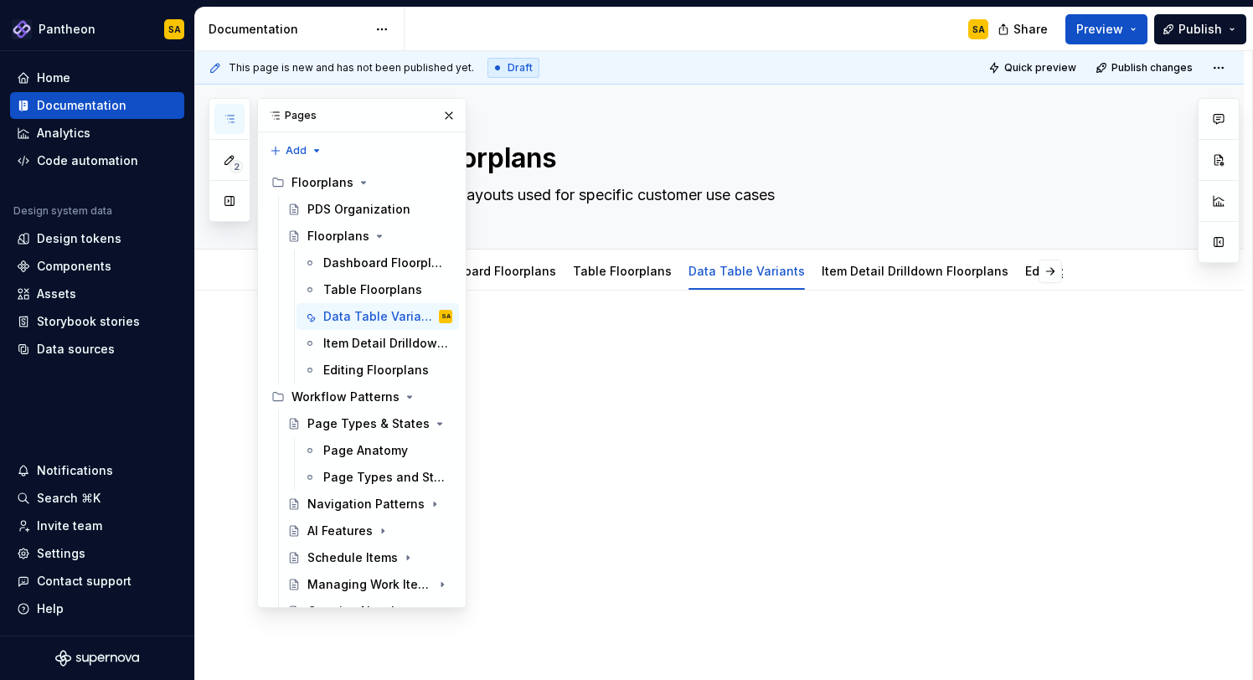
click at [727, 387] on div at bounding box center [739, 363] width 875 height 64
click at [448, 112] on button "button" at bounding box center [448, 115] width 23 height 23
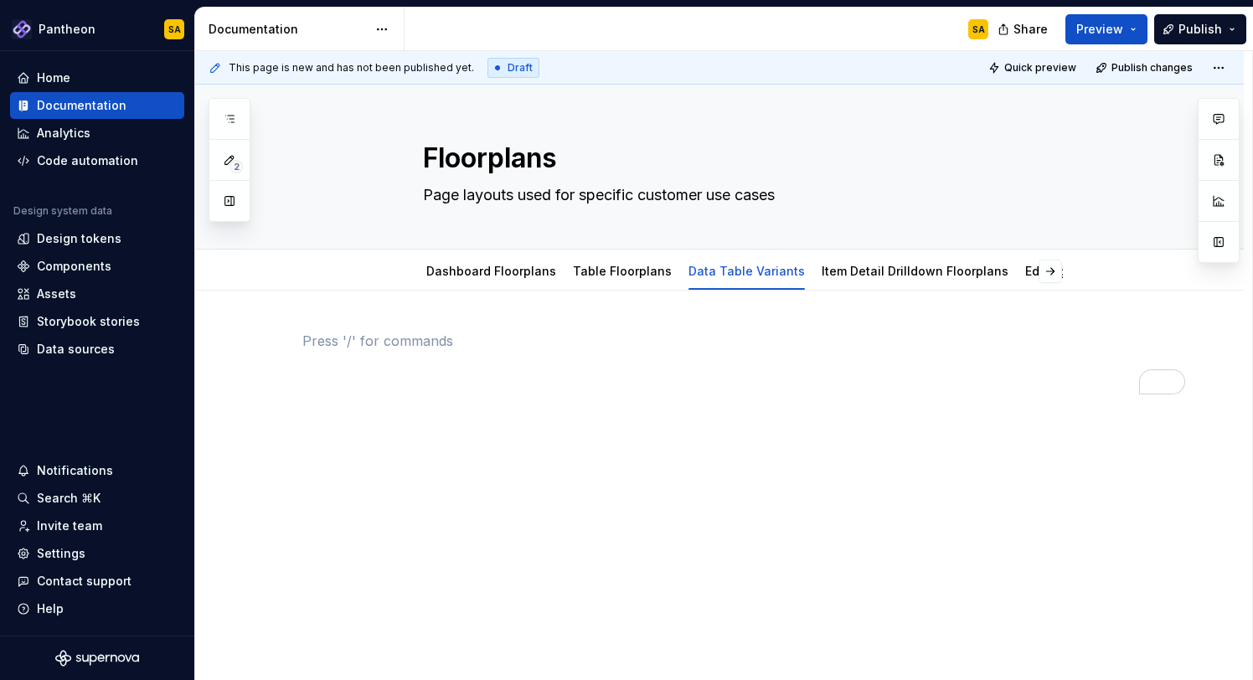
click at [367, 344] on p "To enrich screen reader interactions, please activate Accessibility in Grammarl…" at bounding box center [739, 341] width 875 height 20
type textarea "*"
click at [313, 345] on p "To enrich screen reader interactions, please activate Accessibility in Grammarl…" at bounding box center [739, 341] width 875 height 20
click at [324, 341] on p "To enrich screen reader interactions, please activate Accessibility in Grammarl…" at bounding box center [739, 341] width 875 height 20
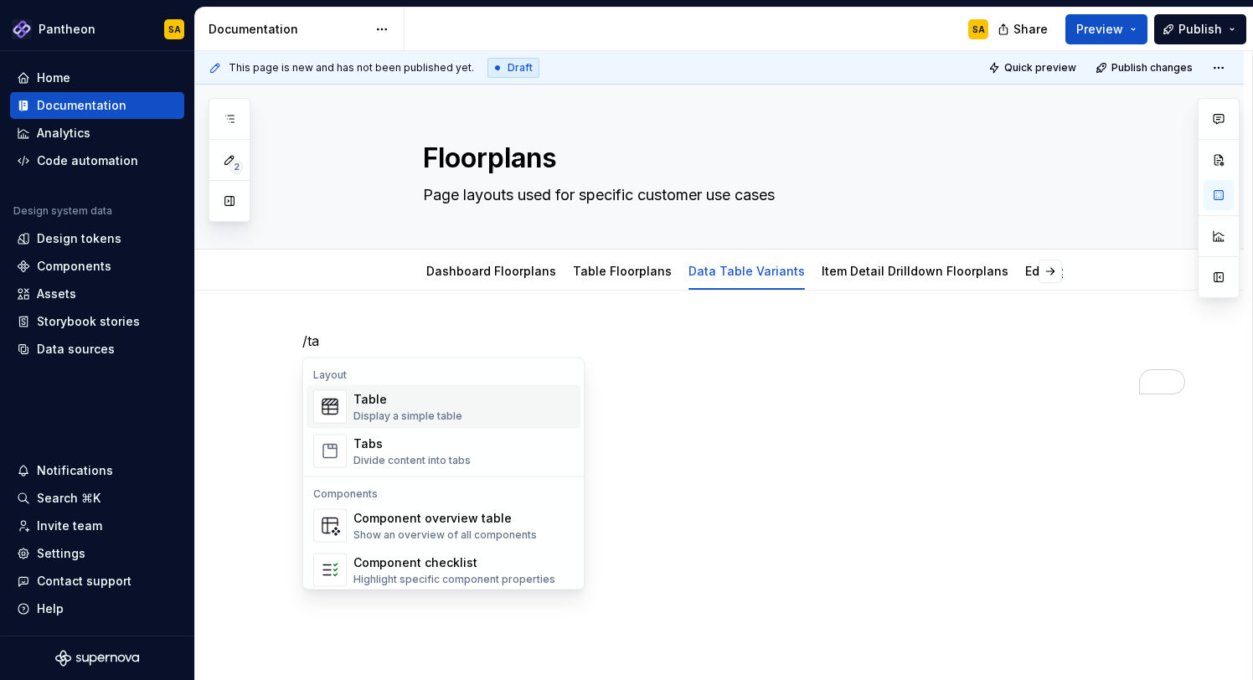
click at [408, 396] on div "Table" at bounding box center [408, 399] width 109 height 17
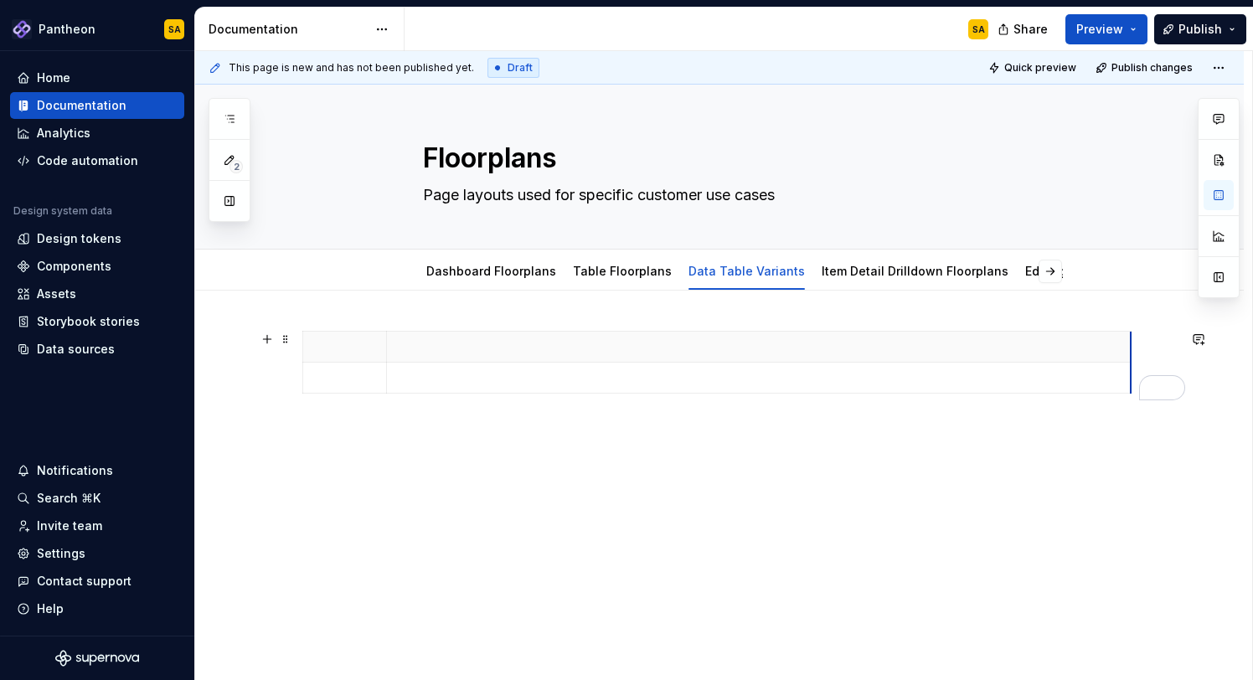
drag, startPoint x: 467, startPoint y: 346, endPoint x: 1129, endPoint y: 388, distance: 663.2
drag, startPoint x: 386, startPoint y: 343, endPoint x: 857, endPoint y: 398, distance: 474.1
click at [857, 398] on div "To enrich screen reader interactions, please activate Accessibility in Grammarl…" at bounding box center [739, 366] width 875 height 70
drag, startPoint x: 856, startPoint y: 359, endPoint x: 654, endPoint y: 342, distance: 202.7
click at [654, 341] on th "To enrich screen reader interactions, please activate Accessibility in Grammarl…" at bounding box center [974, 347] width 745 height 31
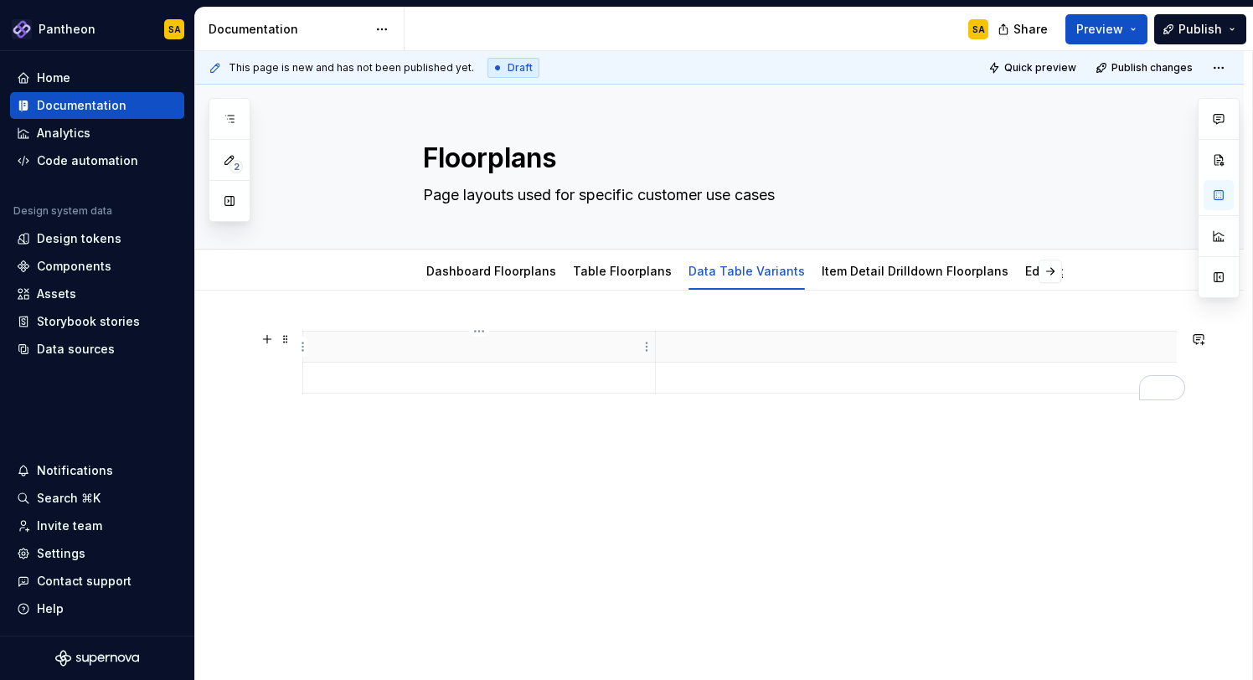
click at [395, 349] on p "To enrich screen reader interactions, please activate Accessibility in Grammarl…" at bounding box center [479, 346] width 332 height 17
drag, startPoint x: 655, startPoint y: 349, endPoint x: 486, endPoint y: 348, distance: 169.2
click at [491, 348] on th "To enrich screen reader interactions, please activate Accessibility in Grammarl…" at bounding box center [863, 347] width 745 height 31
click at [519, 348] on p "To enrich screen reader interactions, please activate Accessibility in Grammarl…" at bounding box center [859, 346] width 724 height 17
click at [672, 349] on p "Screenshot" at bounding box center [859, 346] width 724 height 17
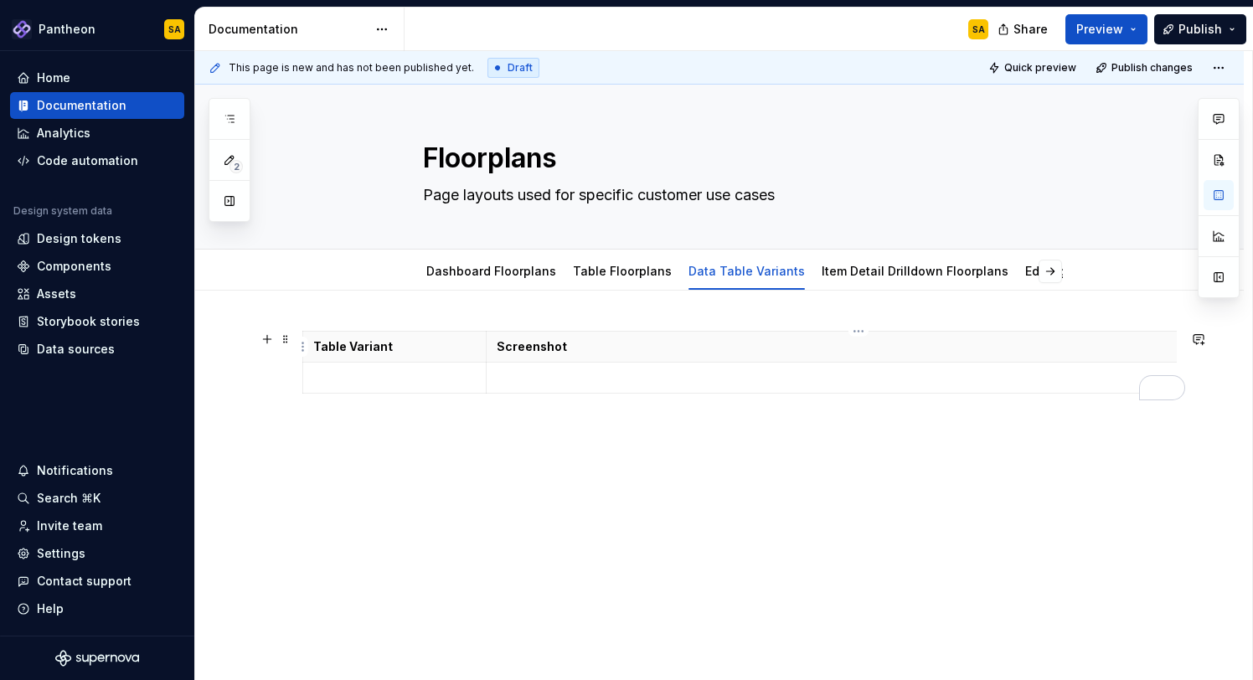
click at [1183, 346] on p "Screenshot" at bounding box center [859, 346] width 724 height 17
click at [1111, 359] on th "Screenshot" at bounding box center [858, 347] width 745 height 31
click at [529, 347] on p "Screenshot" at bounding box center [859, 346] width 724 height 17
click at [475, 345] on html "Pantheon SA Home Documentation Analytics Code automation Design system data Des…" at bounding box center [626, 340] width 1253 height 680
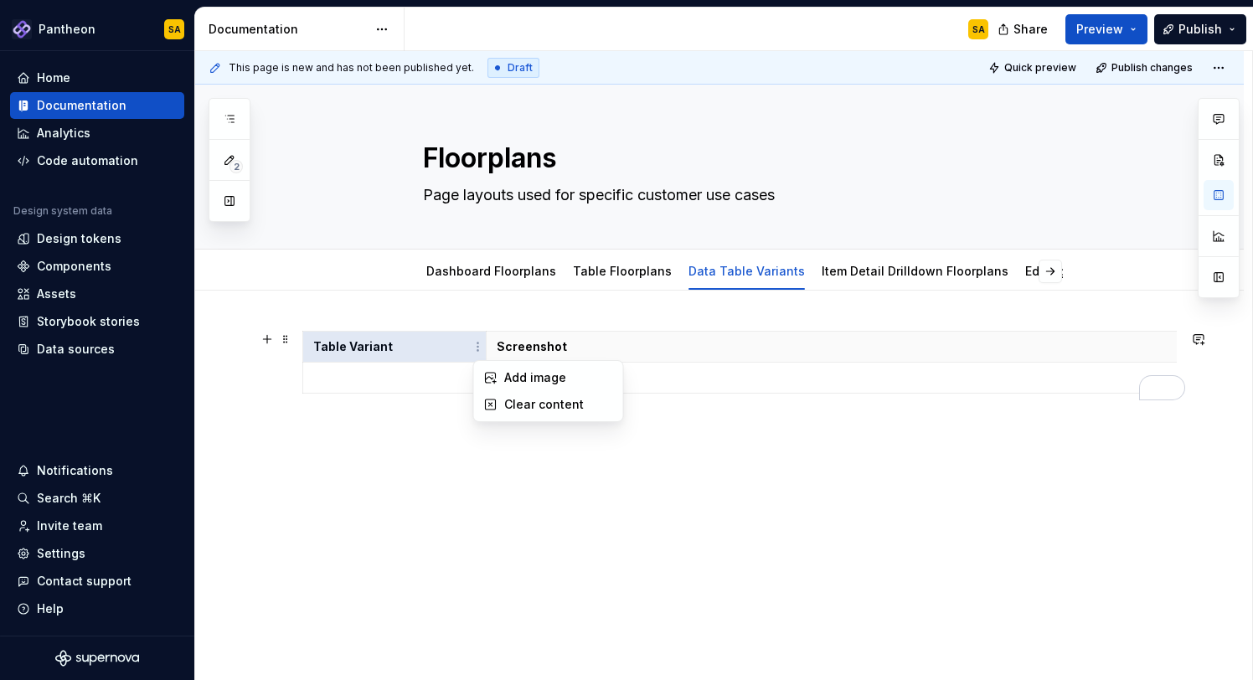
click at [595, 509] on html "Pantheon SA Home Documentation Analytics Code automation Design system data Des…" at bounding box center [626, 340] width 1253 height 680
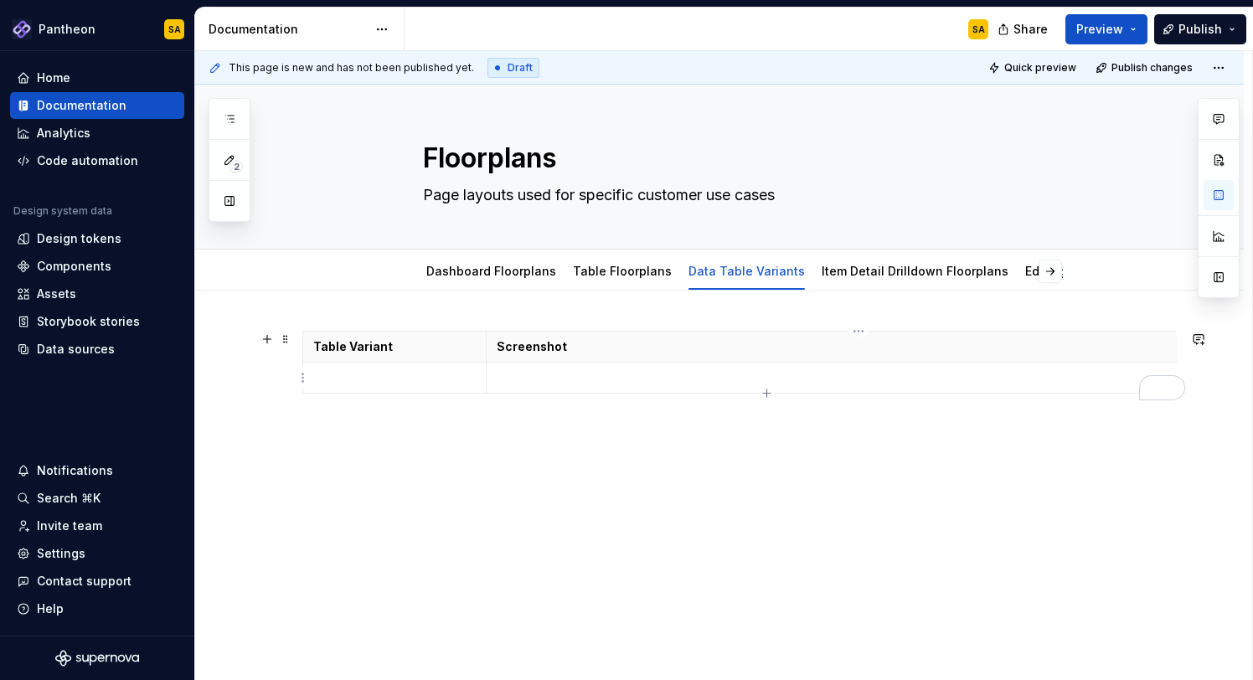
click at [1052, 369] on p "To enrich screen reader interactions, please activate Accessibility in Grammarl…" at bounding box center [859, 377] width 724 height 17
click at [1179, 340] on p "Screenshot" at bounding box center [859, 346] width 724 height 17
click at [851, 331] on html "Pantheon SA Home Documentation Analytics Code automation Design system data Des…" at bounding box center [626, 340] width 1253 height 680
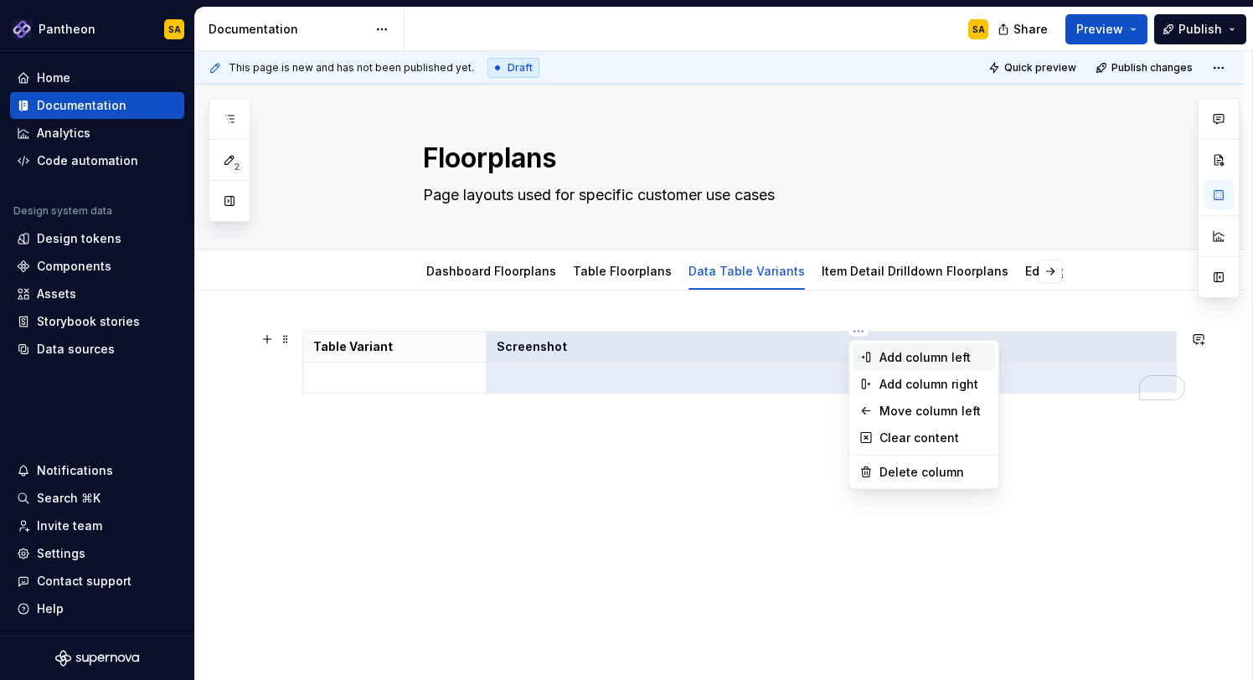
click at [891, 356] on div "Add column left" at bounding box center [934, 357] width 109 height 17
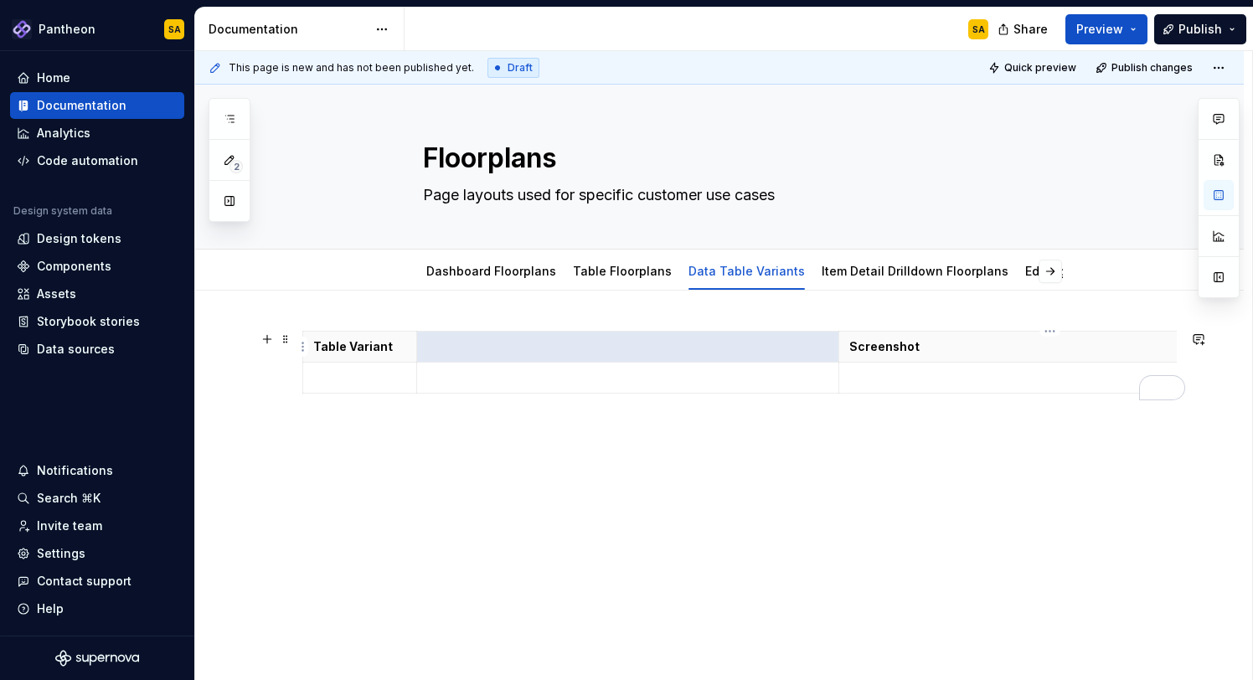
click at [878, 347] on p "Screenshot" at bounding box center [1050, 346] width 401 height 17
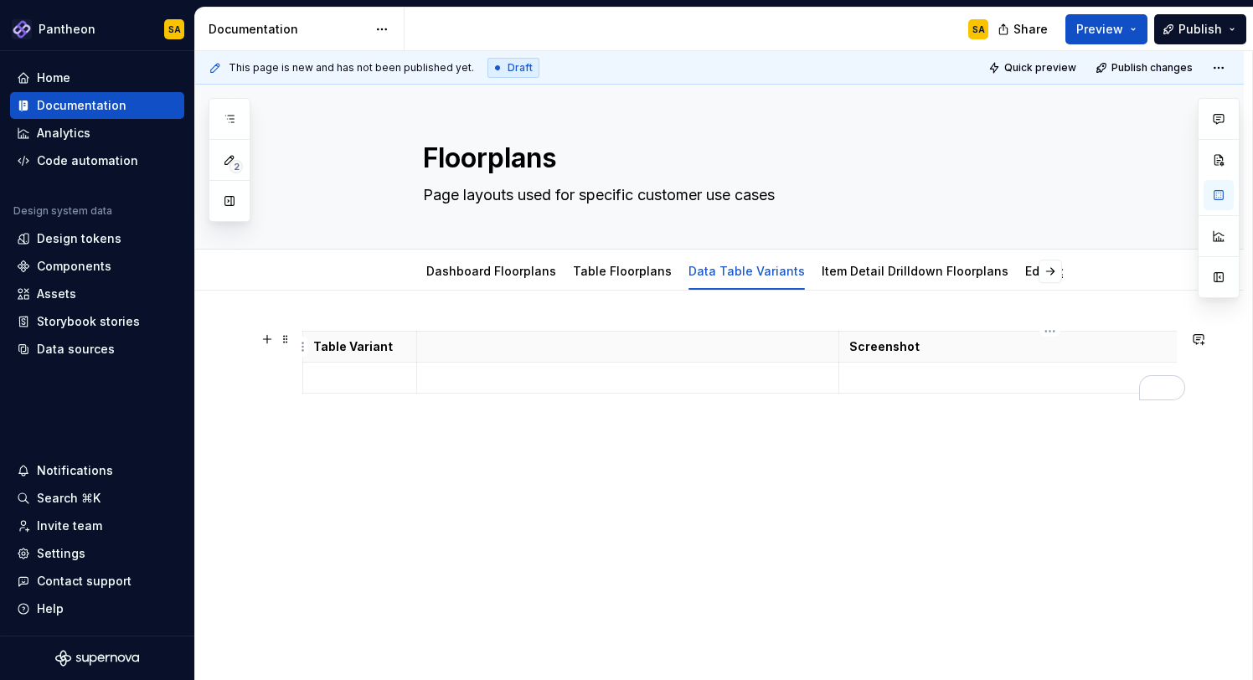
click at [1047, 340] on p "Screenshot" at bounding box center [1050, 346] width 401 height 17
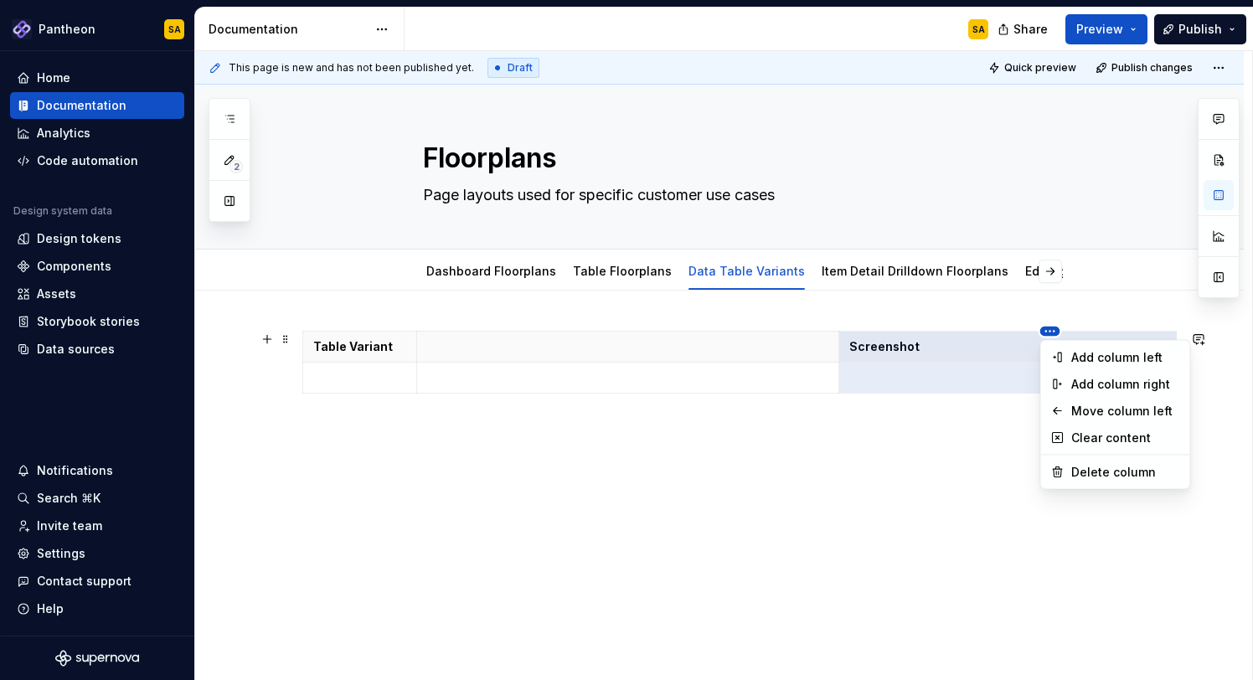
click at [1005, 336] on html "Pantheon SA Home Documentation Analytics Code automation Design system data Des…" at bounding box center [626, 340] width 1253 height 680
click at [1111, 409] on div "Move column left" at bounding box center [1126, 411] width 109 height 17
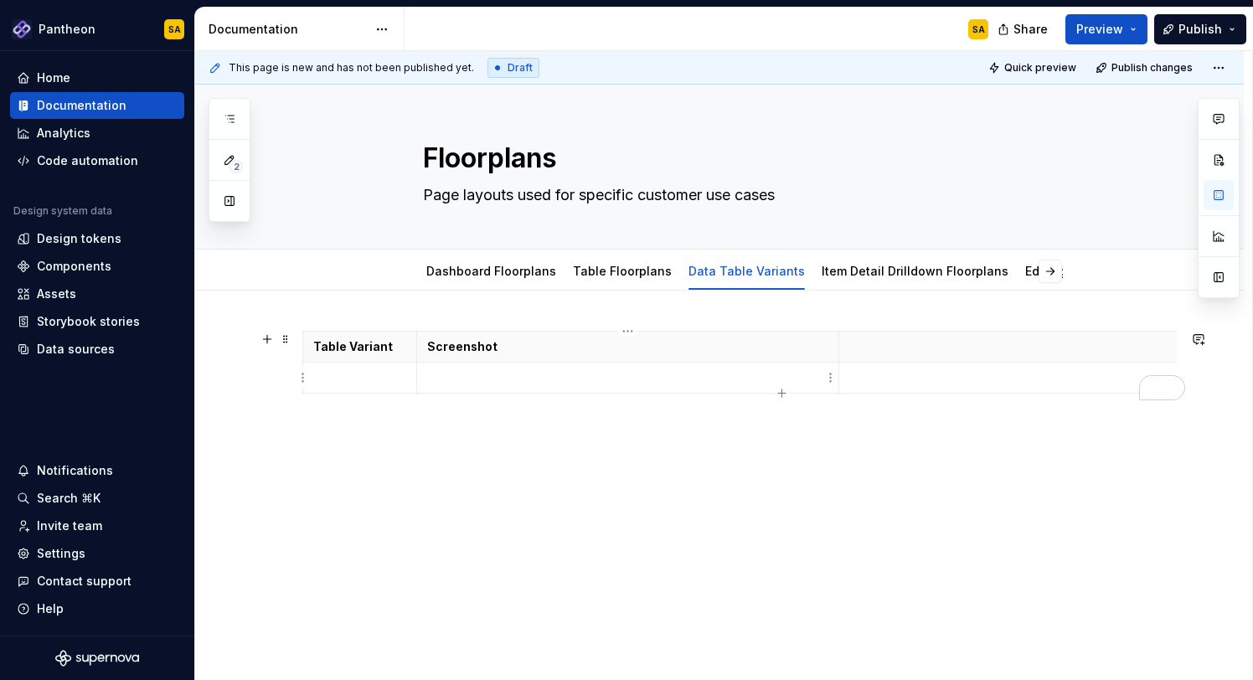
click at [703, 369] on p "To enrich screen reader interactions, please activate Accessibility in Grammarl…" at bounding box center [627, 377] width 401 height 17
drag, startPoint x: 836, startPoint y: 344, endPoint x: 603, endPoint y: 344, distance: 232.9
drag, startPoint x: 999, startPoint y: 350, endPoint x: 777, endPoint y: 349, distance: 221.2
click at [782, 349] on th "To enrich screen reader interactions, please activate Accessibility in Grammarl…" at bounding box center [797, 347] width 30 height 31
click at [802, 364] on icon "button" at bounding box center [808, 362] width 13 height 13
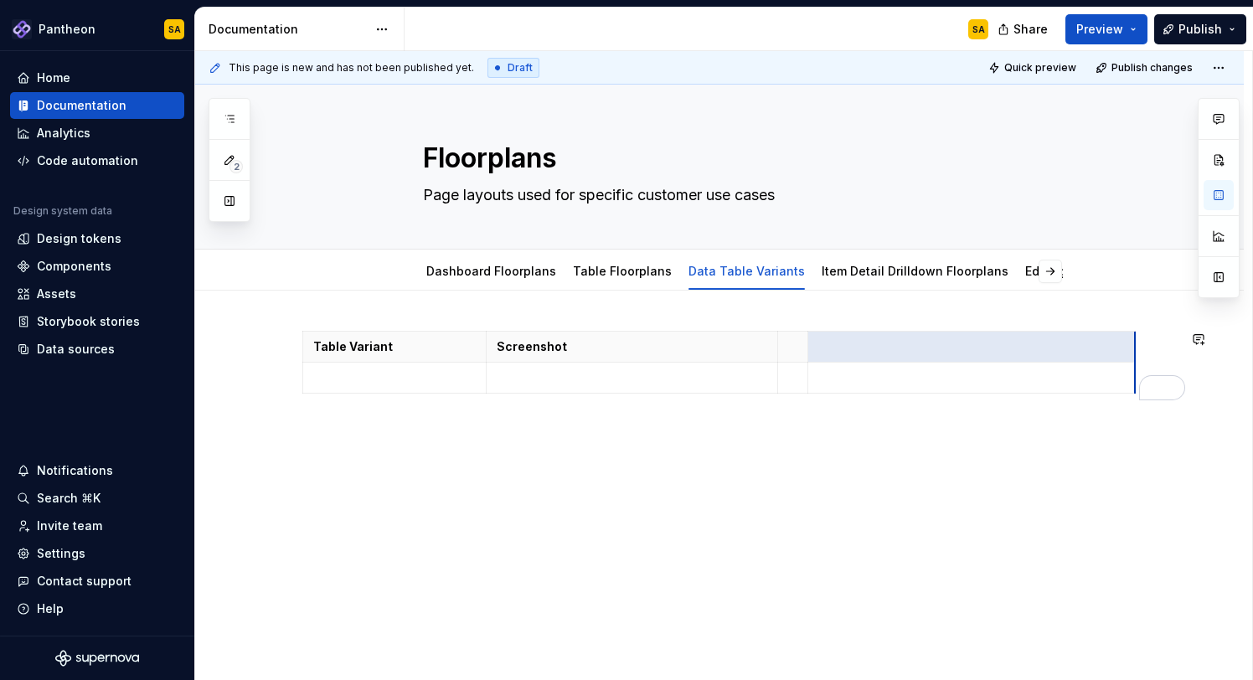
drag, startPoint x: 835, startPoint y: 342, endPoint x: 1132, endPoint y: 332, distance: 296.7
drag, startPoint x: 1134, startPoint y: 342, endPoint x: 1188, endPoint y: 342, distance: 54.5
drag, startPoint x: 805, startPoint y: 341, endPoint x: 997, endPoint y: 349, distance: 192.0
type textarea "*"
